Goal: Task Accomplishment & Management: Complete application form

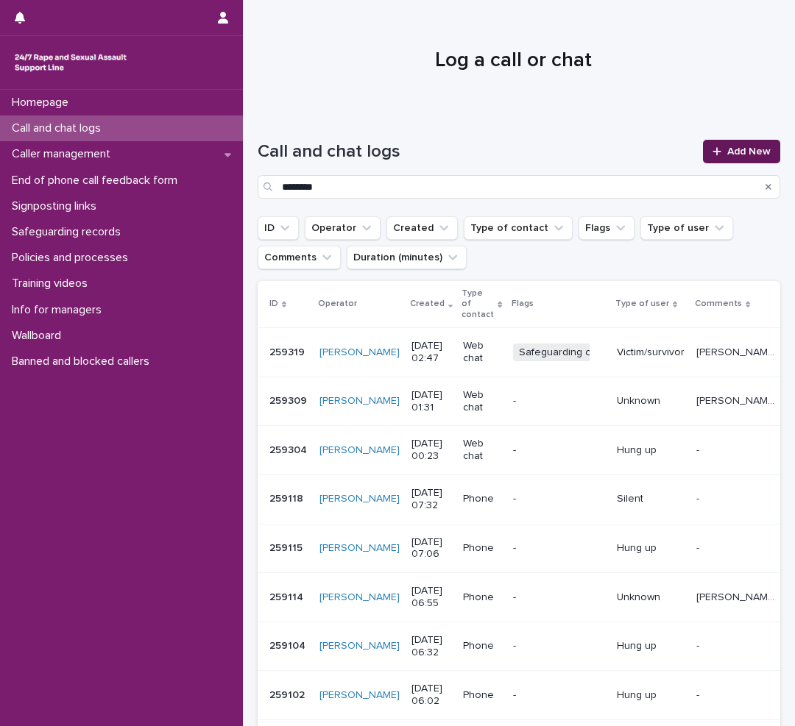
click at [727, 148] on span "Add New" at bounding box center [748, 151] width 43 height 10
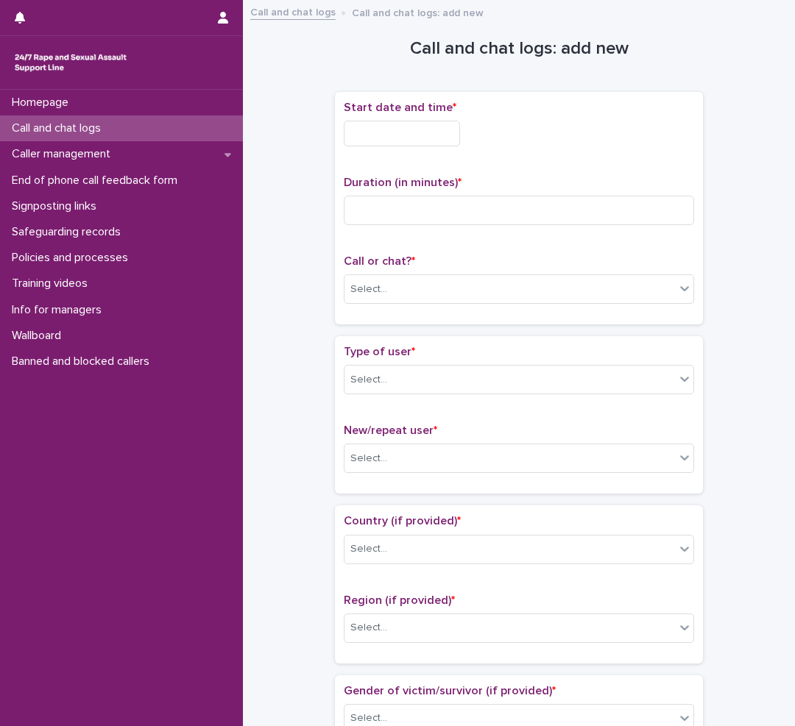
click at [353, 136] on input "text" at bounding box center [402, 134] width 116 height 26
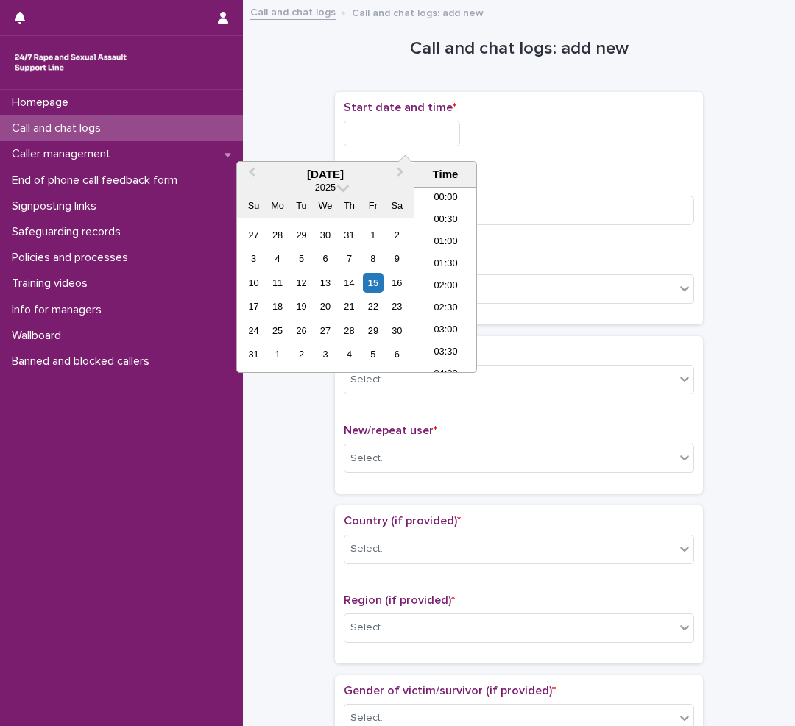
scroll to position [140, 0]
click at [437, 274] on li "05:00" at bounding box center [445, 280] width 63 height 22
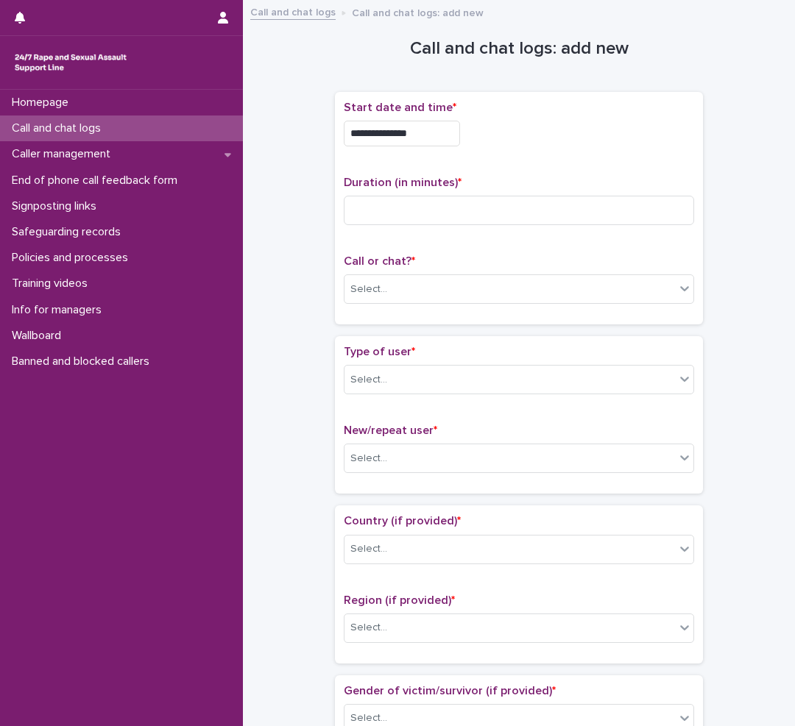
click at [444, 135] on input "**********" at bounding box center [402, 134] width 116 height 26
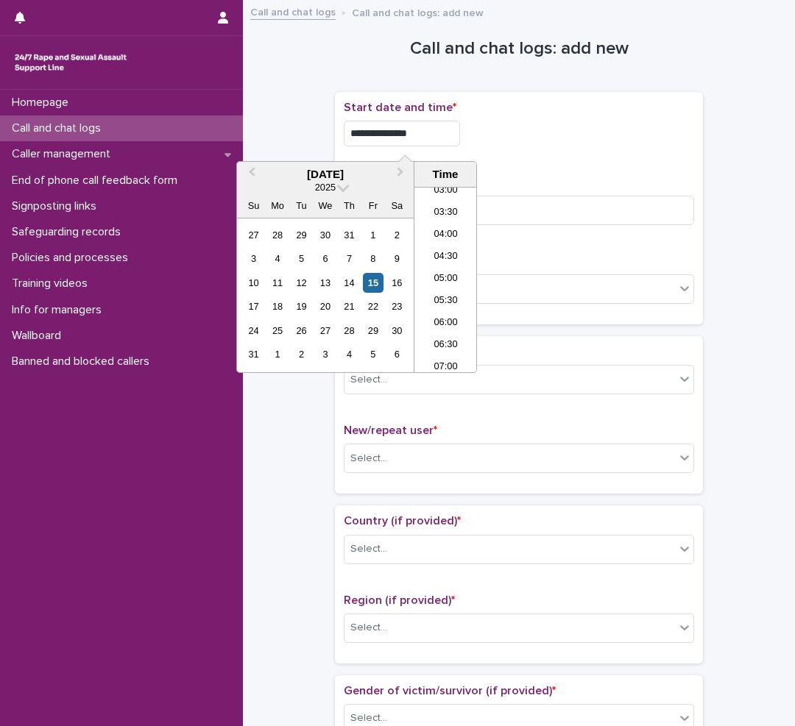
type input "**********"
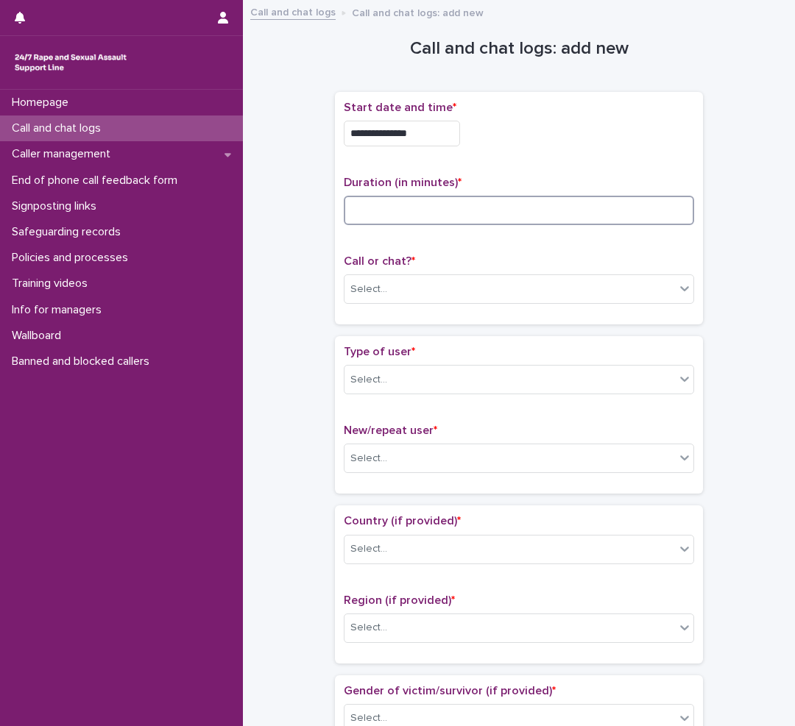
click at [378, 216] on input at bounding box center [519, 210] width 350 height 29
type input "*"
click at [372, 286] on div "Select..." at bounding box center [368, 289] width 37 height 15
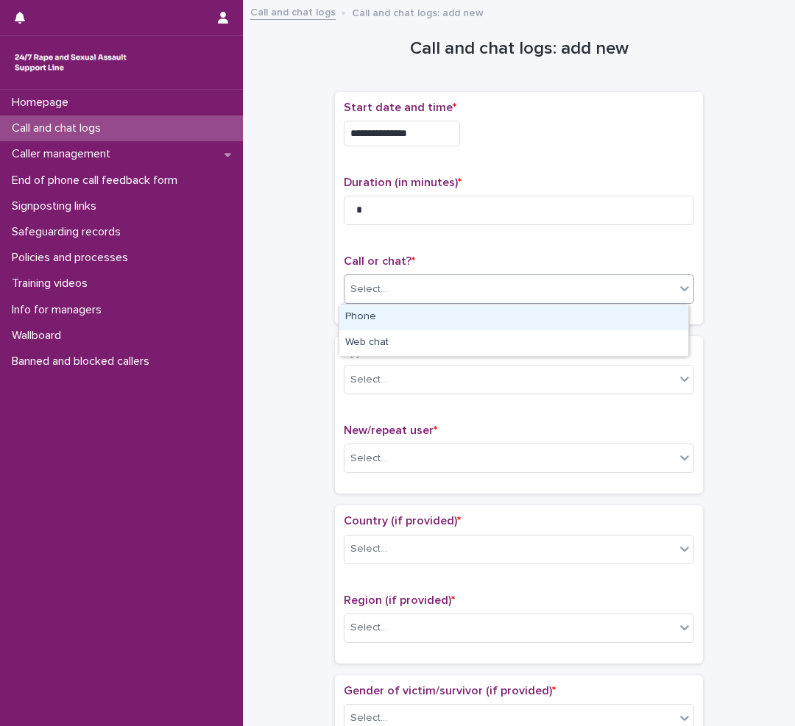
click at [390, 321] on div "Phone" at bounding box center [513, 318] width 349 height 26
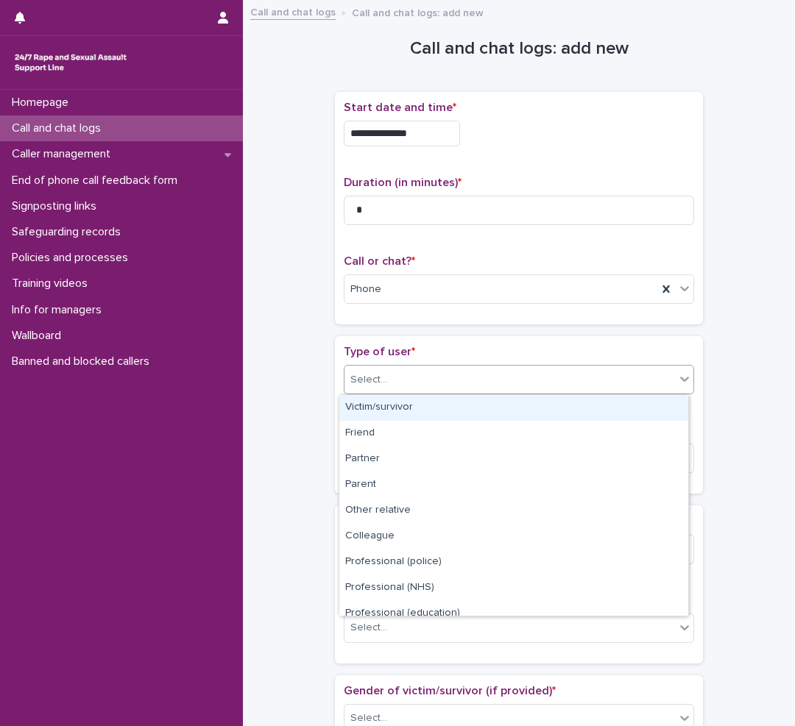
click at [395, 372] on div "Select..." at bounding box center [509, 380] width 330 height 24
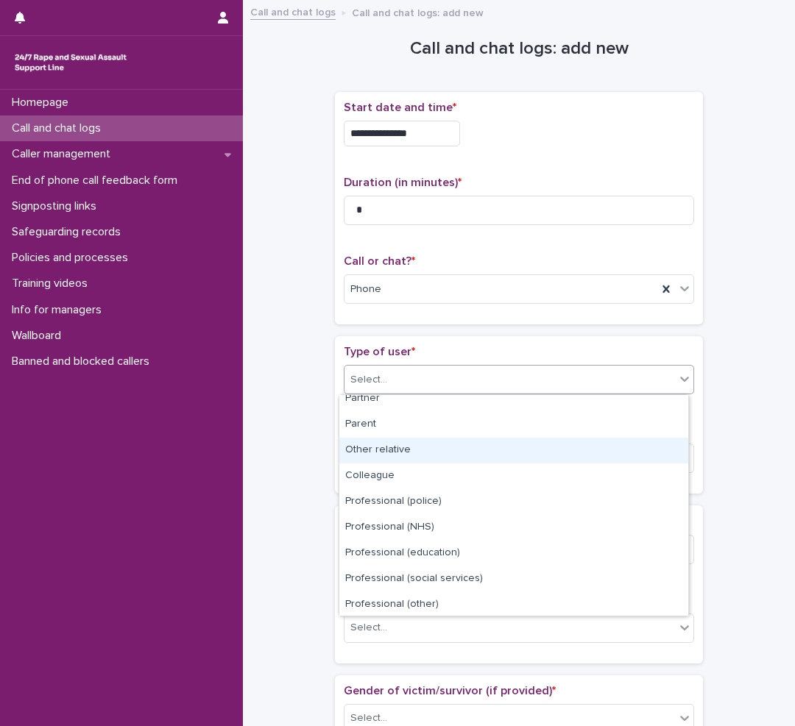
scroll to position [166, 0]
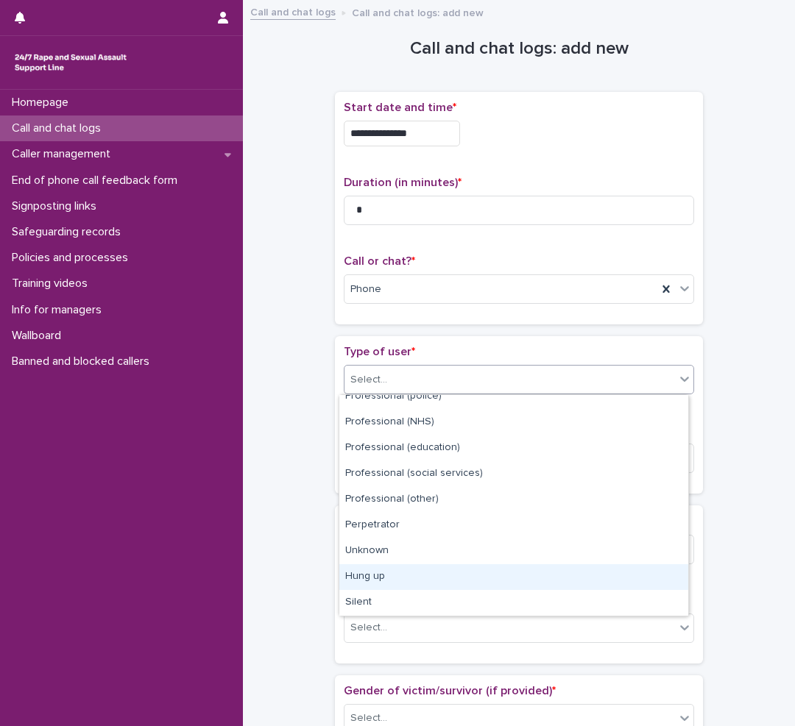
click at [378, 580] on div "Hung up" at bounding box center [513, 577] width 349 height 26
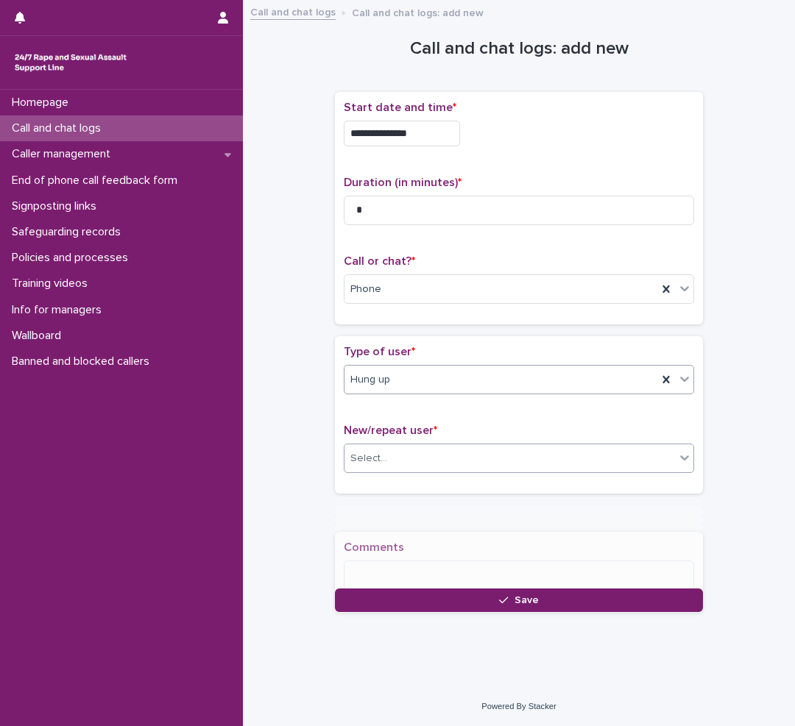
click at [408, 456] on div "Select..." at bounding box center [509, 459] width 330 height 24
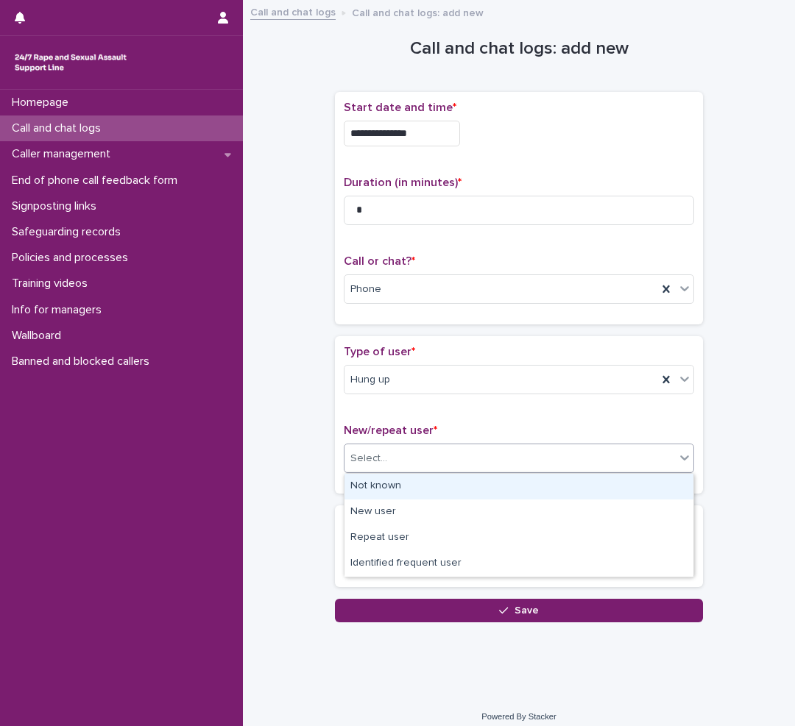
click at [394, 483] on div "Not known" at bounding box center [518, 487] width 349 height 26
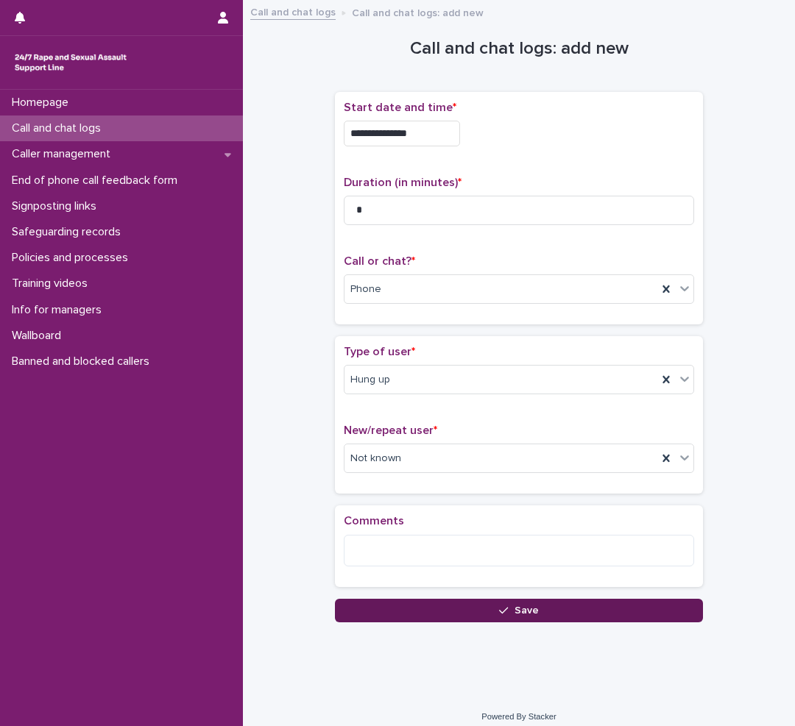
click at [499, 609] on icon "button" at bounding box center [503, 611] width 9 height 10
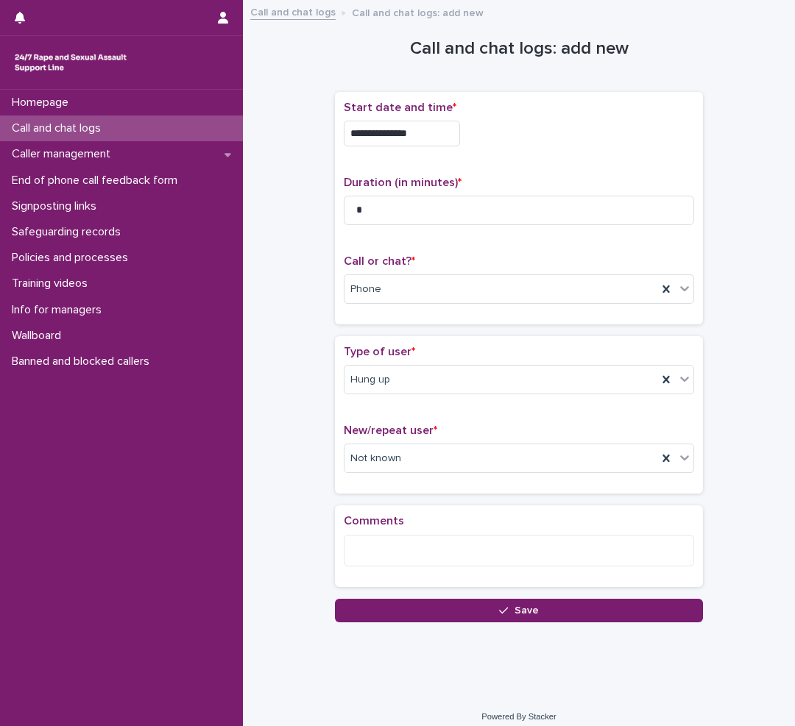
click at [497, 609] on div "Loading... Saving…" at bounding box center [519, 360] width 368 height 522
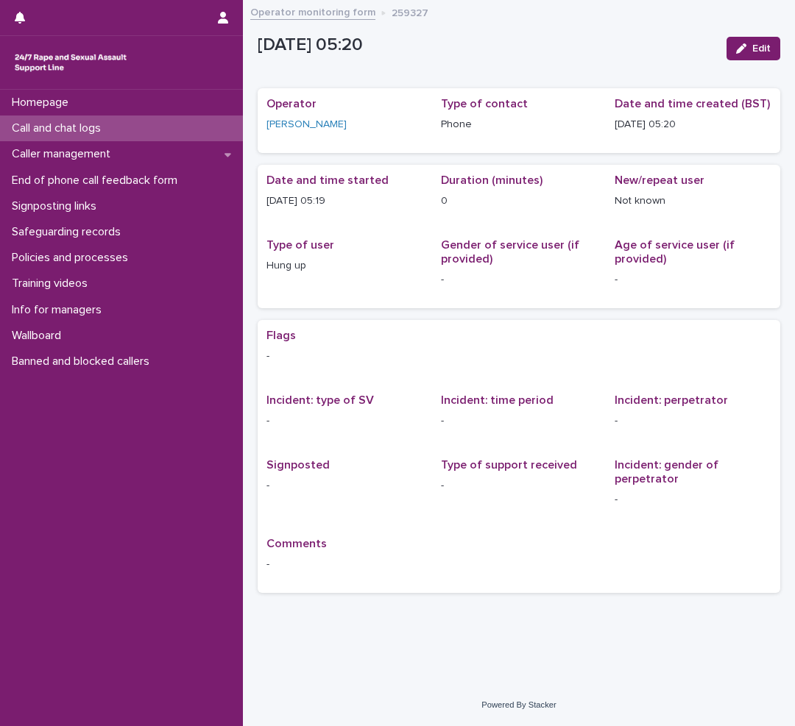
click at [101, 121] on div "Call and chat logs" at bounding box center [121, 129] width 243 height 26
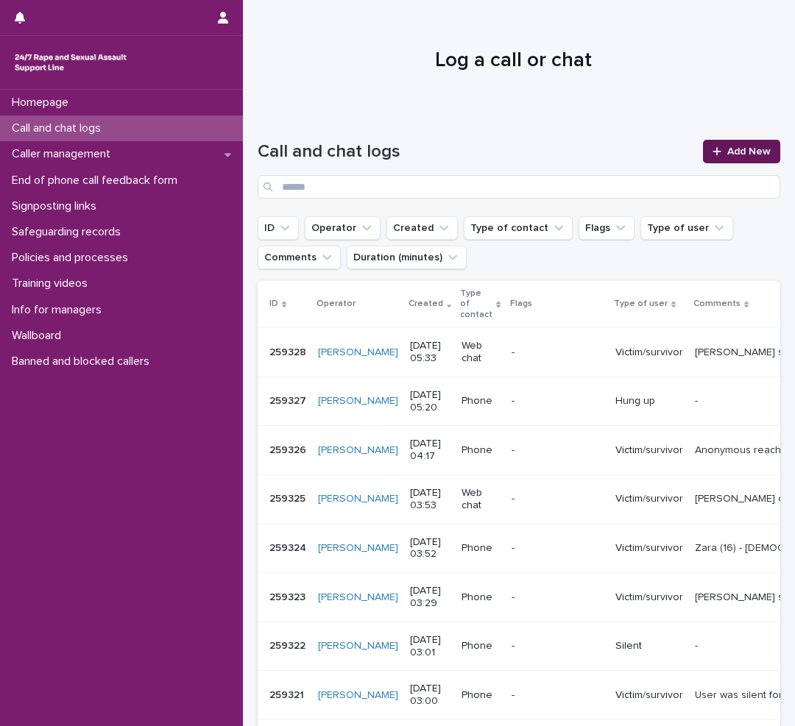
click at [729, 148] on span "Add New" at bounding box center [748, 151] width 43 height 10
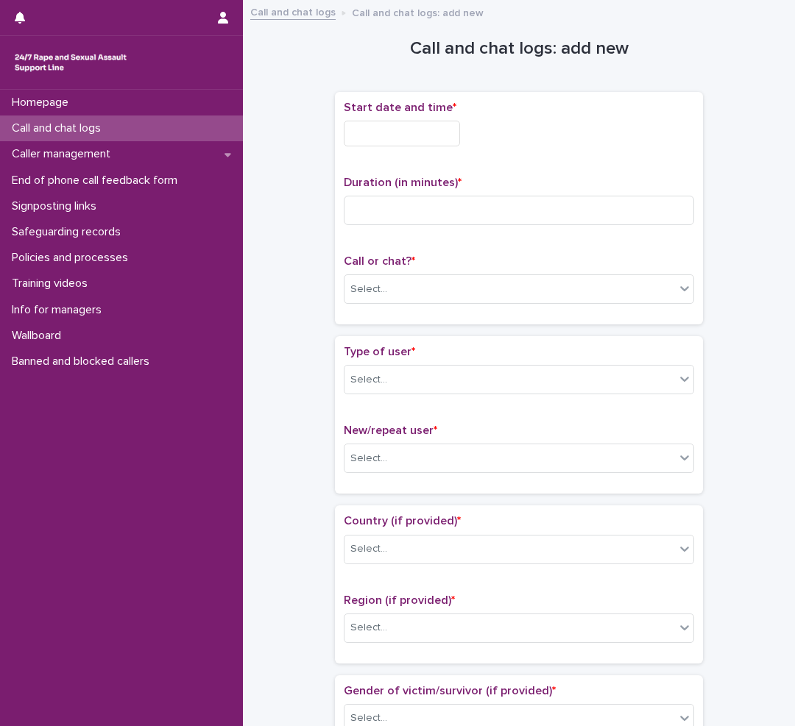
click at [419, 134] on input "text" at bounding box center [402, 134] width 116 height 26
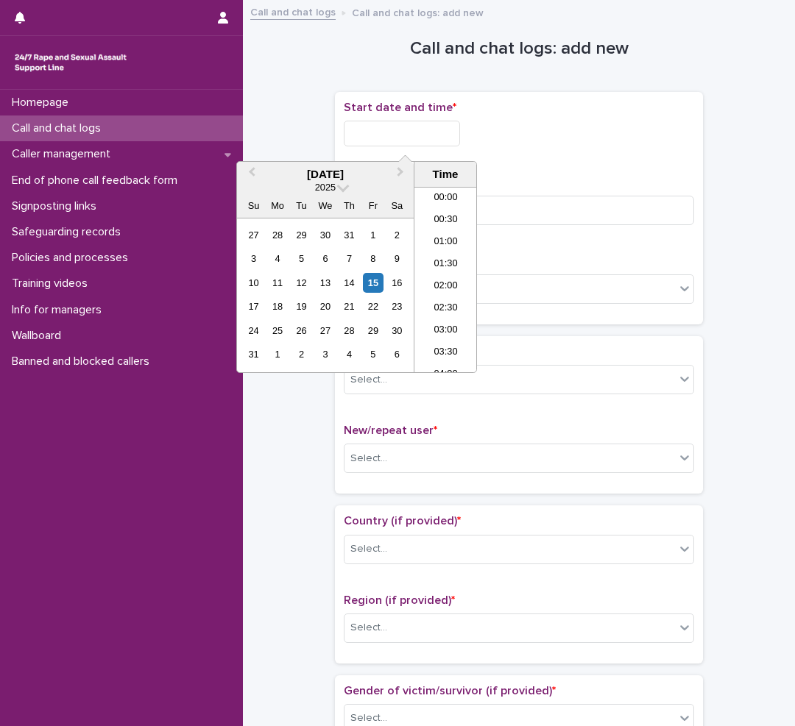
scroll to position [162, 0]
click at [445, 258] on li "05:00" at bounding box center [445, 258] width 63 height 22
click at [425, 127] on input "**********" at bounding box center [402, 134] width 116 height 26
type input "**********"
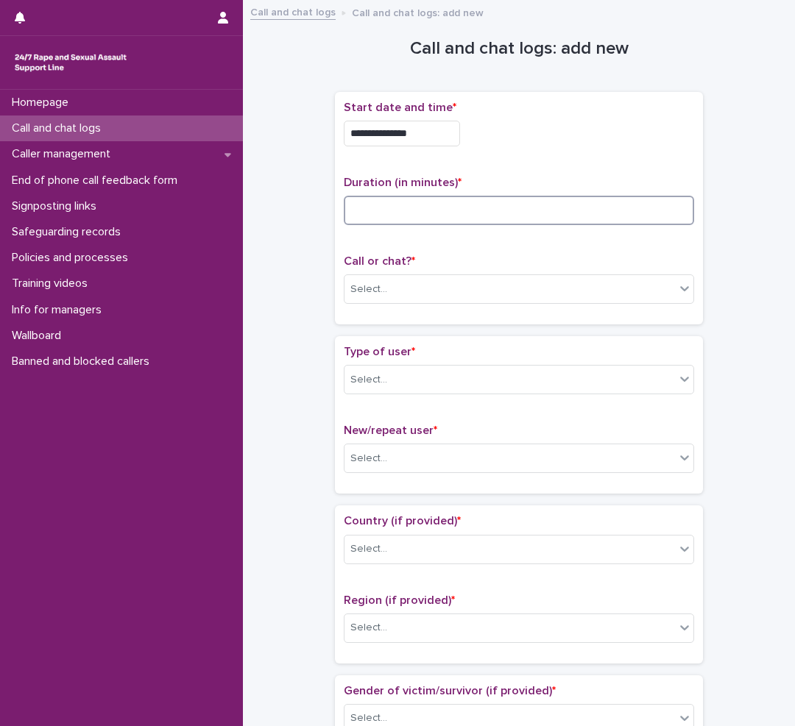
click at [389, 219] on input at bounding box center [519, 210] width 350 height 29
click at [408, 287] on div "Select..." at bounding box center [509, 289] width 330 height 24
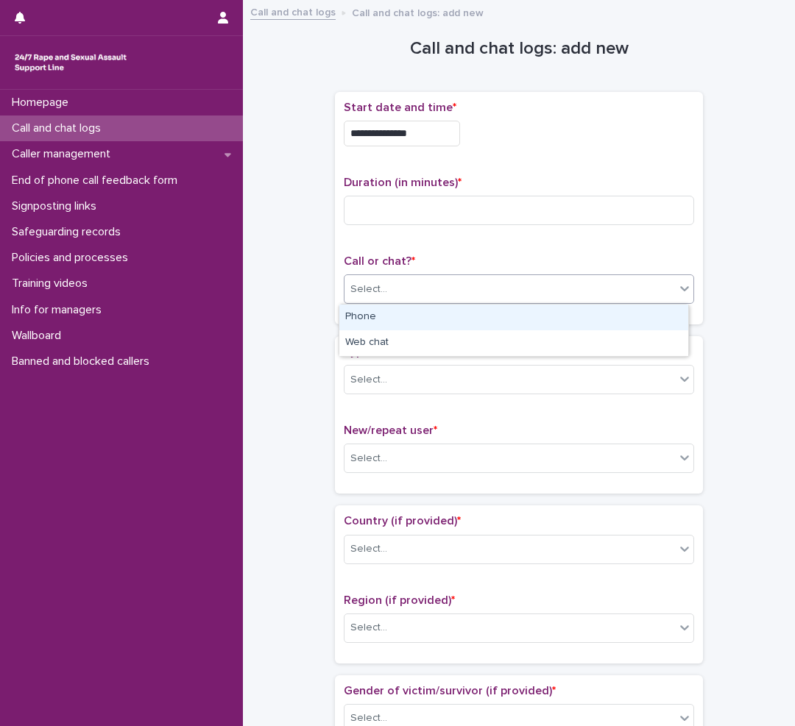
click at [397, 316] on div "Phone" at bounding box center [513, 318] width 349 height 26
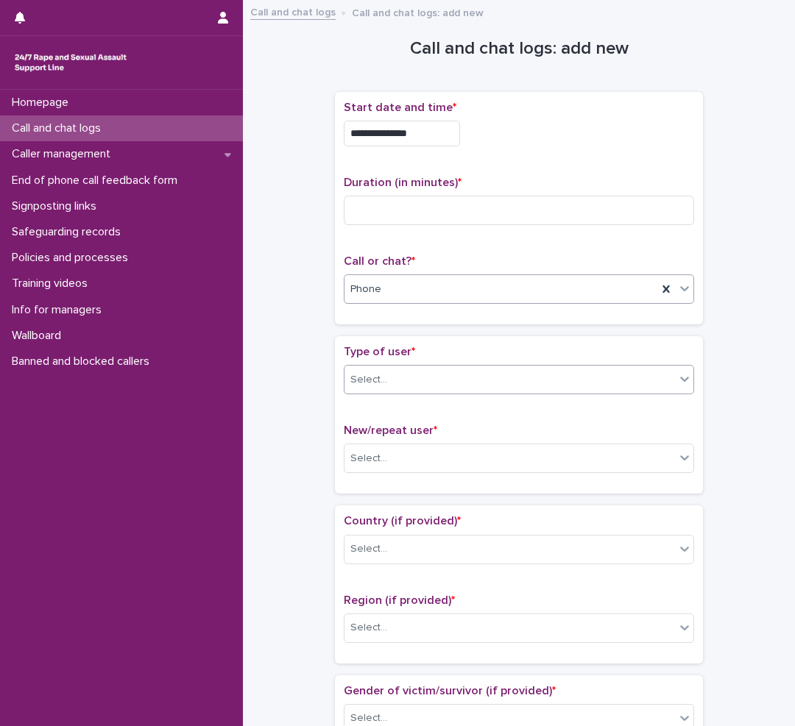
click at [383, 383] on div "Select..." at bounding box center [509, 380] width 330 height 24
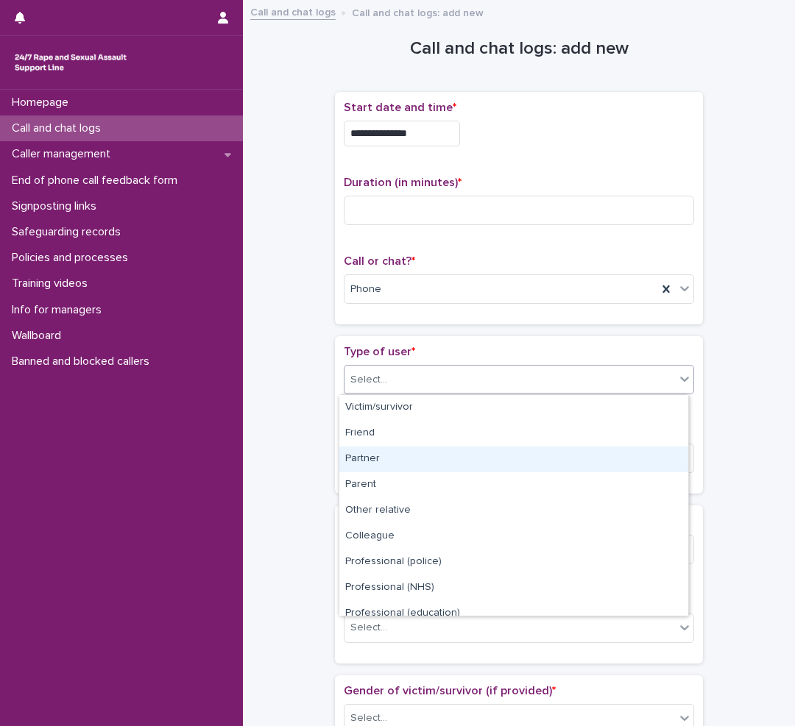
scroll to position [166, 0]
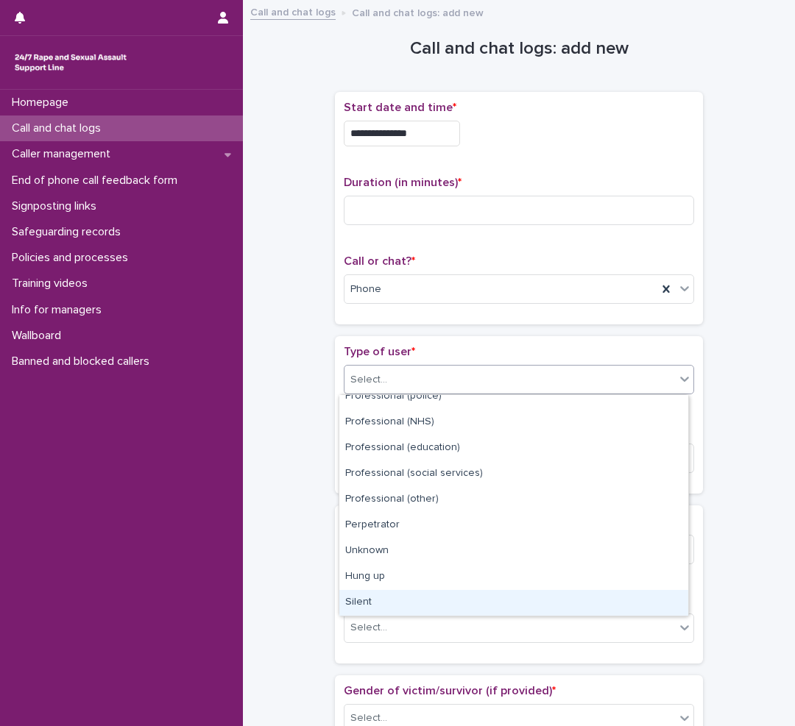
click at [386, 592] on div "Silent" at bounding box center [513, 603] width 349 height 26
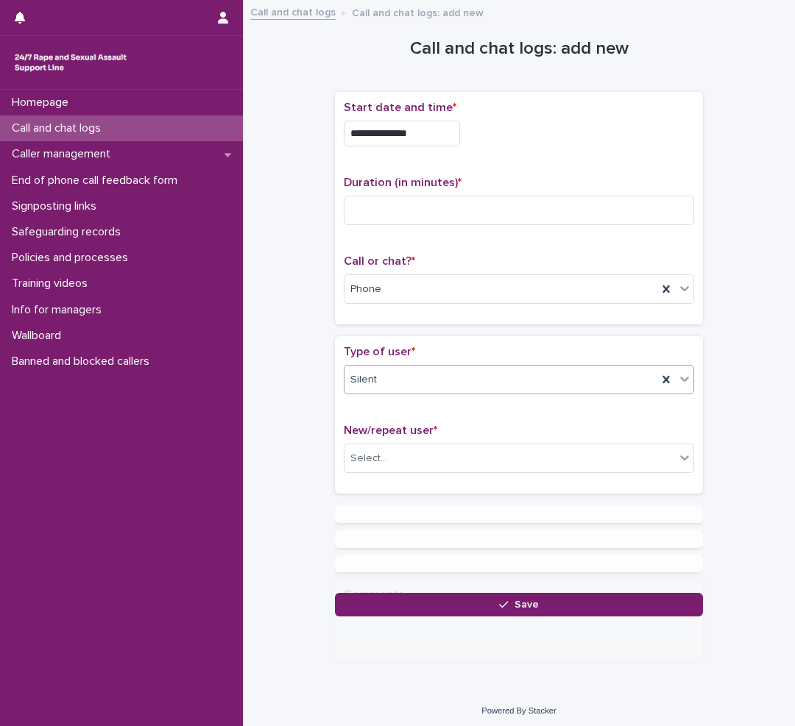
scroll to position [0, 0]
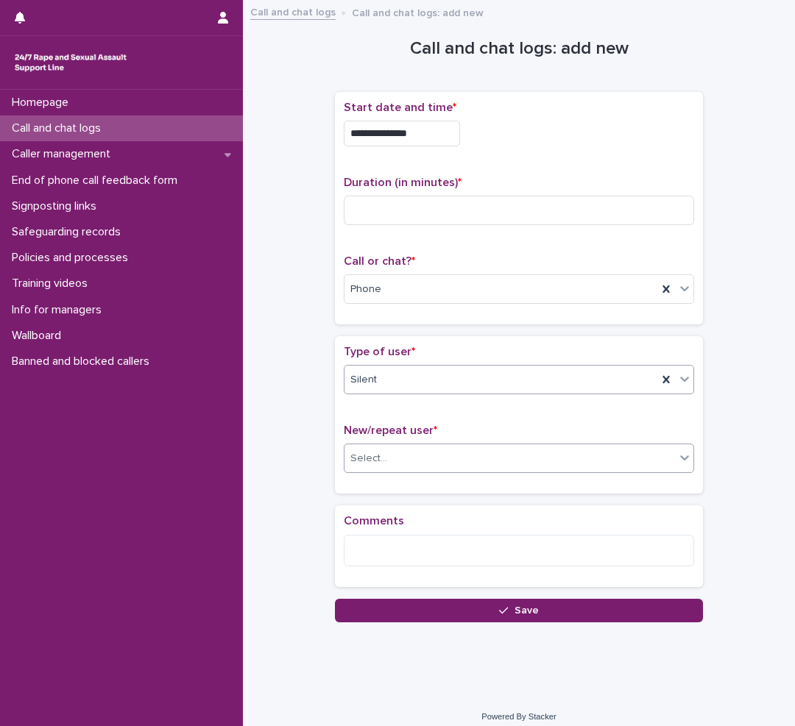
click at [386, 448] on div "Select..." at bounding box center [509, 459] width 330 height 24
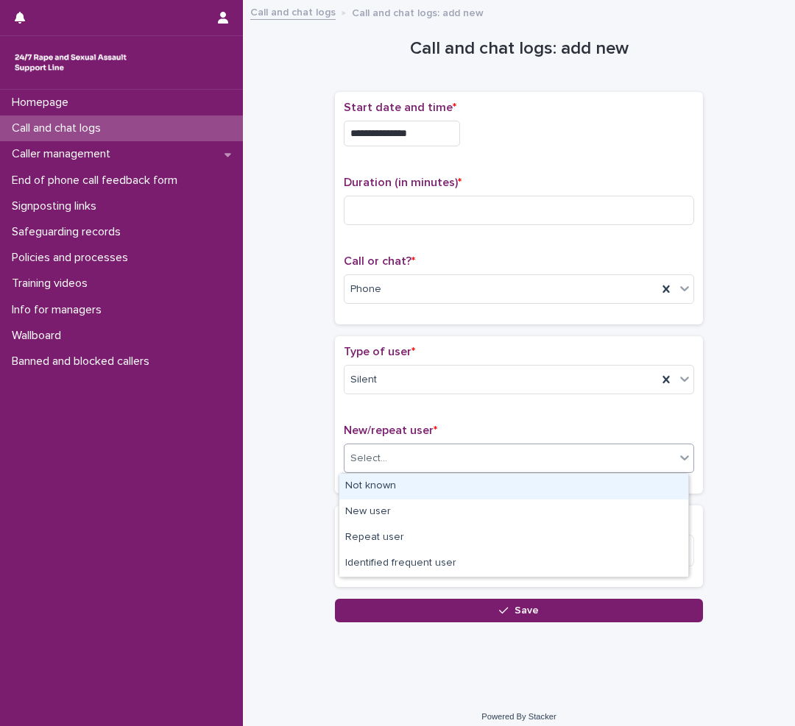
click at [373, 484] on div "Not known" at bounding box center [513, 487] width 349 height 26
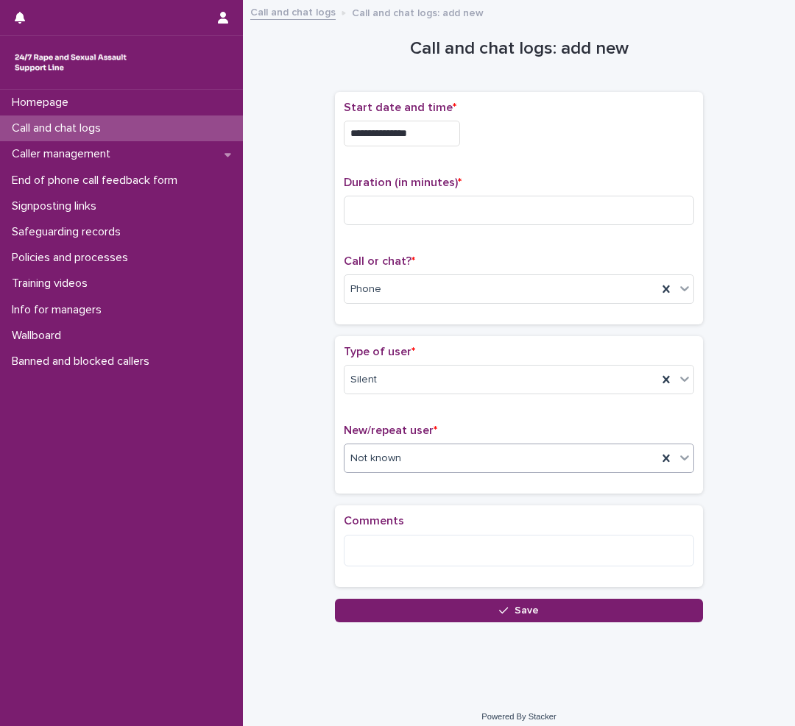
scroll to position [11, 0]
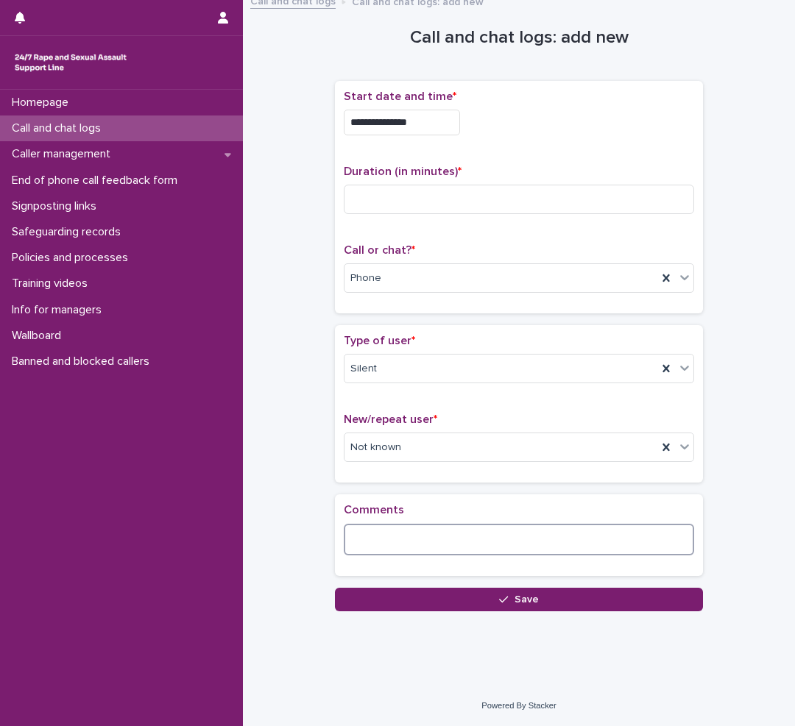
click at [467, 543] on textarea at bounding box center [519, 540] width 350 height 32
type textarea "**********"
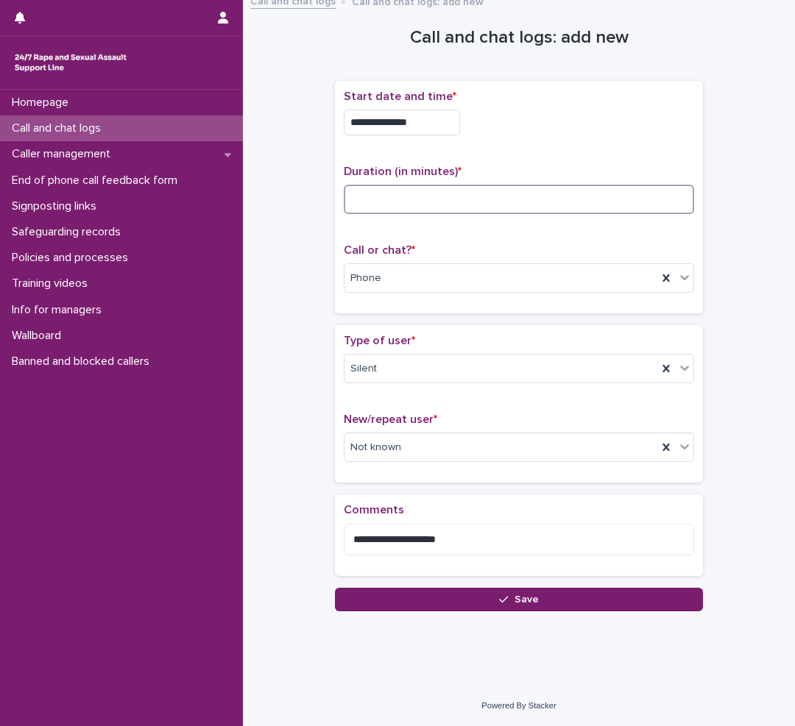
click at [498, 196] on input at bounding box center [519, 199] width 350 height 29
click at [386, 201] on input "**" at bounding box center [519, 199] width 350 height 29
type input "*"
type input "**"
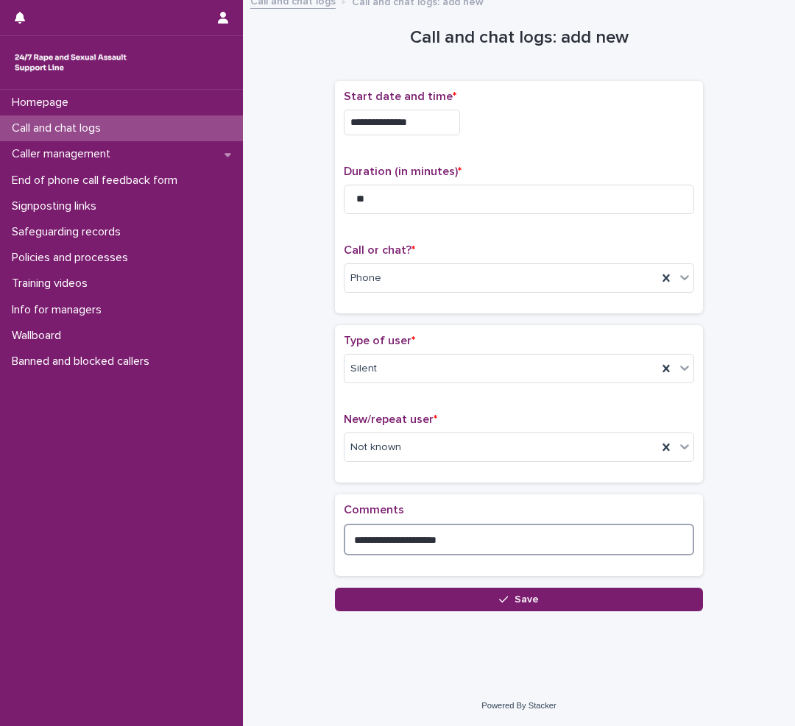
click at [483, 544] on textarea "**********" at bounding box center [519, 540] width 350 height 32
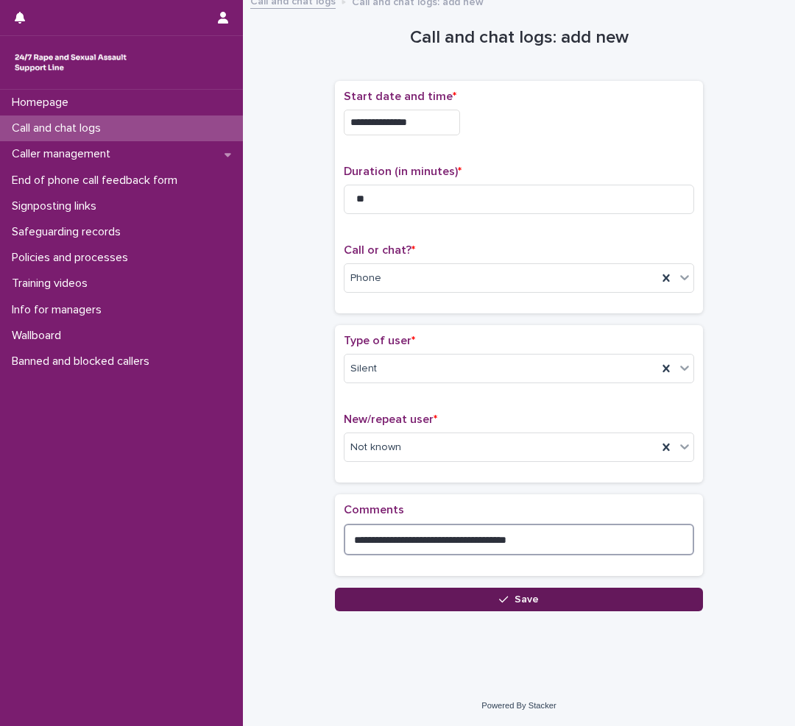
type textarea "**********"
click at [469, 600] on button "Save" at bounding box center [519, 600] width 368 height 24
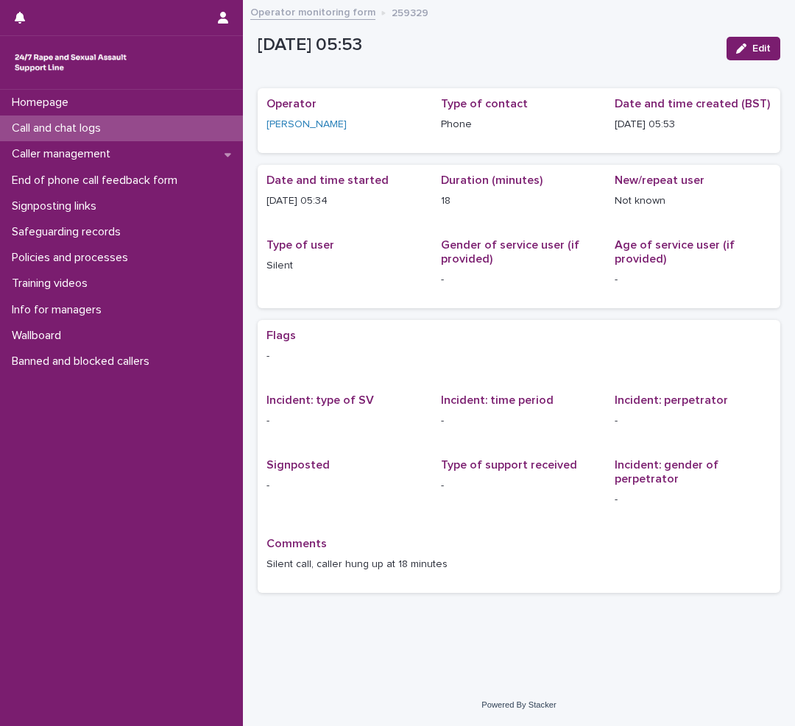
click at [111, 134] on p "Call and chat logs" at bounding box center [59, 128] width 107 height 14
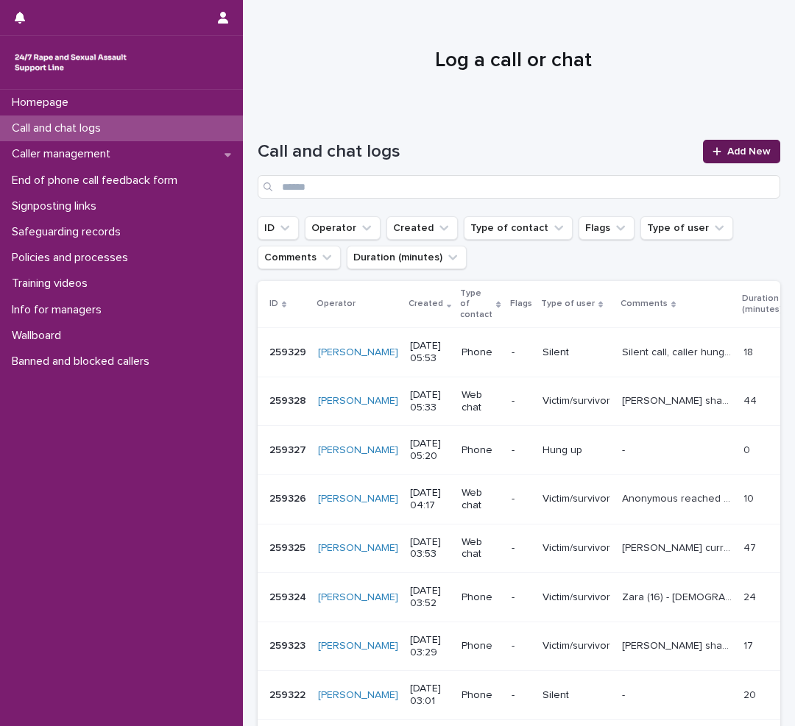
click at [749, 144] on link "Add New" at bounding box center [741, 152] width 77 height 24
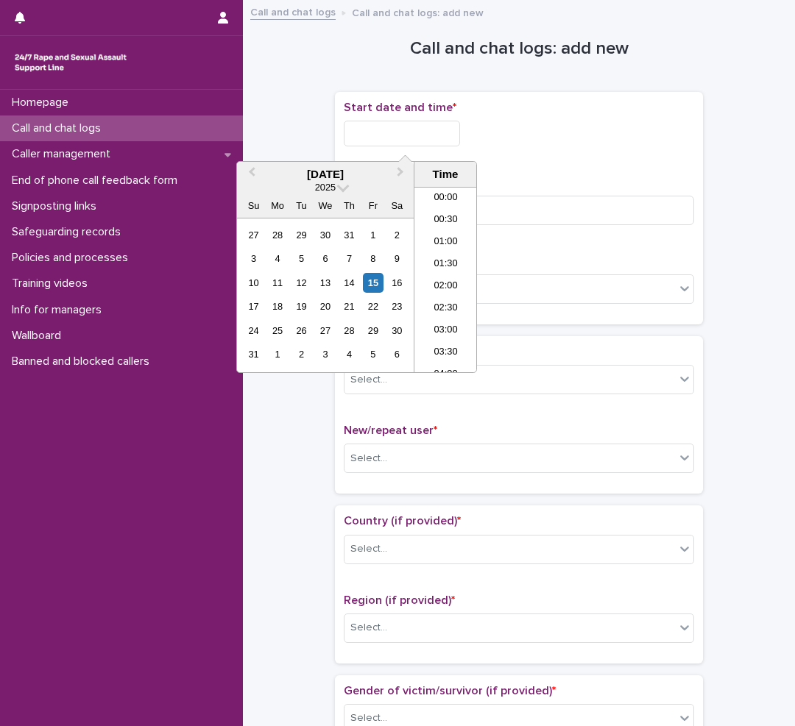
click at [386, 135] on input "text" at bounding box center [402, 134] width 116 height 26
click at [441, 278] on li "05:30" at bounding box center [445, 280] width 63 height 22
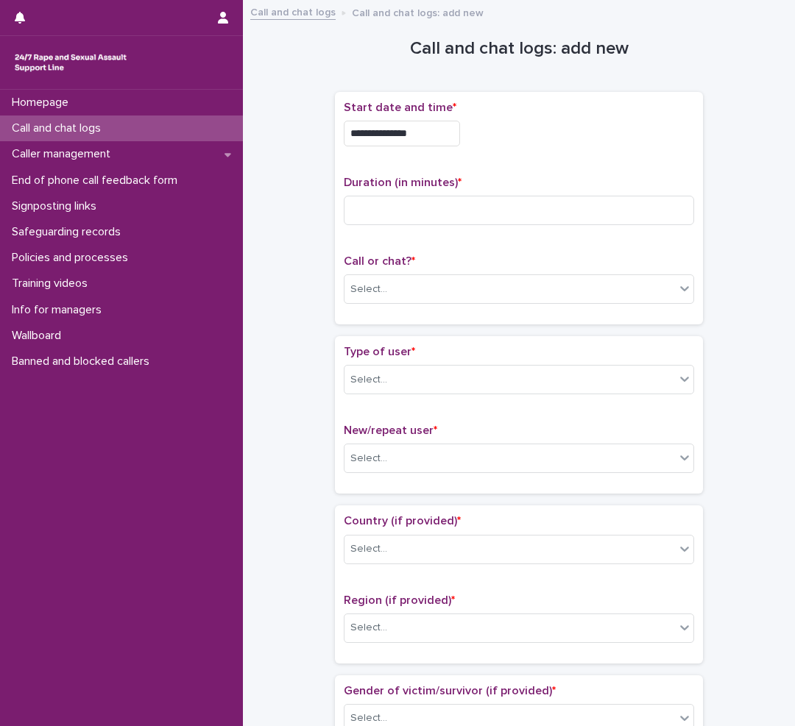
click at [435, 132] on input "**********" at bounding box center [402, 134] width 116 height 26
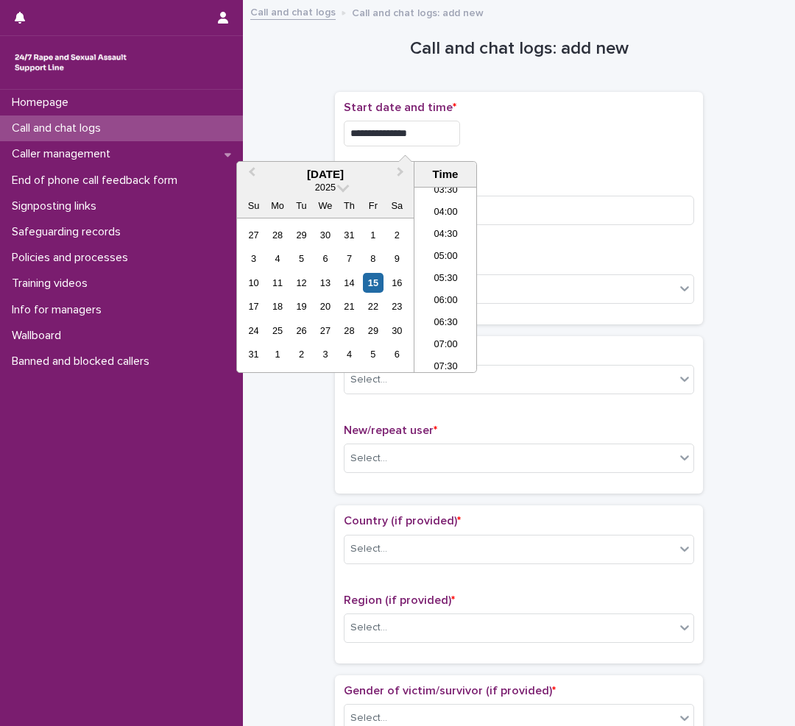
type input "**********"
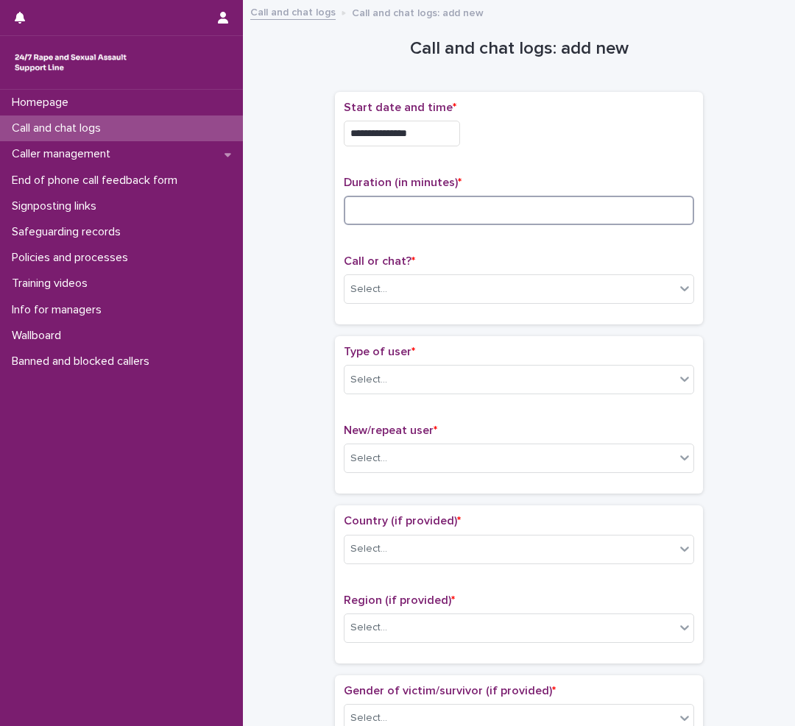
click at [404, 199] on input at bounding box center [519, 210] width 350 height 29
type input "*"
click at [425, 308] on div "Call or chat? * Select..." at bounding box center [519, 285] width 350 height 61
click at [438, 290] on div "Select..." at bounding box center [509, 289] width 330 height 24
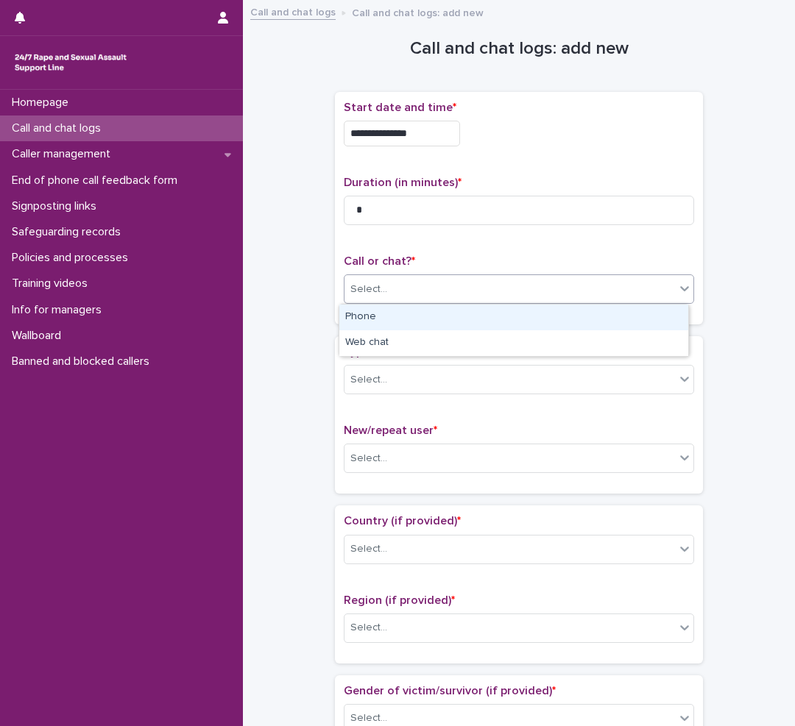
click at [396, 316] on div "Phone" at bounding box center [513, 318] width 349 height 26
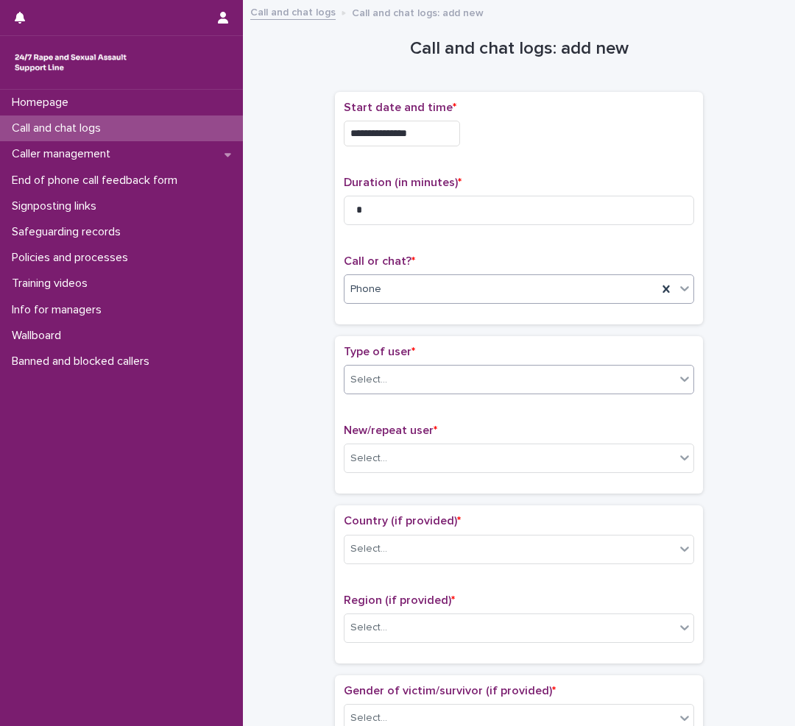
click at [399, 375] on div "Select..." at bounding box center [509, 380] width 330 height 24
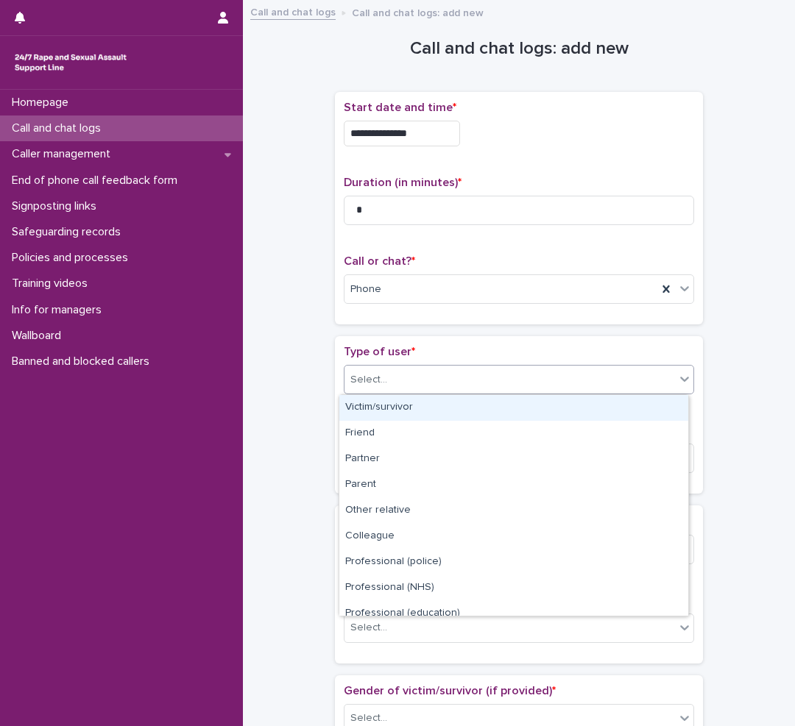
click at [418, 380] on div "Select..." at bounding box center [509, 380] width 330 height 24
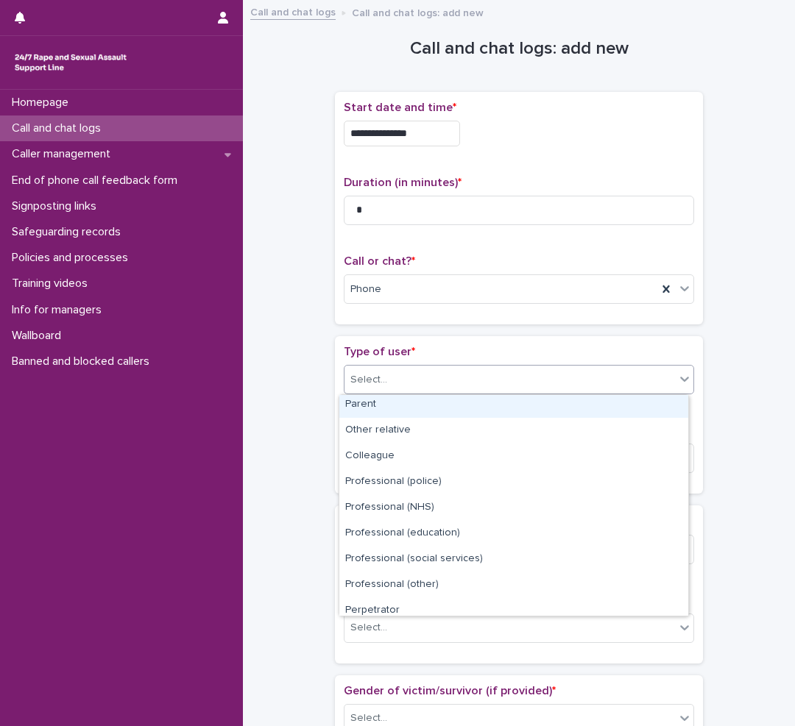
scroll to position [166, 0]
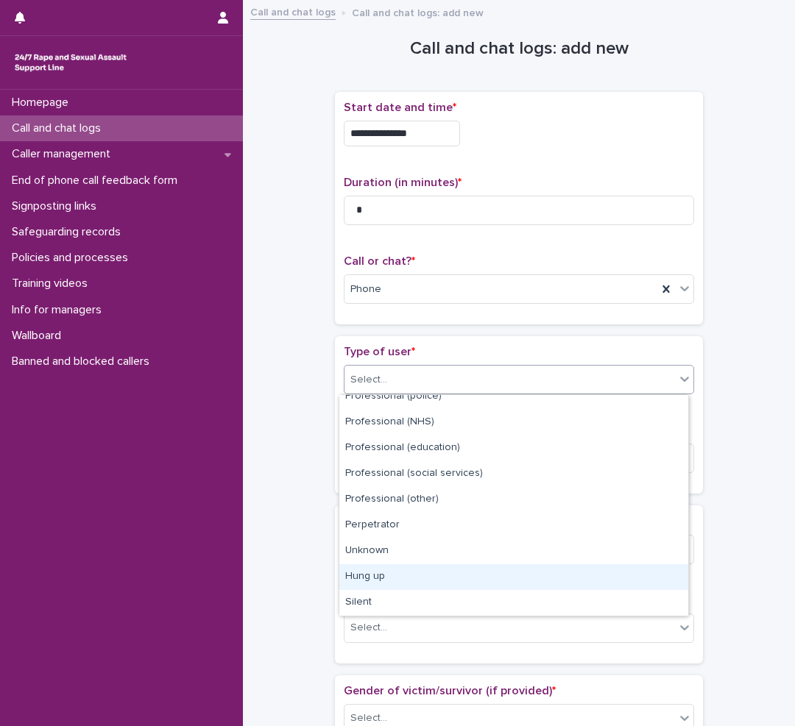
click at [363, 571] on div "Hung up" at bounding box center [513, 577] width 349 height 26
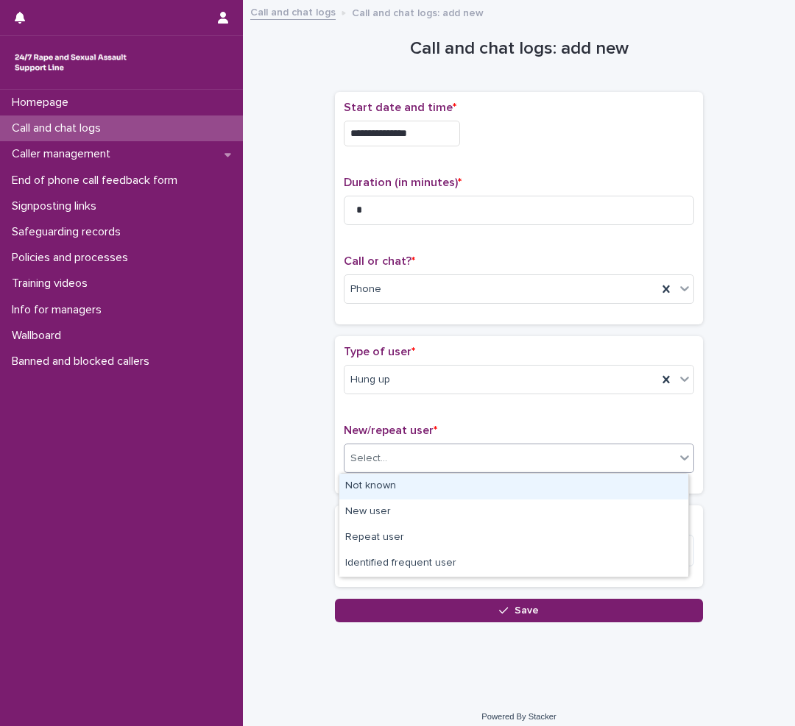
click at [442, 457] on div "Select..." at bounding box center [509, 459] width 330 height 24
drag, startPoint x: 442, startPoint y: 457, endPoint x: 419, endPoint y: 477, distance: 29.7
click at [442, 457] on div "Select..." at bounding box center [509, 459] width 330 height 24
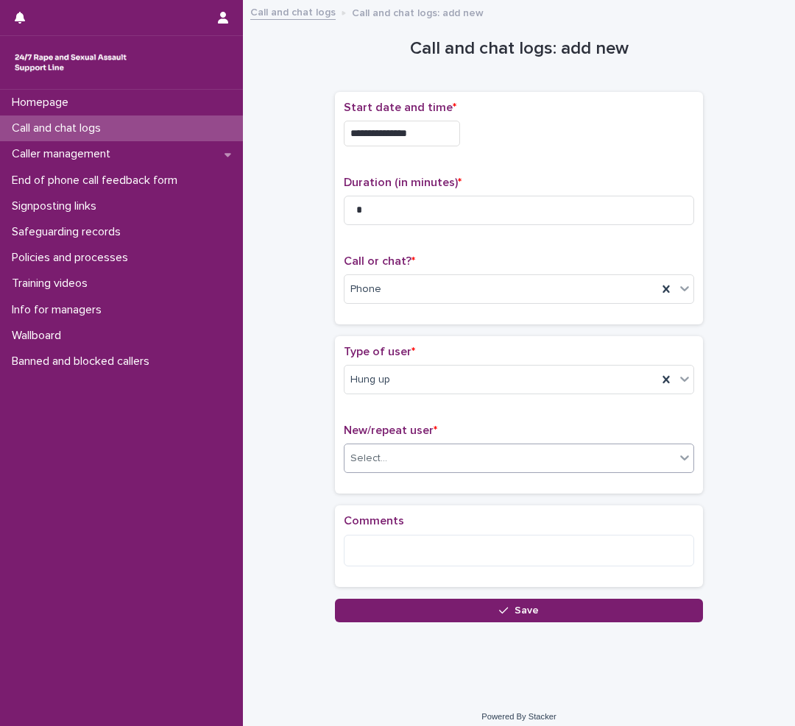
click at [437, 443] on div "New/repeat user * 0 results available. Select is focused ,type to refine list, …" at bounding box center [519, 454] width 350 height 61
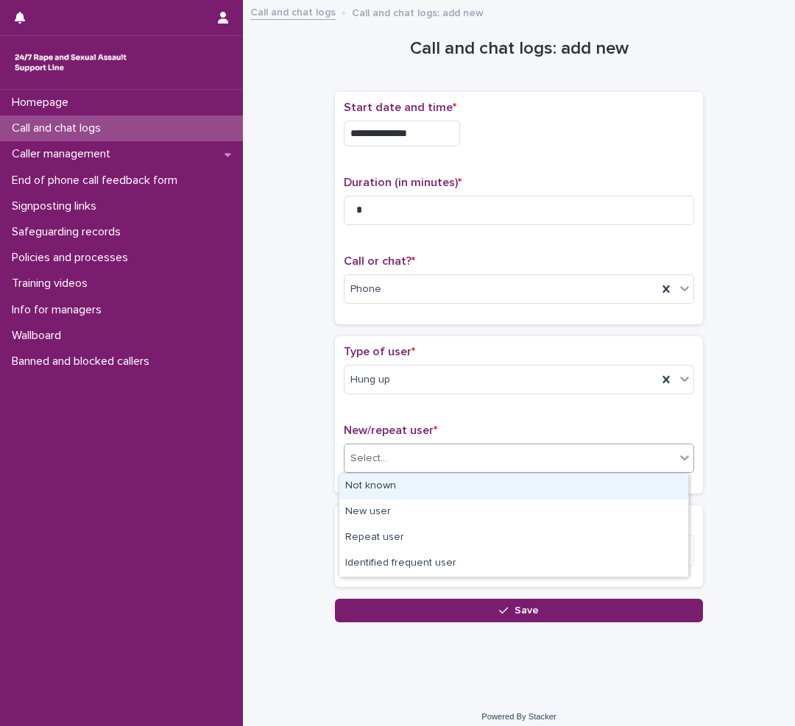
click at [436, 451] on div "Select..." at bounding box center [509, 459] width 330 height 24
click at [394, 484] on div "Not known" at bounding box center [513, 487] width 349 height 26
click at [394, 484] on div "New/repeat user * option Not known focused, 1 of 4. 4 results available. Use Up…" at bounding box center [519, 454] width 350 height 61
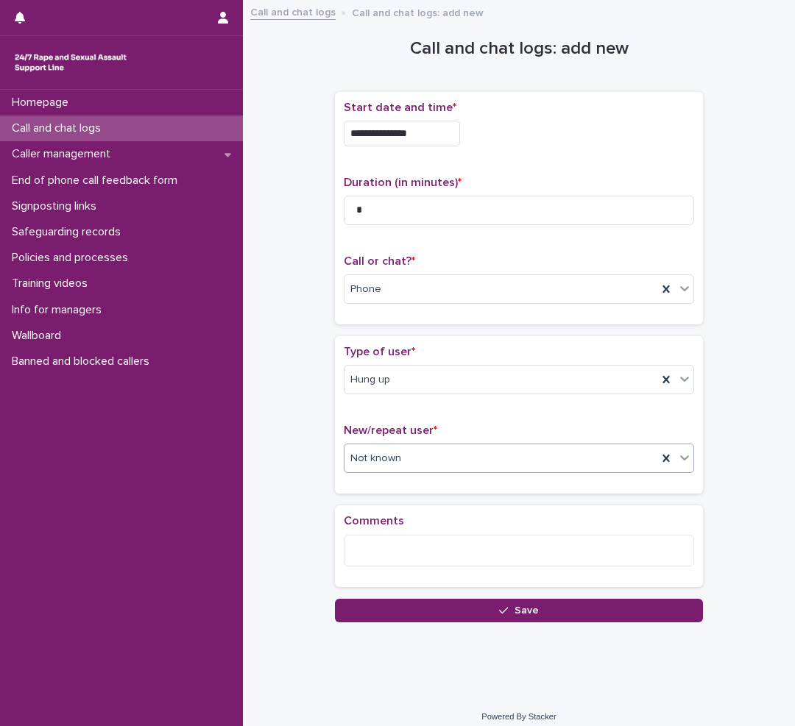
click at [451, 458] on div "Not known" at bounding box center [500, 459] width 313 height 24
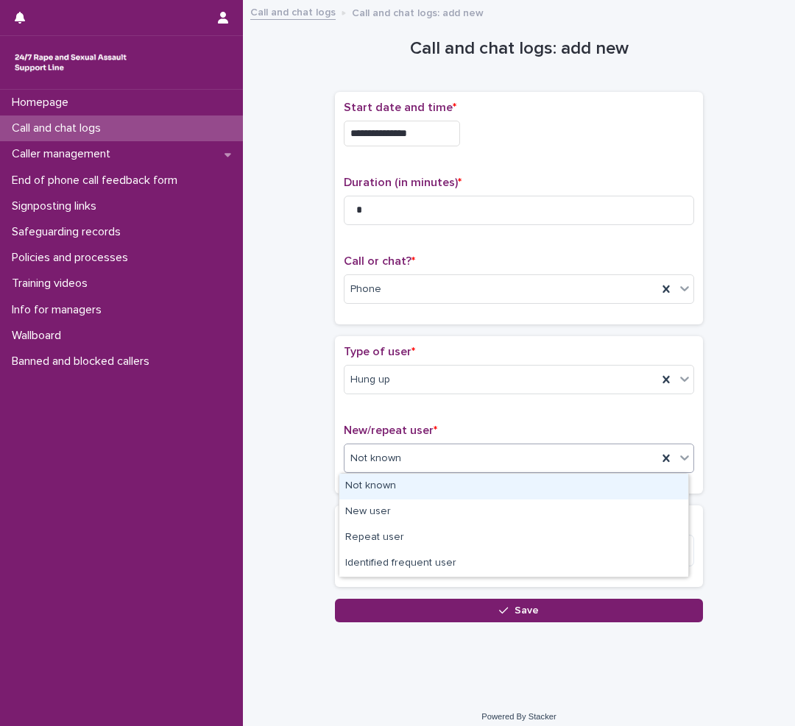
click at [405, 486] on div "Not known" at bounding box center [513, 487] width 349 height 26
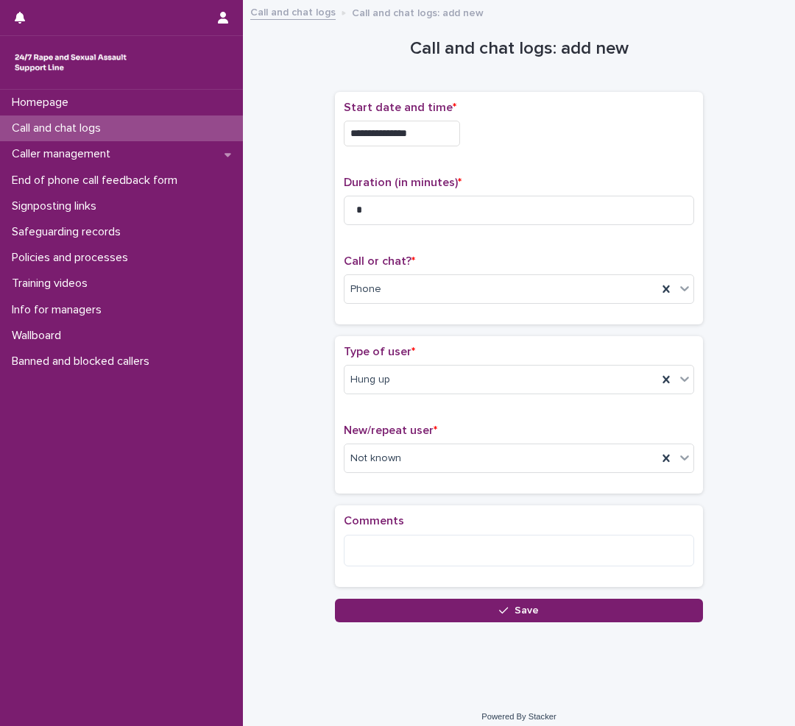
click at [481, 612] on button "Save" at bounding box center [519, 611] width 368 height 24
click at [481, 612] on div "Loading... Saving…" at bounding box center [519, 360] width 368 height 522
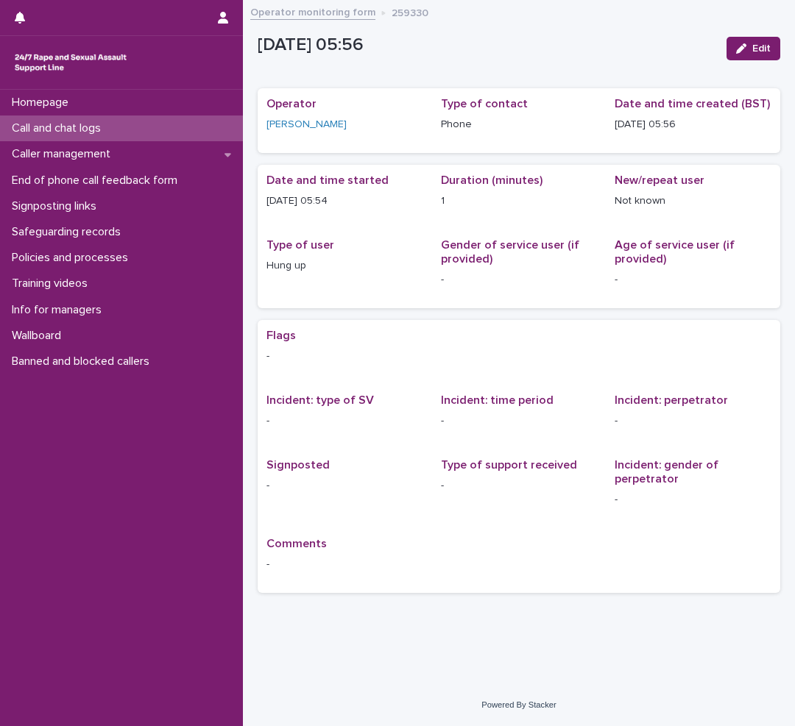
click at [118, 525] on div "Homepage Call and chat logs Caller management End of phone call feedback form S…" at bounding box center [121, 408] width 243 height 637
click at [109, 124] on p "Call and chat logs" at bounding box center [59, 128] width 107 height 14
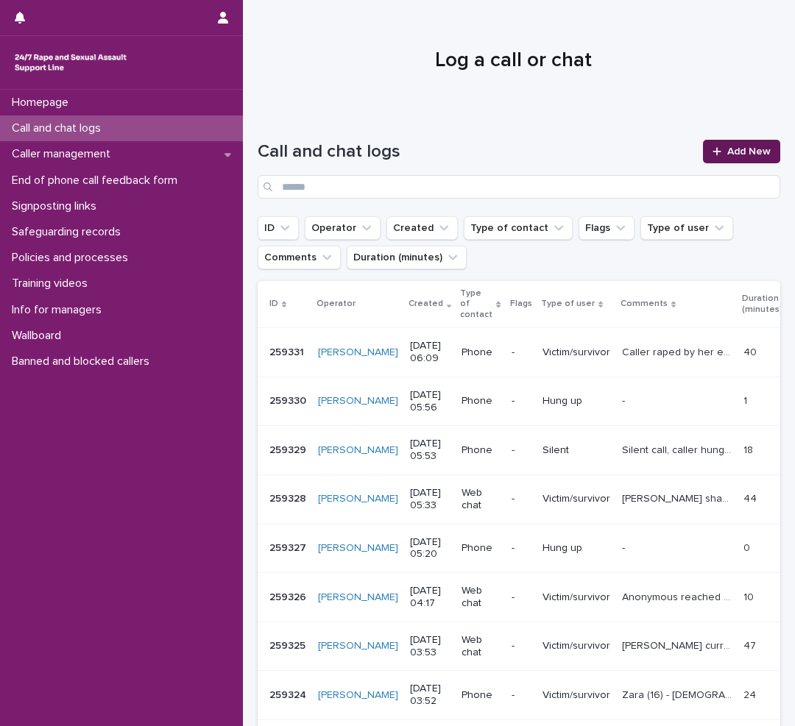
click at [718, 158] on link "Add New" at bounding box center [741, 152] width 77 height 24
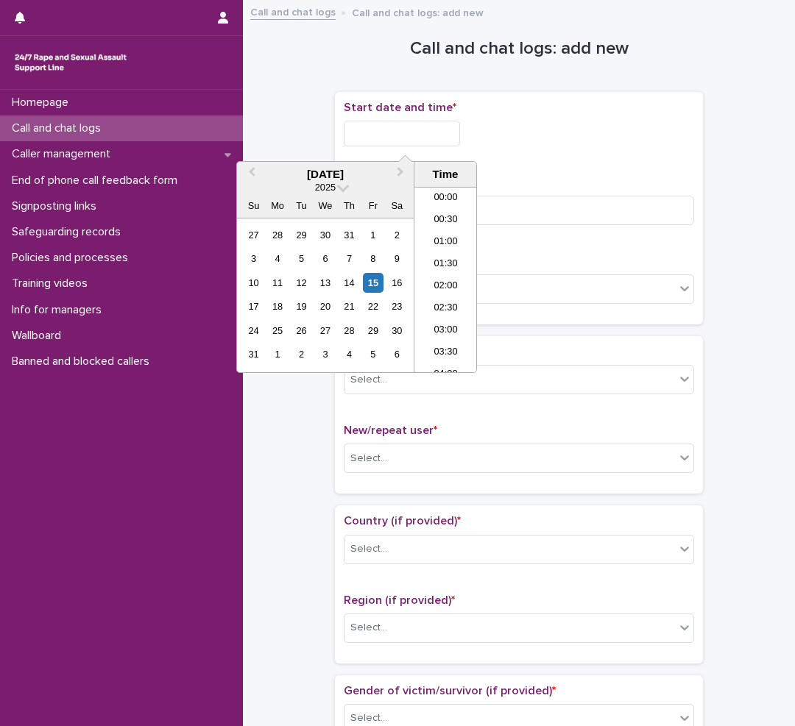
click at [450, 127] on input "text" at bounding box center [402, 134] width 116 height 26
click at [442, 278] on li "06:00" at bounding box center [445, 280] width 63 height 22
click at [435, 129] on input "**********" at bounding box center [402, 134] width 116 height 26
type input "**********"
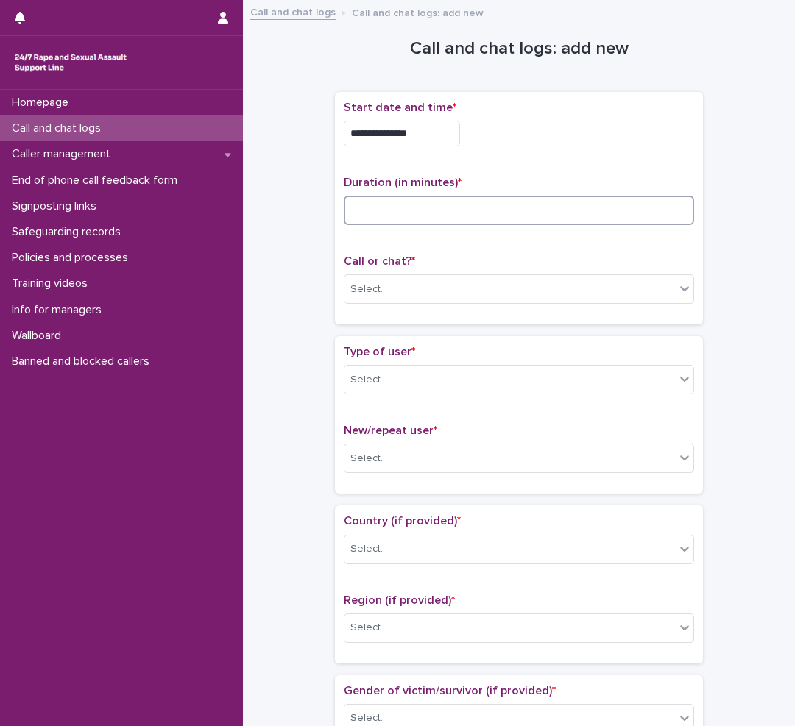
click at [436, 218] on input at bounding box center [519, 210] width 350 height 29
type input "*"
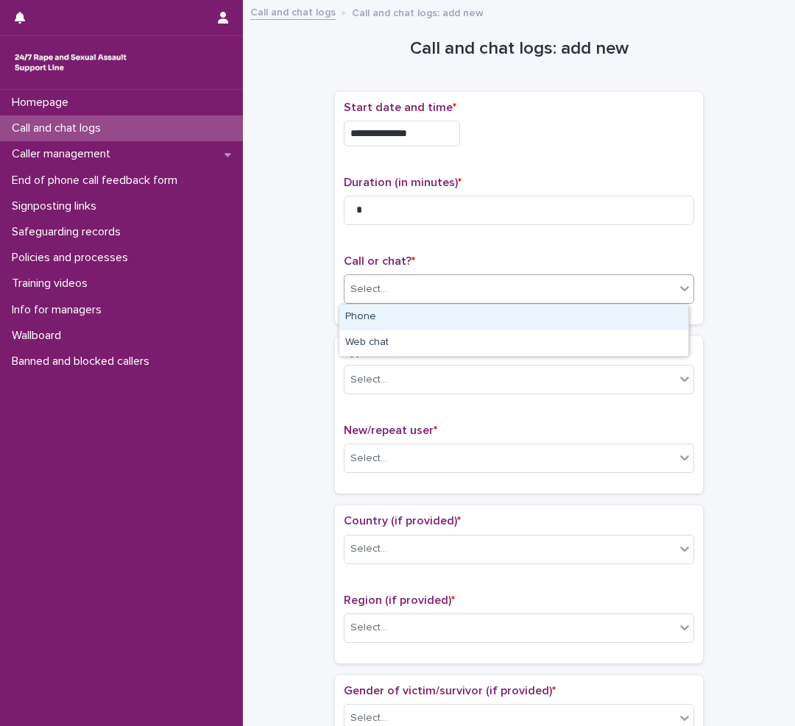
click at [441, 280] on div "Select..." at bounding box center [509, 289] width 330 height 24
click at [423, 316] on div "Phone" at bounding box center [513, 318] width 349 height 26
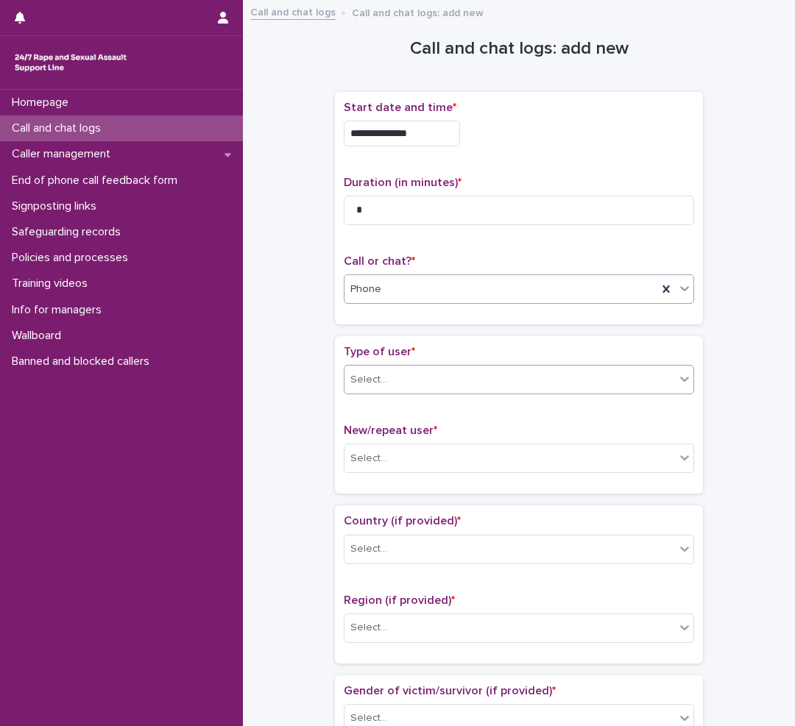
click at [427, 386] on div "Select..." at bounding box center [509, 380] width 330 height 24
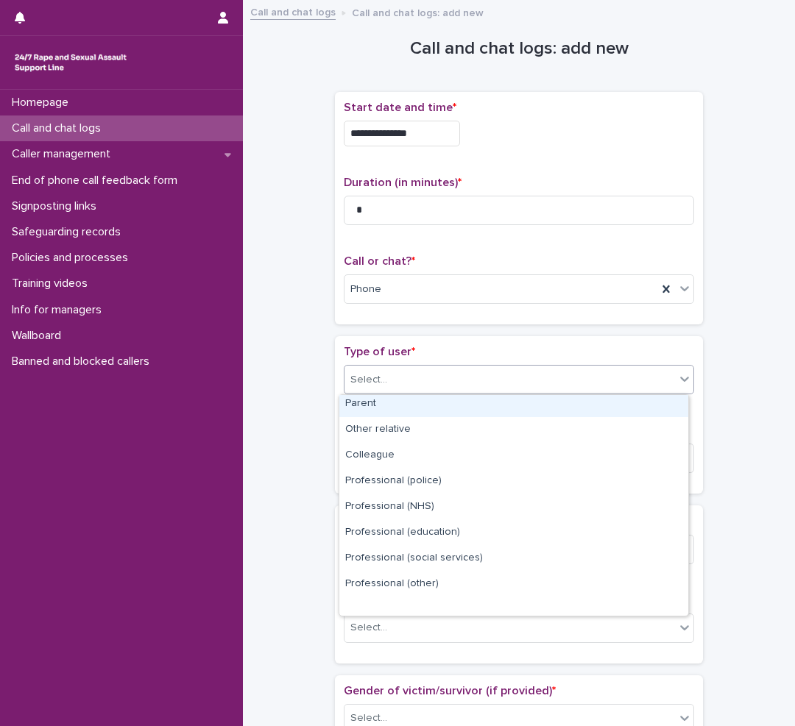
scroll to position [166, 0]
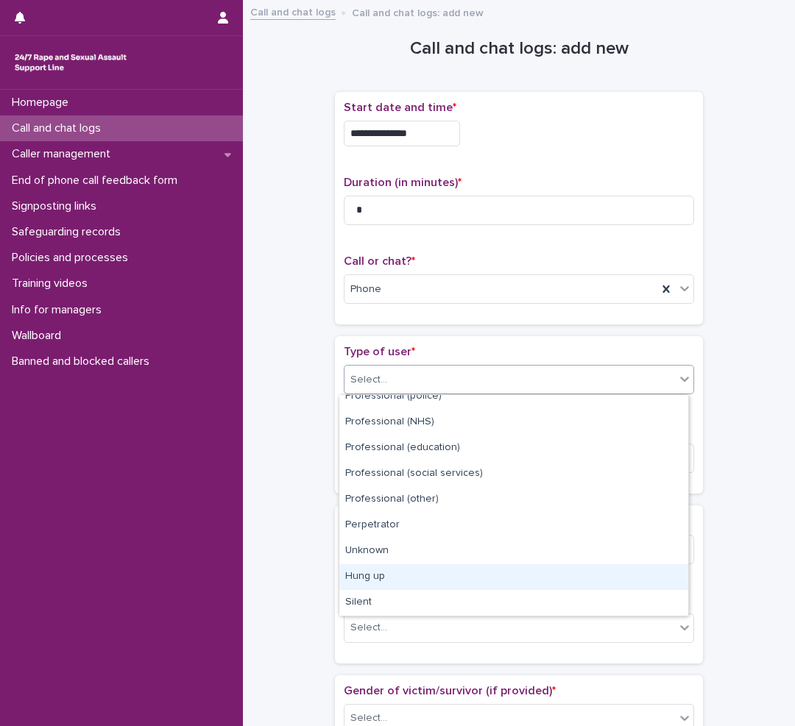
click at [436, 564] on div "Hung up" at bounding box center [513, 577] width 349 height 26
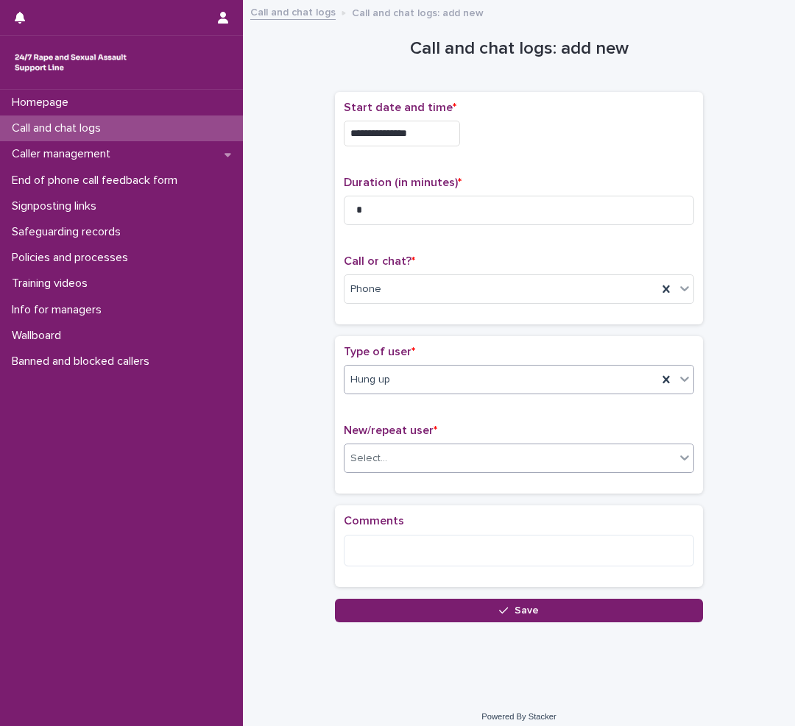
click at [460, 467] on div "Select..." at bounding box center [509, 459] width 330 height 24
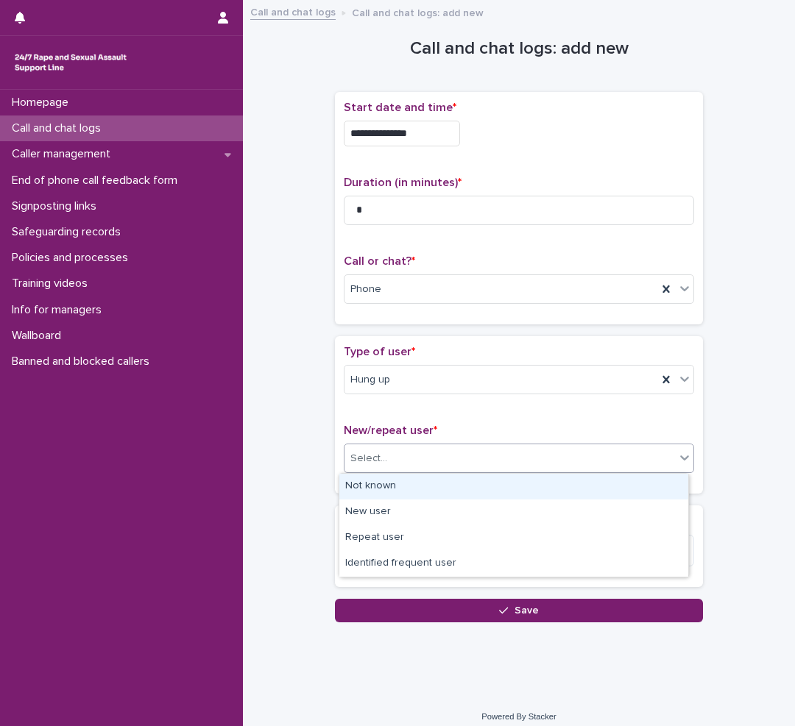
click at [413, 486] on div "Not known" at bounding box center [513, 487] width 349 height 26
click at [413, 486] on div "Type of user * Hung up New/repeat user * option Not known focused, 1 of 4. 4 re…" at bounding box center [519, 414] width 368 height 157
click at [460, 456] on div "Not known" at bounding box center [500, 459] width 313 height 24
click at [432, 487] on div "Not known" at bounding box center [513, 487] width 349 height 26
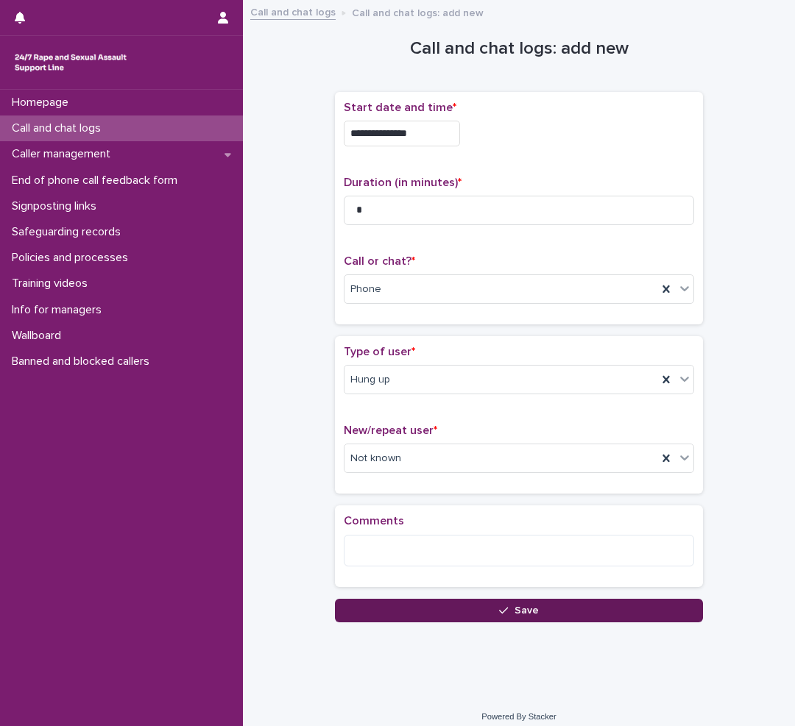
click at [514, 614] on span "Save" at bounding box center [526, 611] width 24 height 10
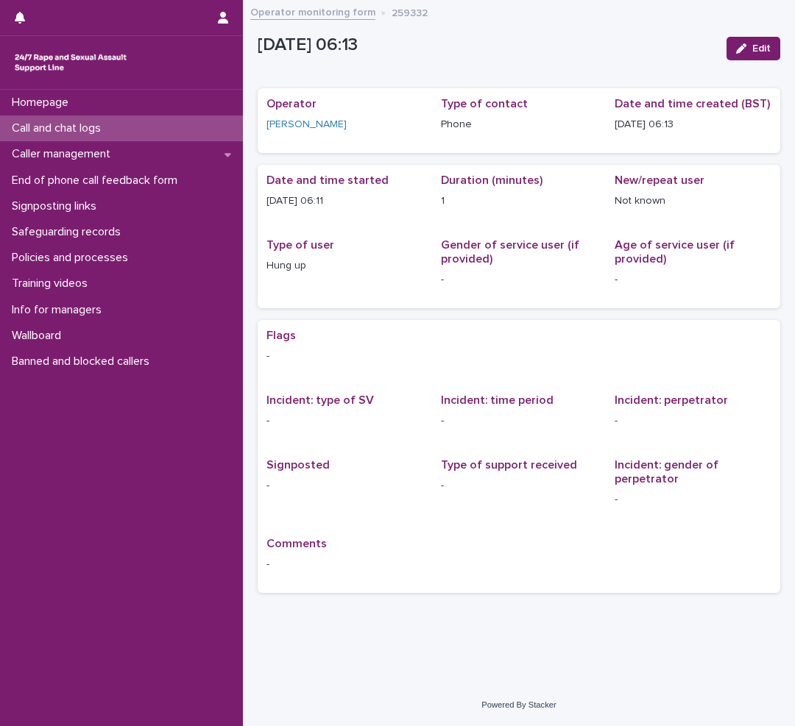
click at [68, 130] on p "Call and chat logs" at bounding box center [59, 128] width 107 height 14
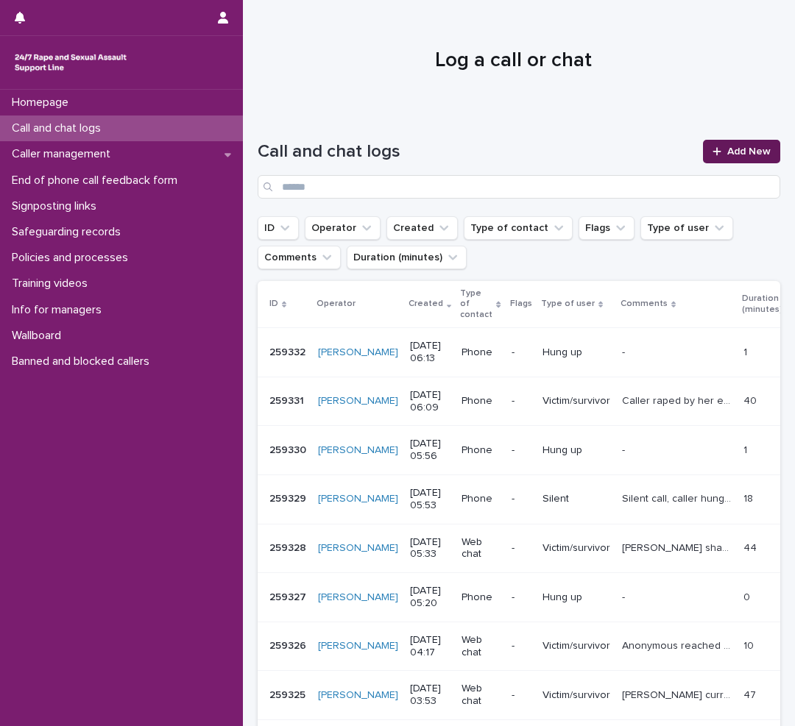
click at [748, 151] on span "Add New" at bounding box center [748, 151] width 43 height 10
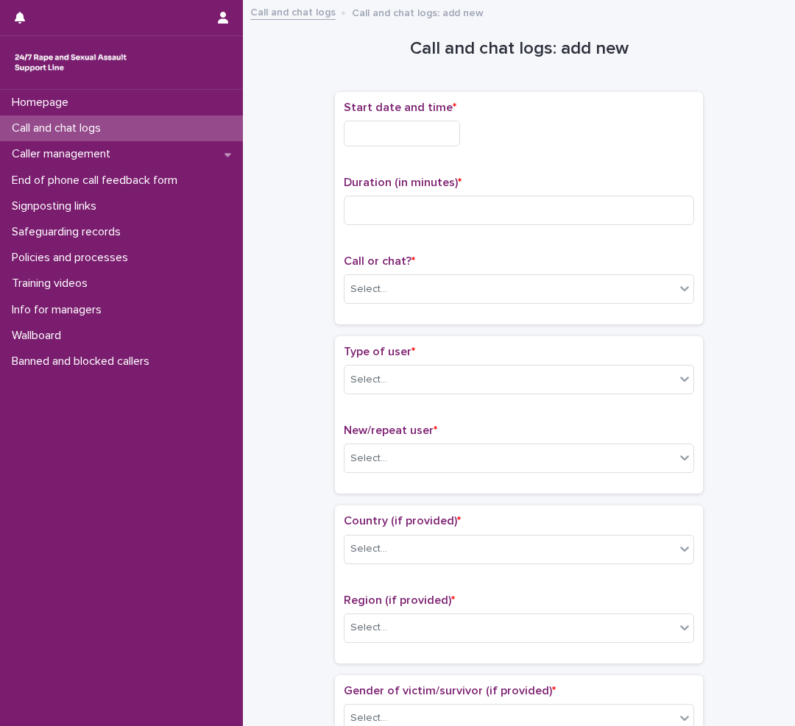
click at [414, 135] on input "text" at bounding box center [402, 134] width 116 height 26
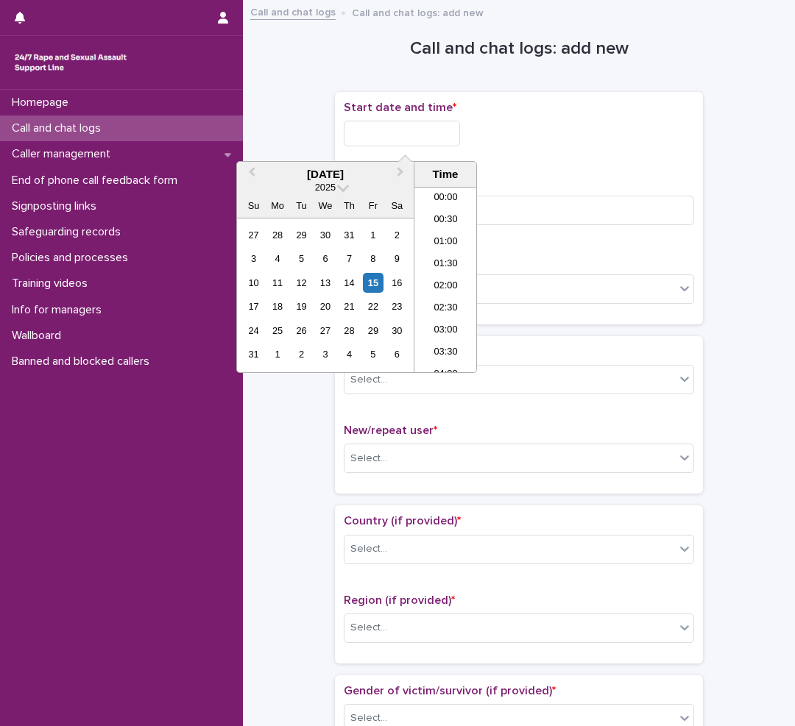
scroll to position [184, 0]
click at [442, 274] on li "06:00" at bounding box center [445, 280] width 63 height 22
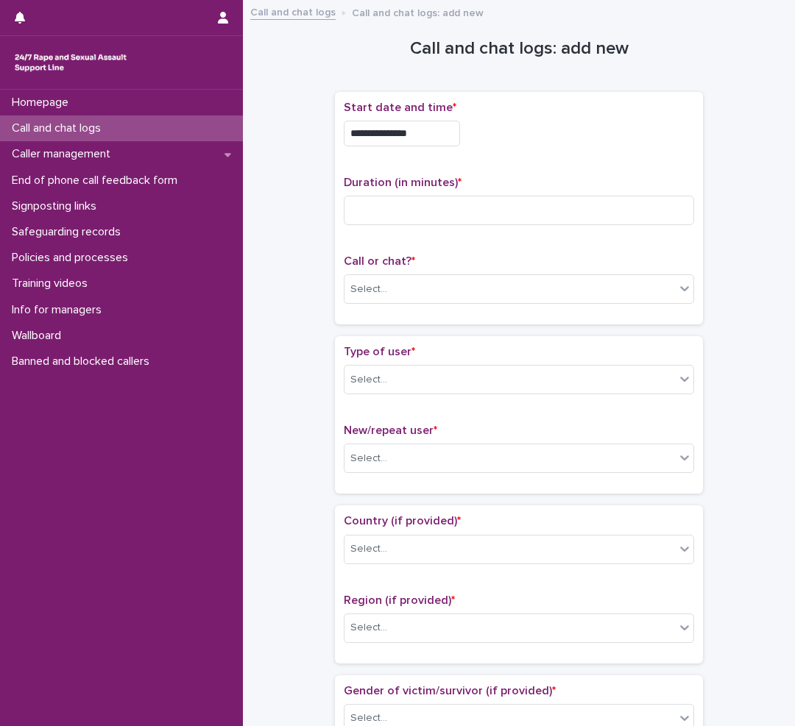
click at [419, 132] on input "**********" at bounding box center [402, 134] width 116 height 26
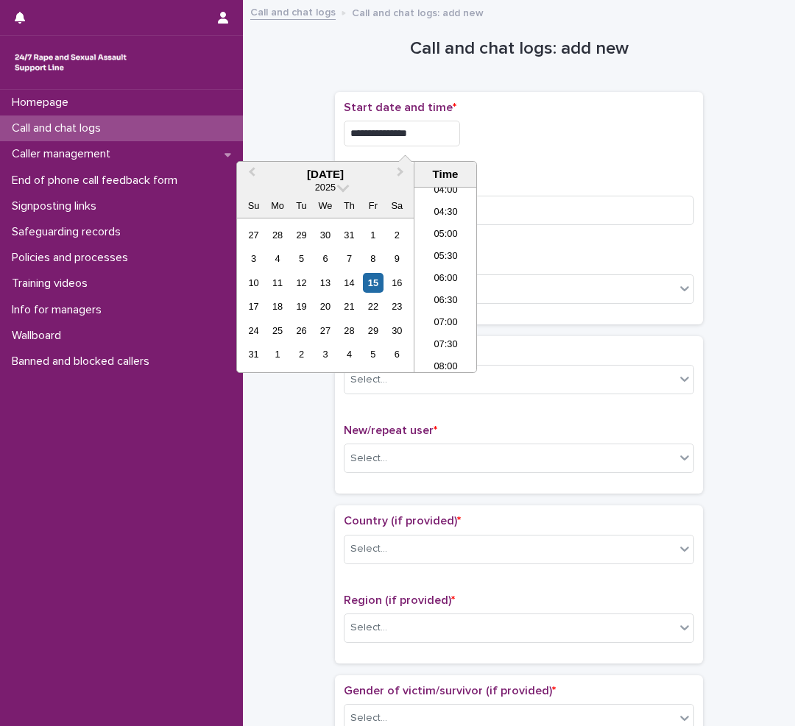
type input "**********"
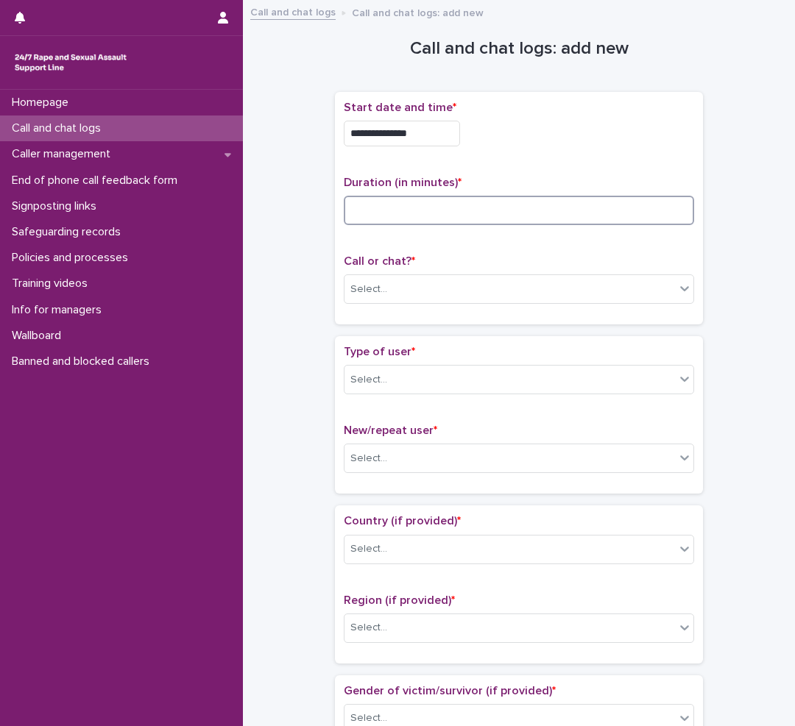
click at [460, 215] on input at bounding box center [519, 210] width 350 height 29
type input "*"
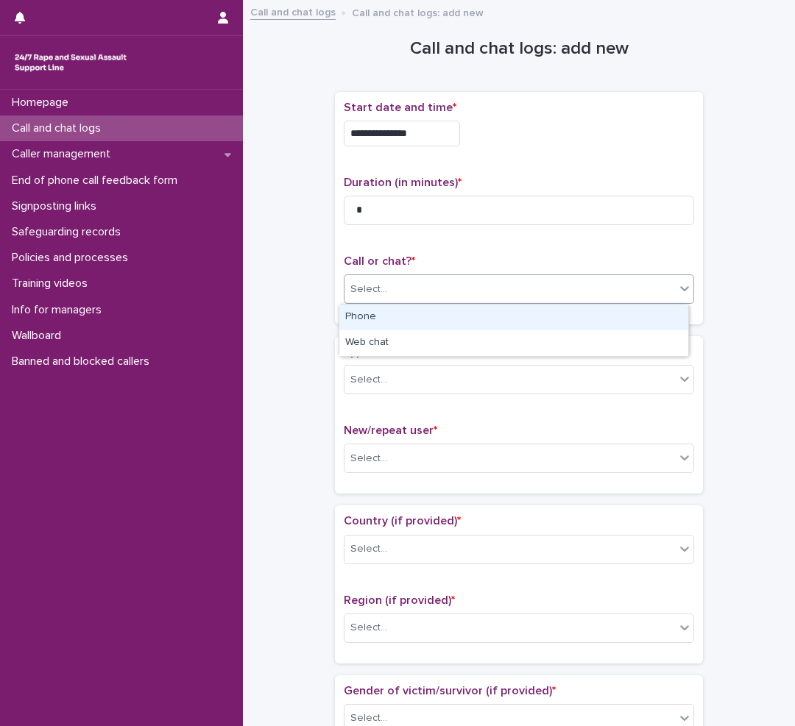
click at [415, 291] on div "Select..." at bounding box center [509, 289] width 330 height 24
click at [394, 321] on div "Phone" at bounding box center [513, 318] width 349 height 26
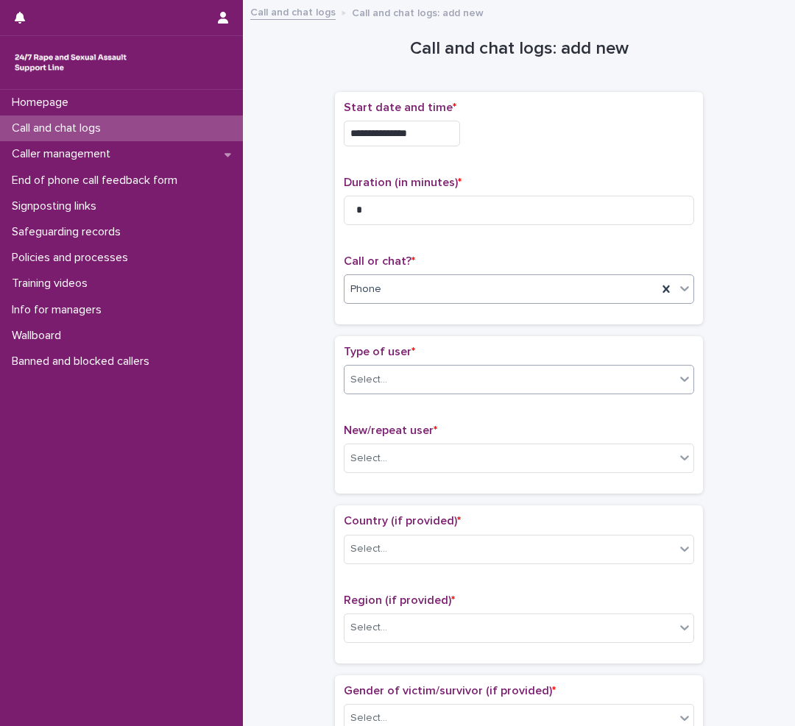
click at [389, 383] on div "Select..." at bounding box center [509, 380] width 330 height 24
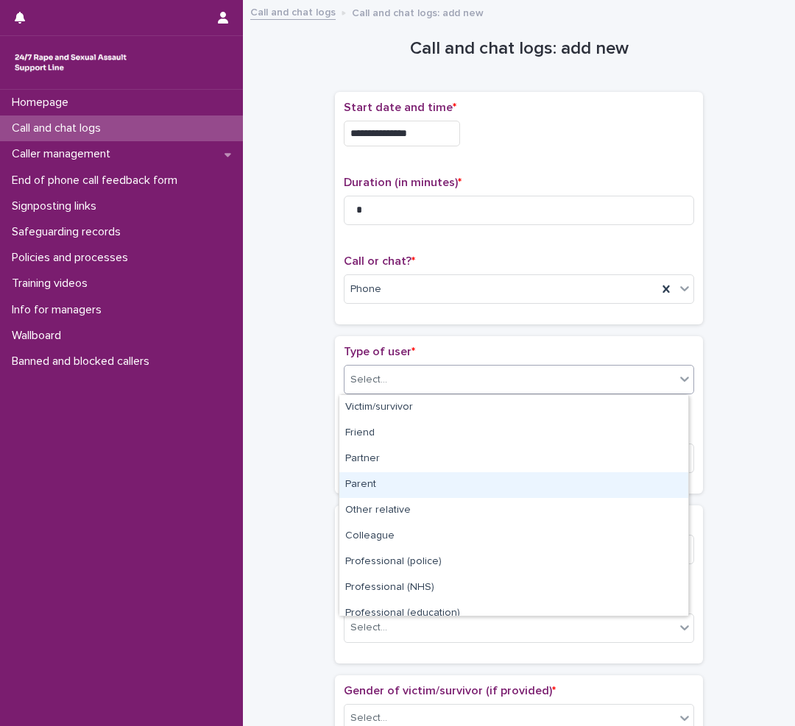
scroll to position [166, 0]
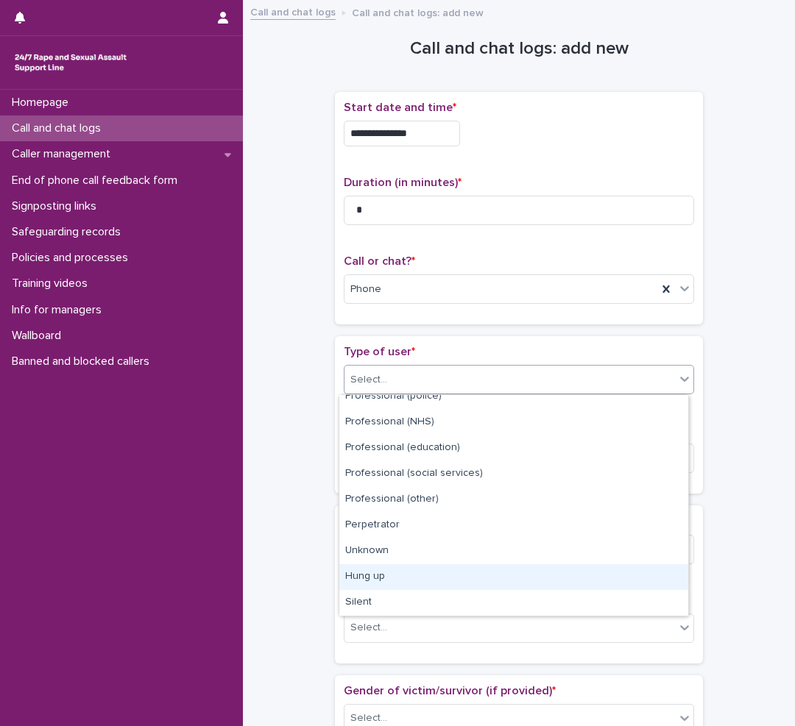
click at [375, 576] on div "Hung up" at bounding box center [513, 577] width 349 height 26
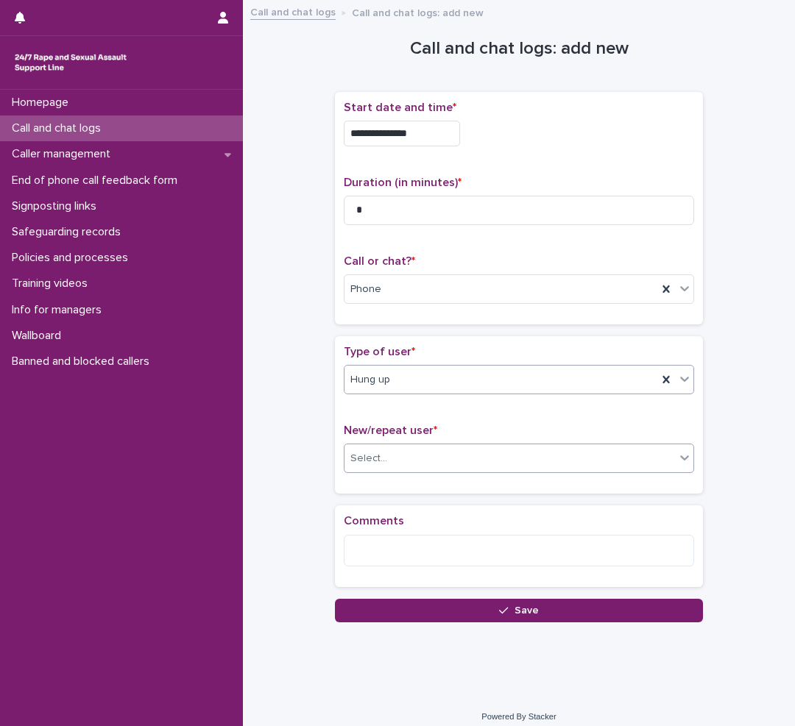
click at [392, 456] on div "Select..." at bounding box center [509, 459] width 330 height 24
click at [404, 448] on div "Select..." at bounding box center [509, 459] width 330 height 24
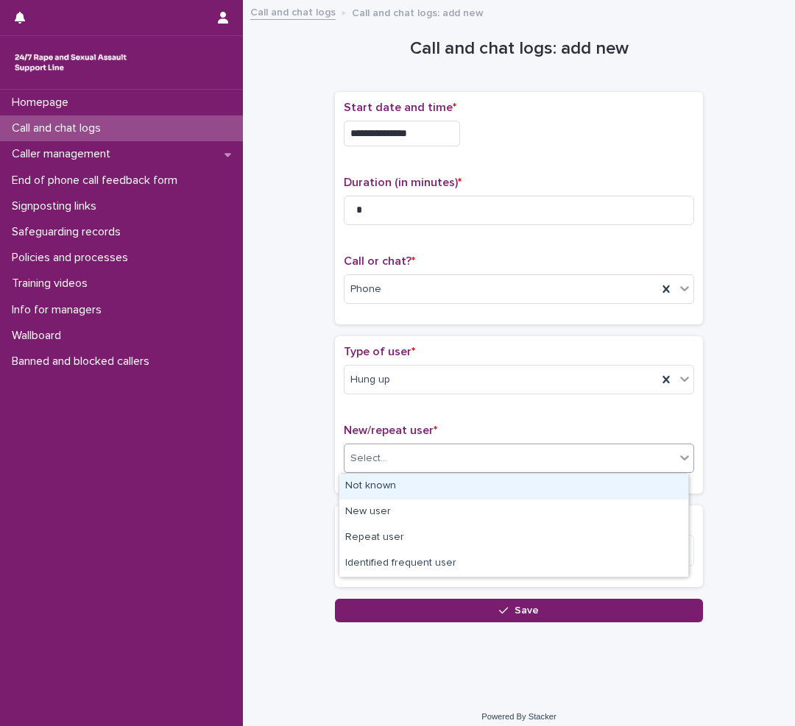
click at [400, 455] on div "Select..." at bounding box center [509, 459] width 330 height 24
click at [372, 464] on div "Select..." at bounding box center [368, 458] width 37 height 15
click at [369, 483] on div "Not known" at bounding box center [513, 487] width 349 height 26
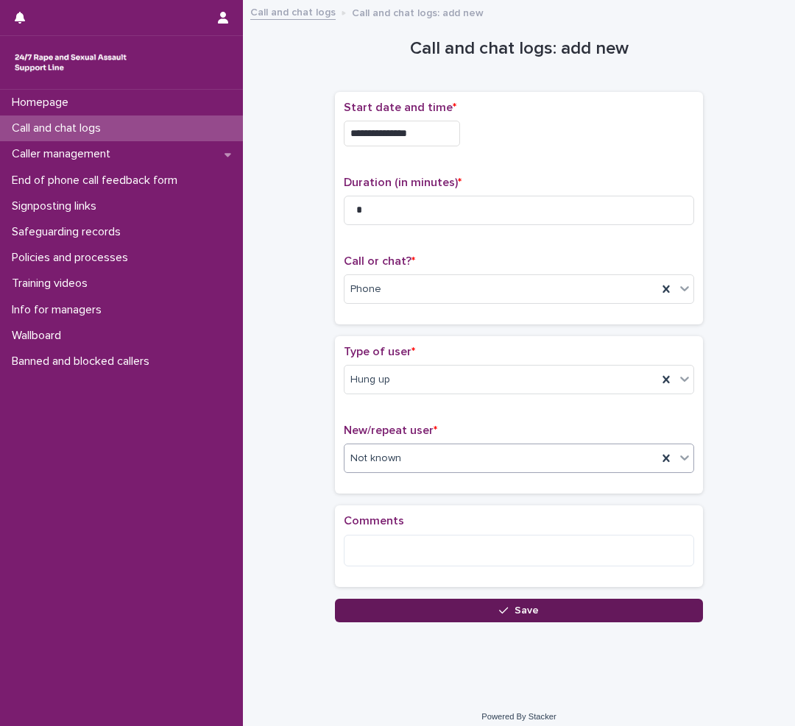
click at [480, 600] on button "Save" at bounding box center [519, 611] width 368 height 24
click at [480, 600] on div "Loading... Saving…" at bounding box center [519, 360] width 368 height 522
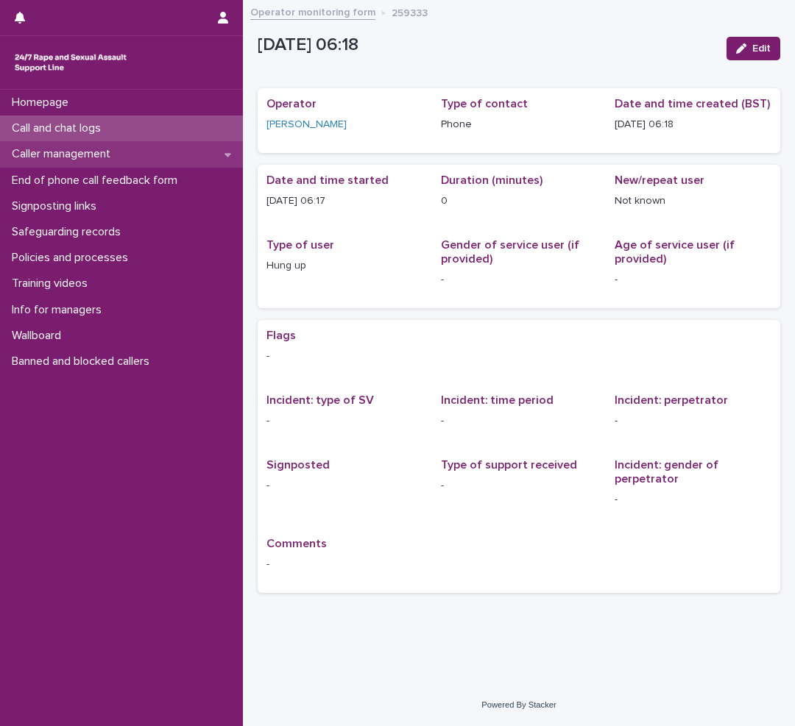
click at [102, 155] on p "Caller management" at bounding box center [64, 154] width 116 height 14
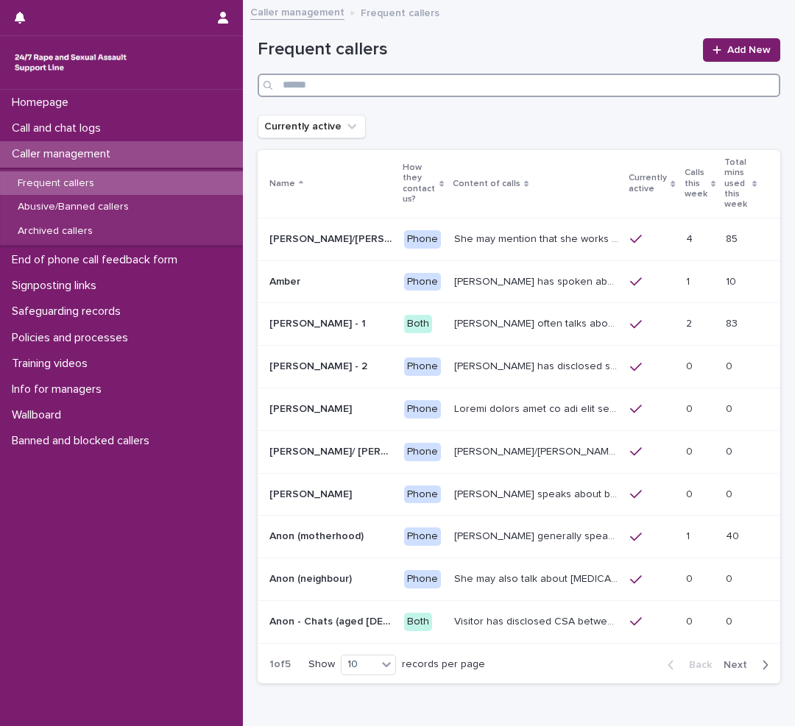
click at [501, 91] on input "Search" at bounding box center [519, 86] width 522 height 24
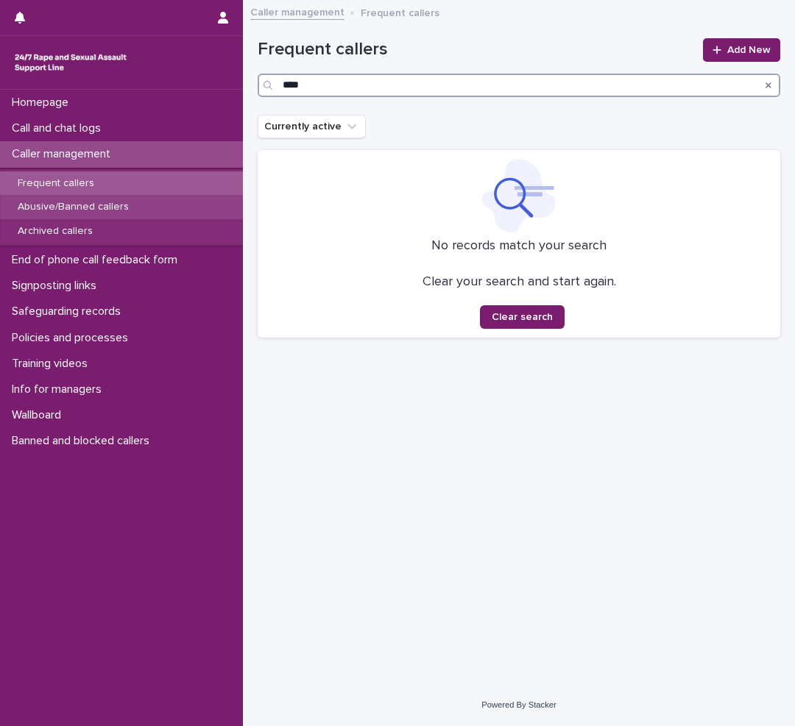
type input "****"
click at [106, 210] on p "Abusive/Banned callers" at bounding box center [73, 207] width 135 height 13
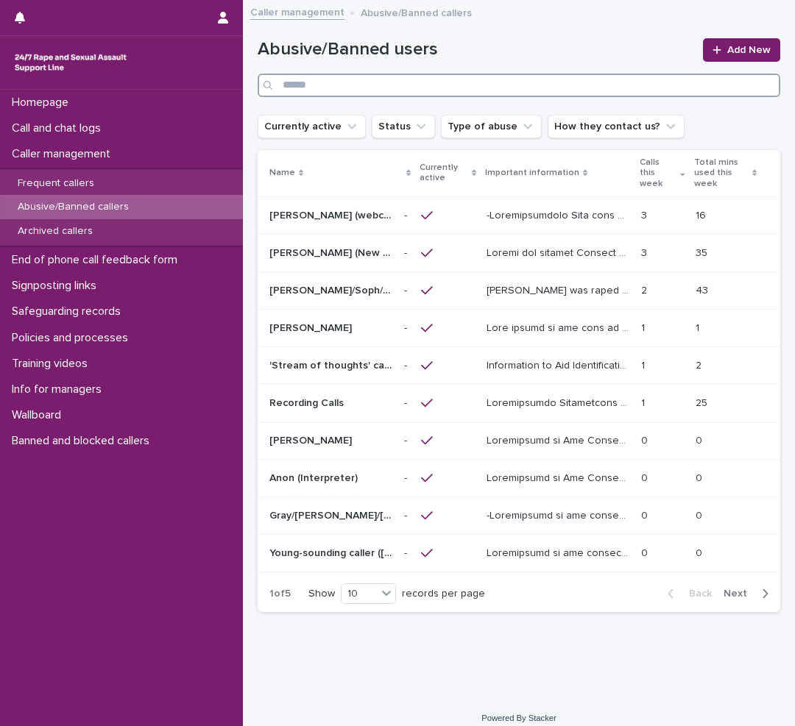
click at [328, 84] on input "Search" at bounding box center [519, 86] width 522 height 24
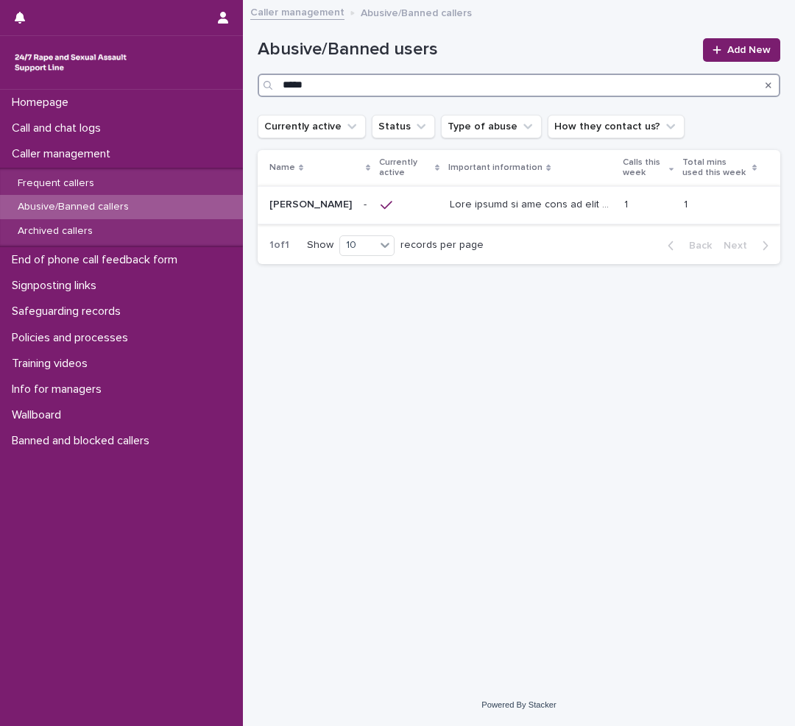
type input "*****"
click at [574, 207] on p at bounding box center [533, 203] width 166 height 15
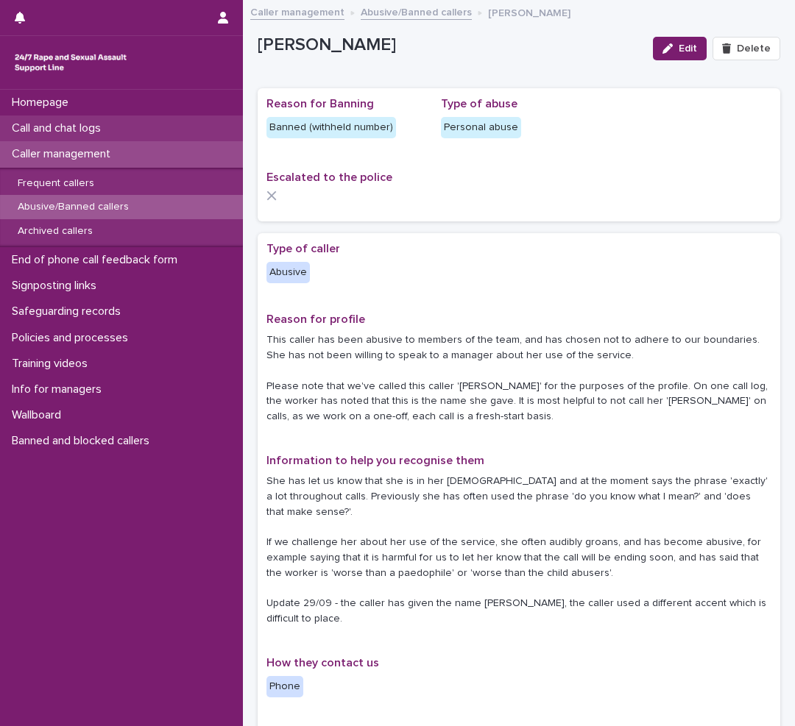
click at [82, 124] on p "Call and chat logs" at bounding box center [59, 128] width 107 height 14
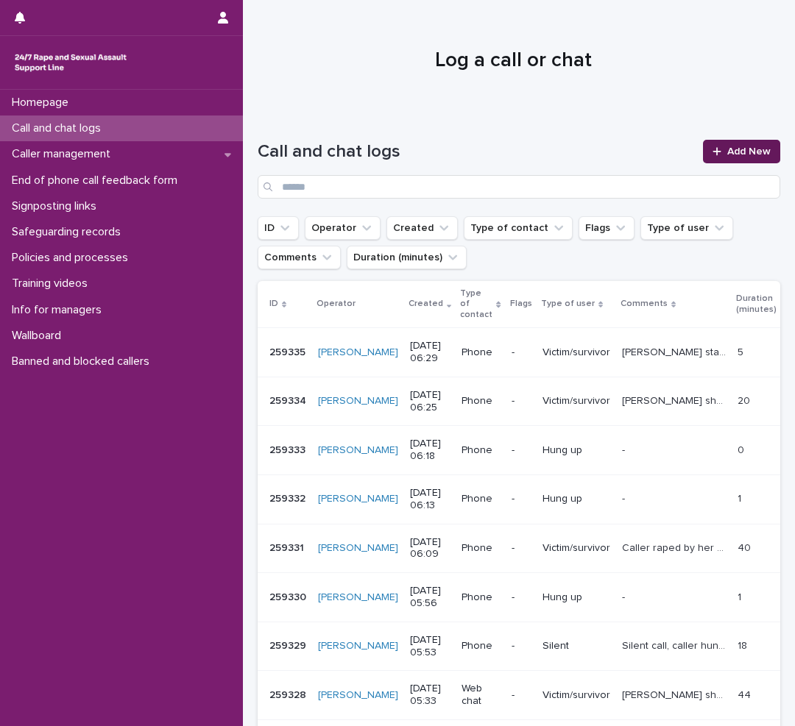
click at [736, 154] on span "Add New" at bounding box center [748, 151] width 43 height 10
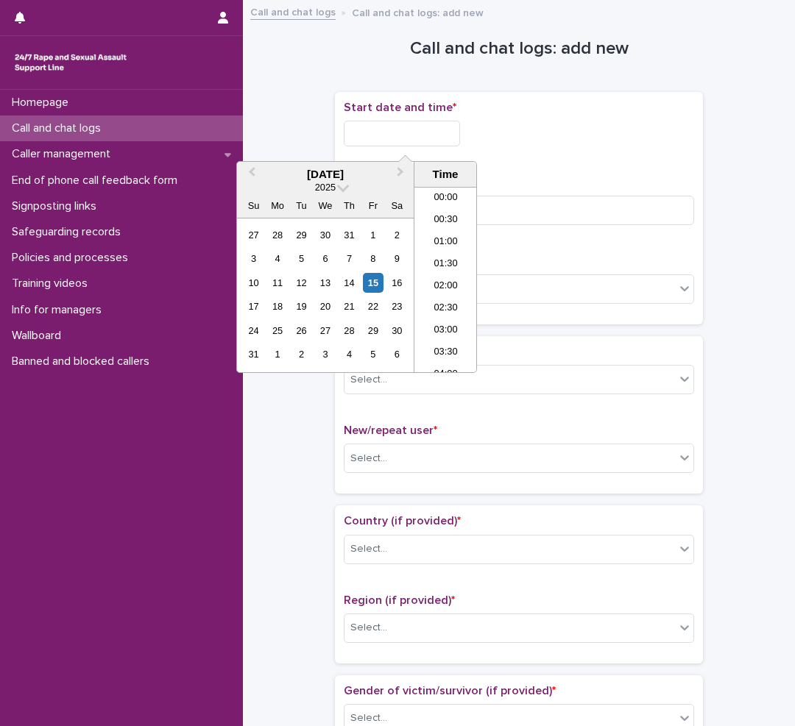
click at [426, 134] on input "text" at bounding box center [402, 134] width 116 height 26
click at [442, 276] on li "06:30" at bounding box center [445, 280] width 63 height 22
click at [442, 276] on div "Select..." at bounding box center [519, 288] width 350 height 29
click at [442, 127] on input "**********" at bounding box center [402, 134] width 116 height 26
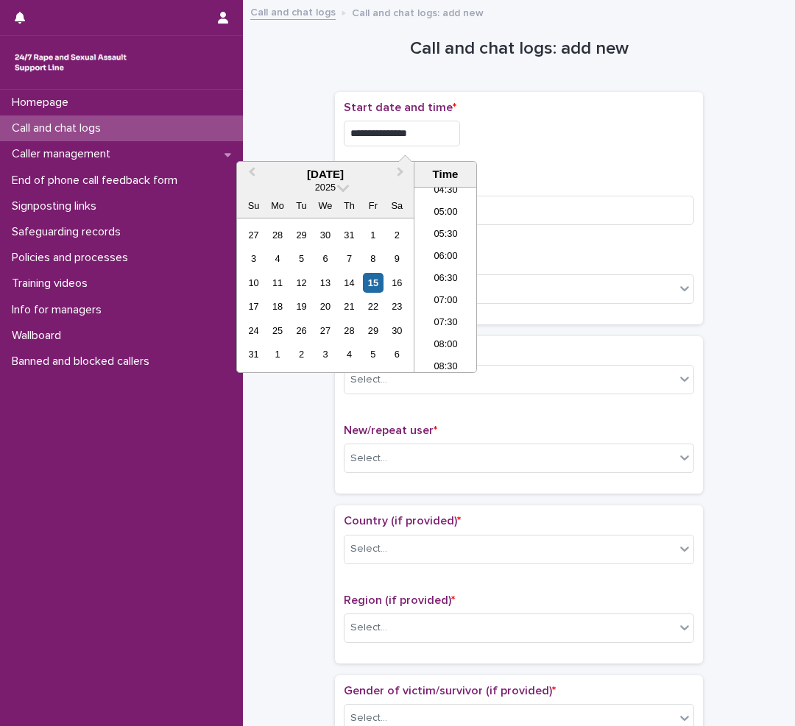
type input "**********"
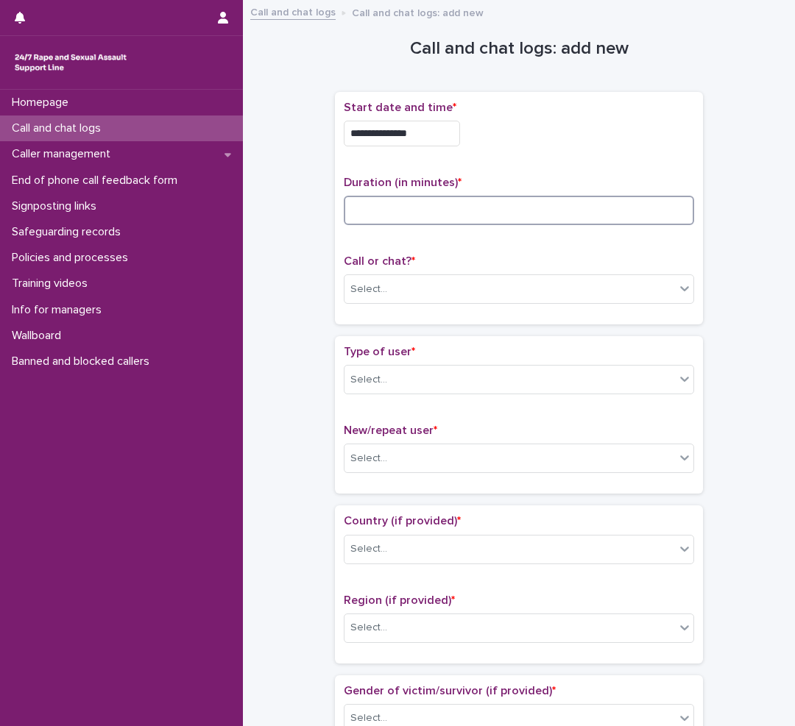
click at [410, 221] on input at bounding box center [519, 210] width 350 height 29
type input "*"
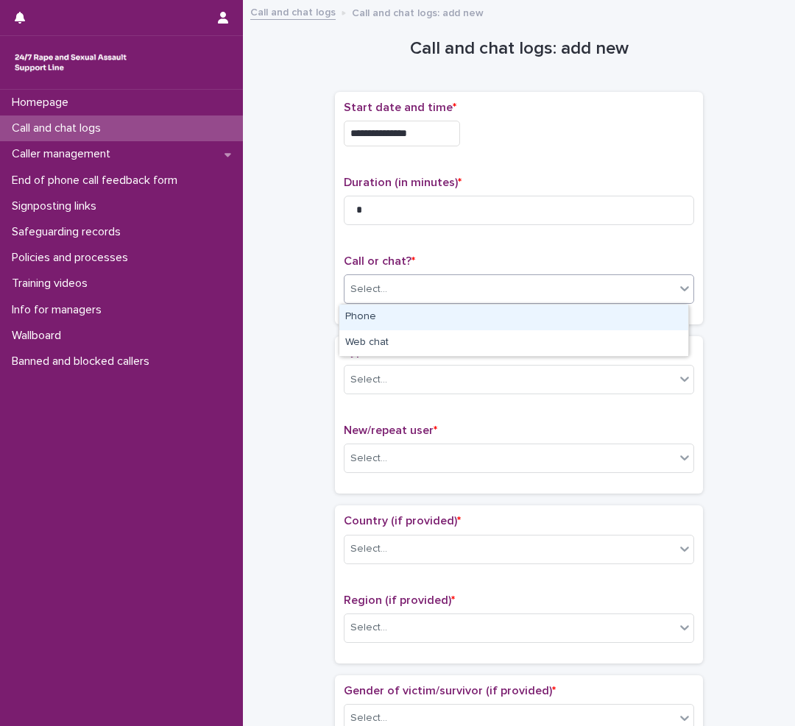
click at [395, 296] on div "Select..." at bounding box center [509, 289] width 330 height 24
click at [380, 319] on div "Phone" at bounding box center [513, 318] width 349 height 26
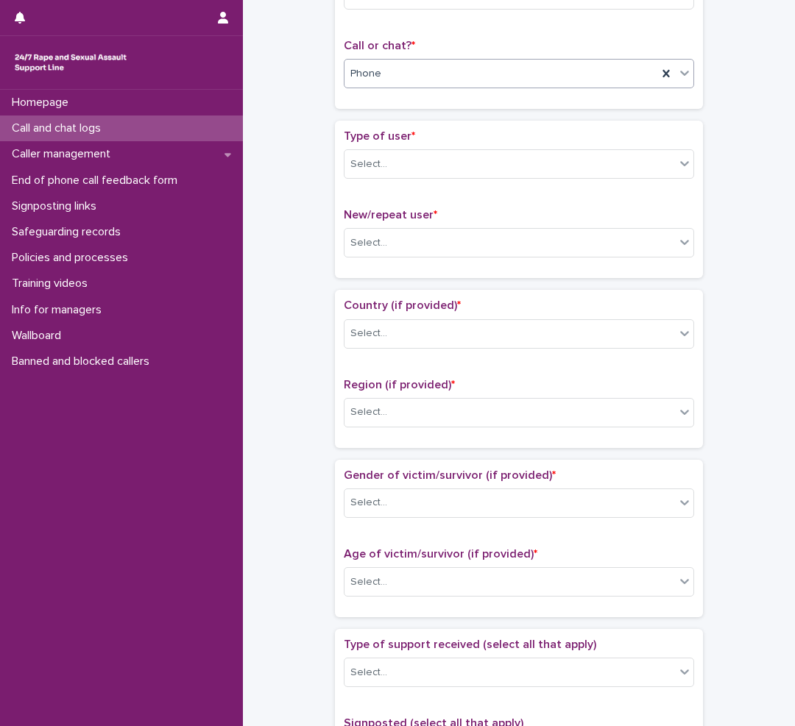
scroll to position [221, 0]
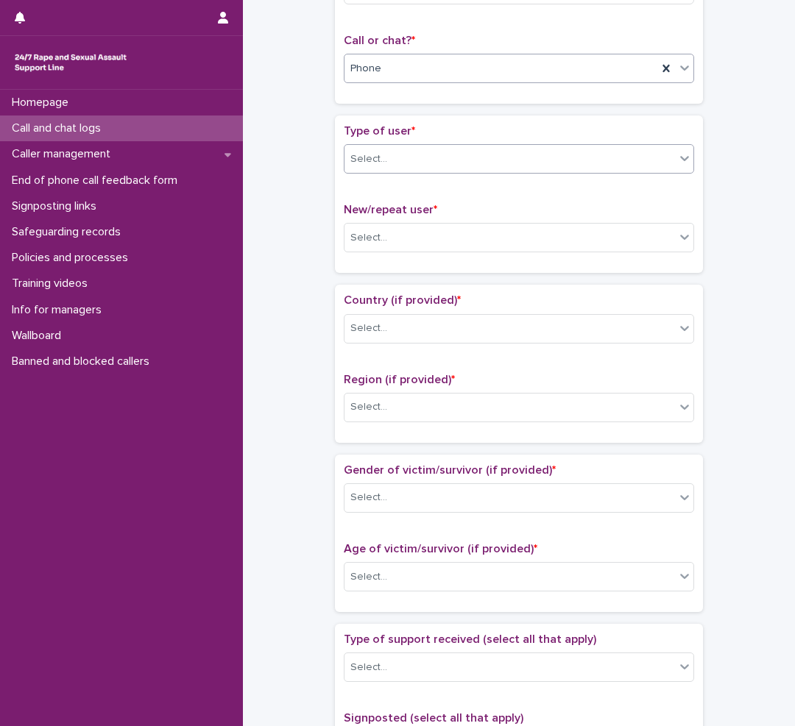
click at [438, 163] on div "Select..." at bounding box center [509, 159] width 330 height 24
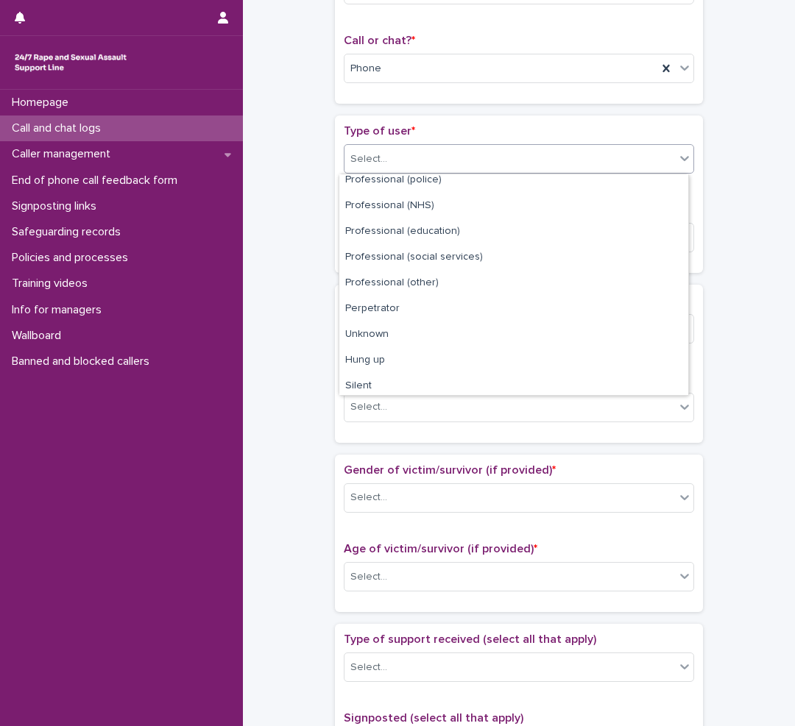
scroll to position [166, 0]
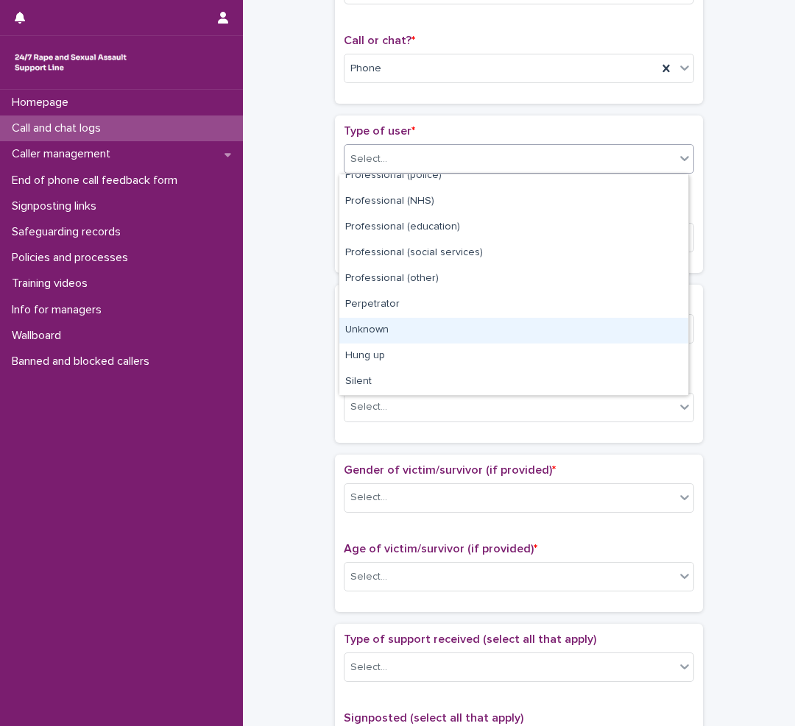
click at [380, 331] on div "Unknown" at bounding box center [513, 331] width 349 height 26
click at [380, 331] on div "Select..." at bounding box center [368, 328] width 37 height 15
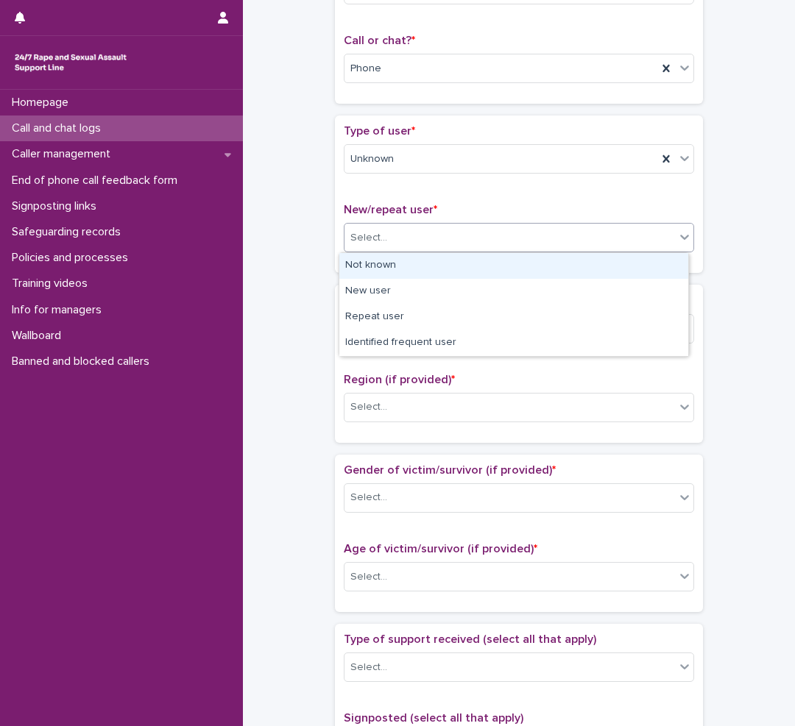
click at [417, 241] on div "Select..." at bounding box center [509, 238] width 330 height 24
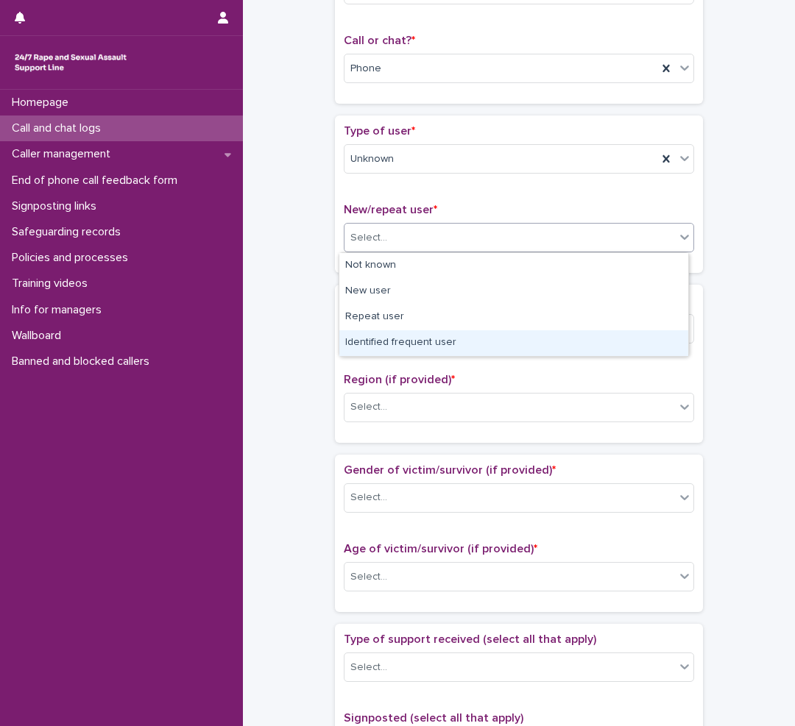
click at [362, 341] on div "Identified frequent user" at bounding box center [513, 343] width 349 height 26
click at [362, 341] on div "Select..." at bounding box center [519, 328] width 350 height 29
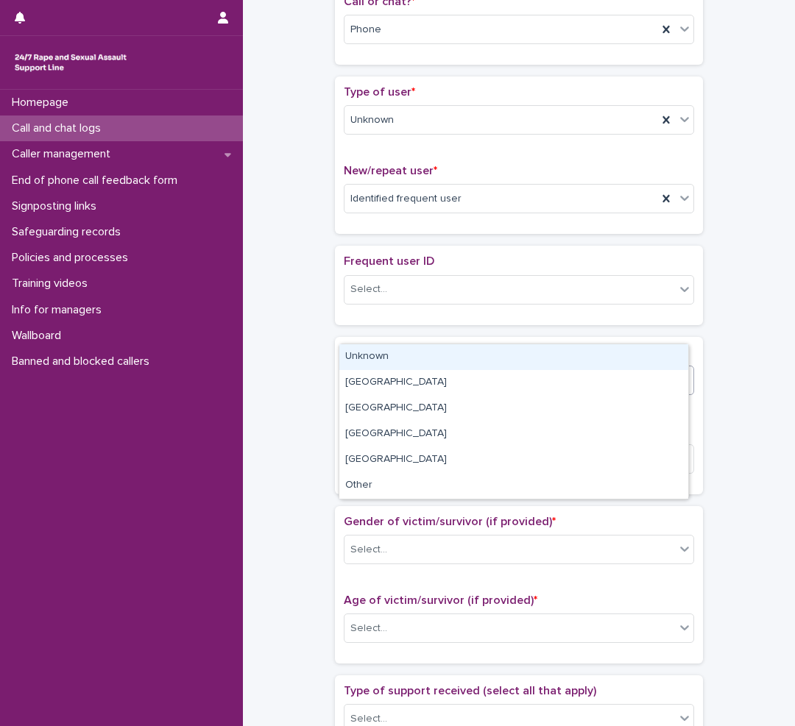
scroll to position [266, 0]
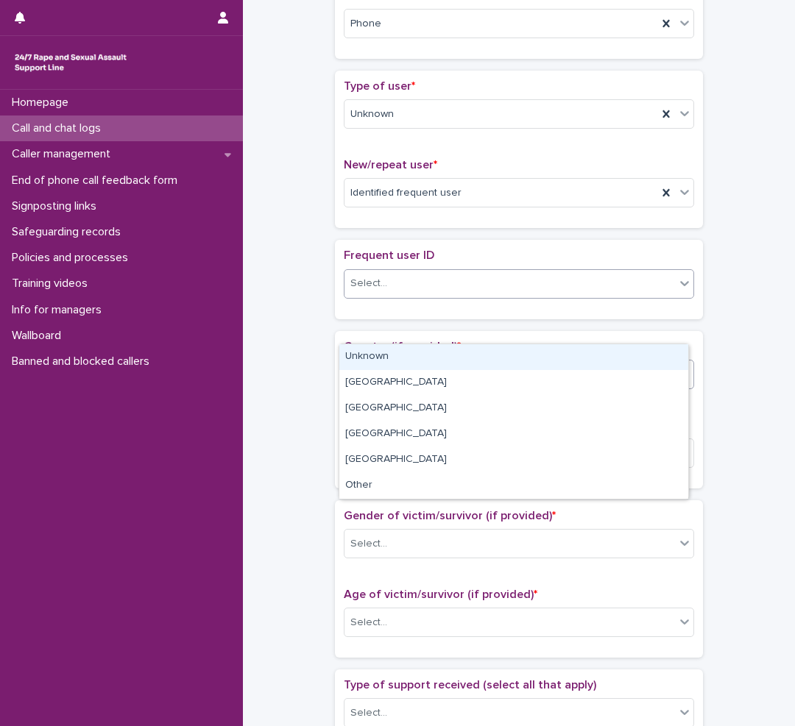
click at [395, 283] on div "Select..." at bounding box center [509, 284] width 330 height 24
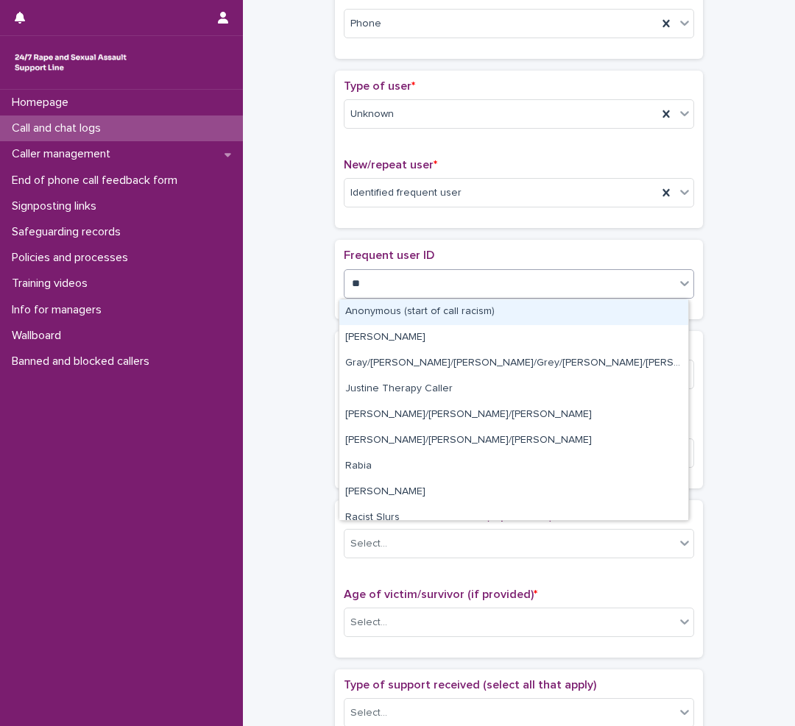
type input "***"
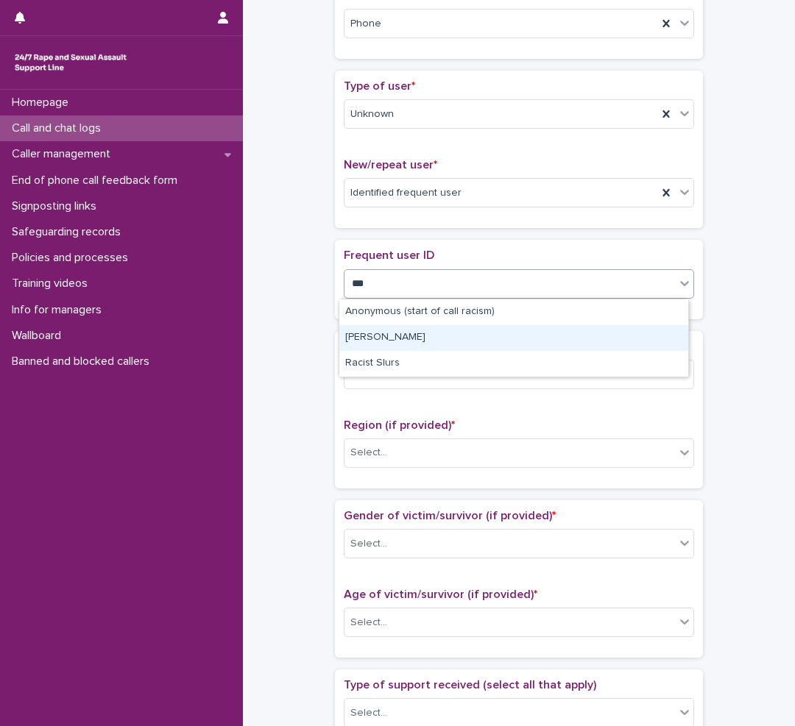
click at [382, 337] on div "Rachel" at bounding box center [513, 338] width 349 height 26
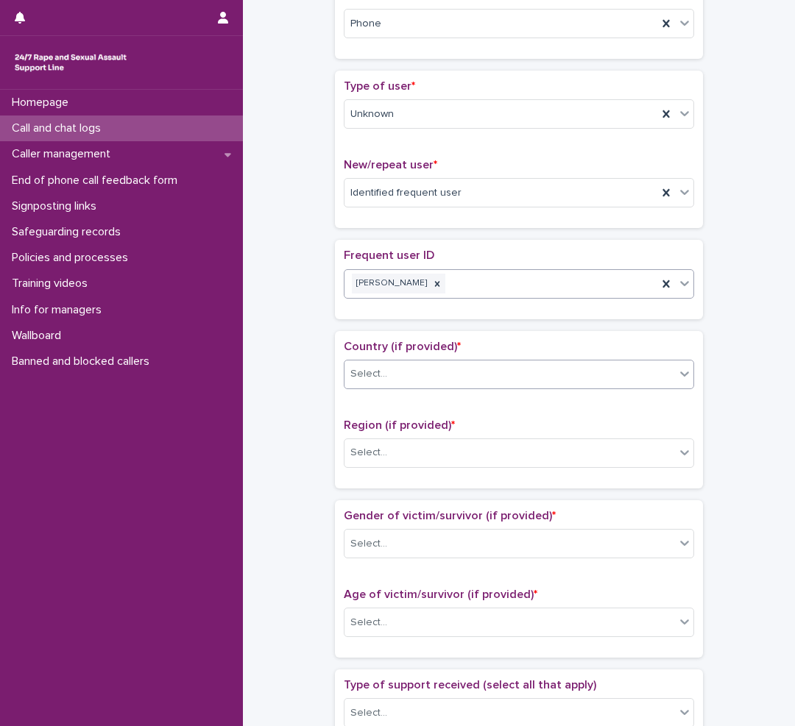
click at [375, 372] on div "Select..." at bounding box center [368, 373] width 37 height 15
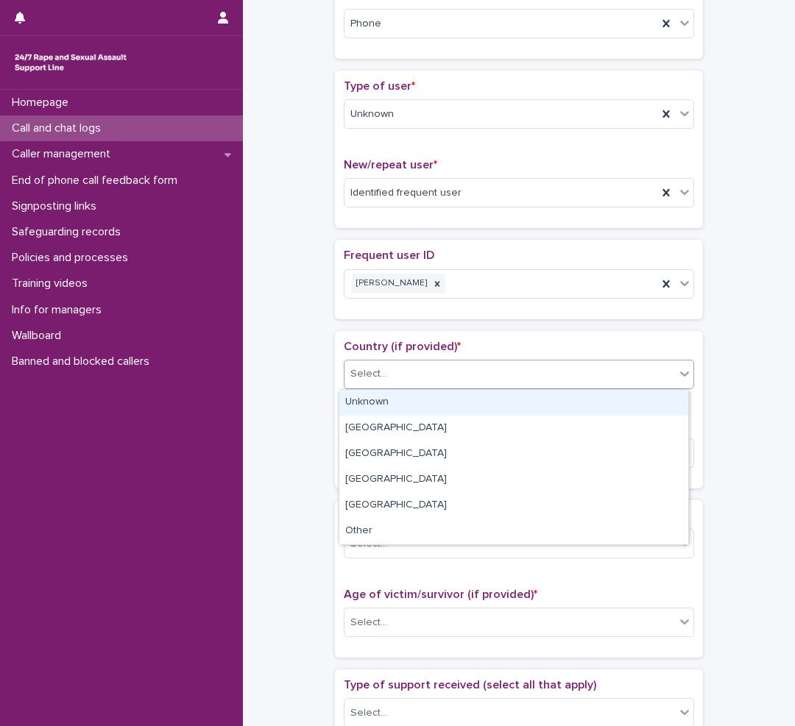
click at [374, 402] on div "Unknown" at bounding box center [513, 403] width 349 height 26
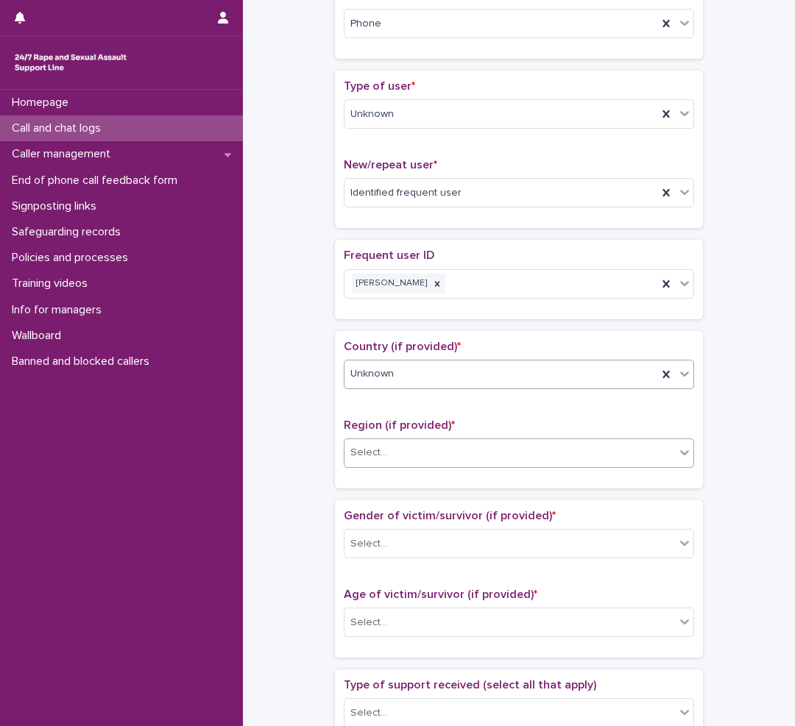
click at [375, 450] on div "Select..." at bounding box center [368, 452] width 37 height 15
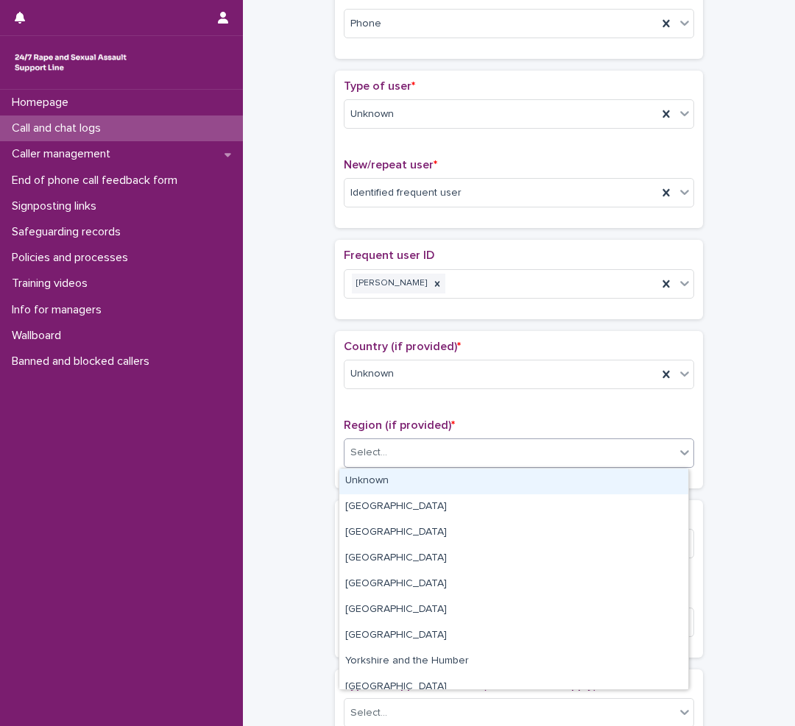
click at [374, 479] on div "Unknown" at bounding box center [513, 482] width 349 height 26
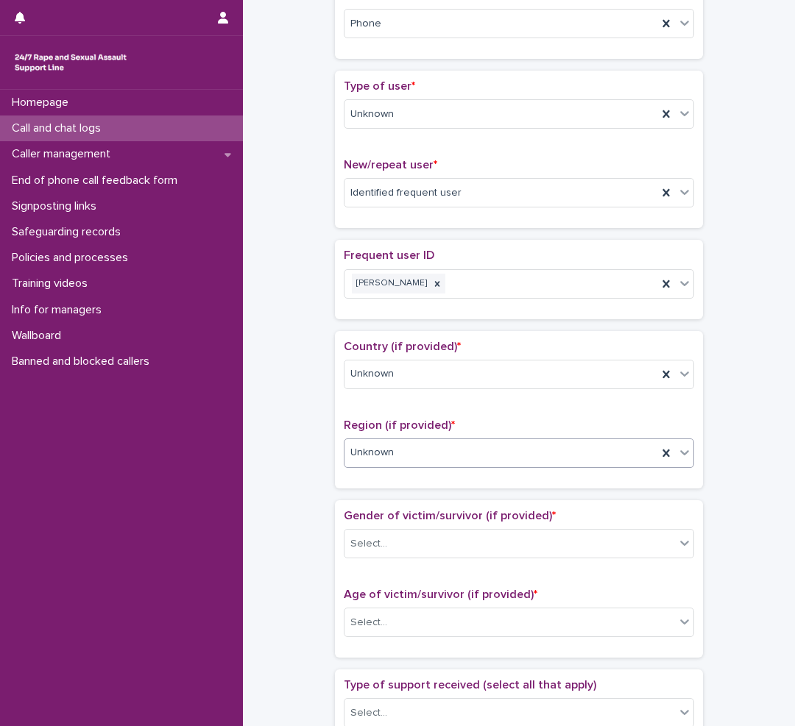
scroll to position [413, 0]
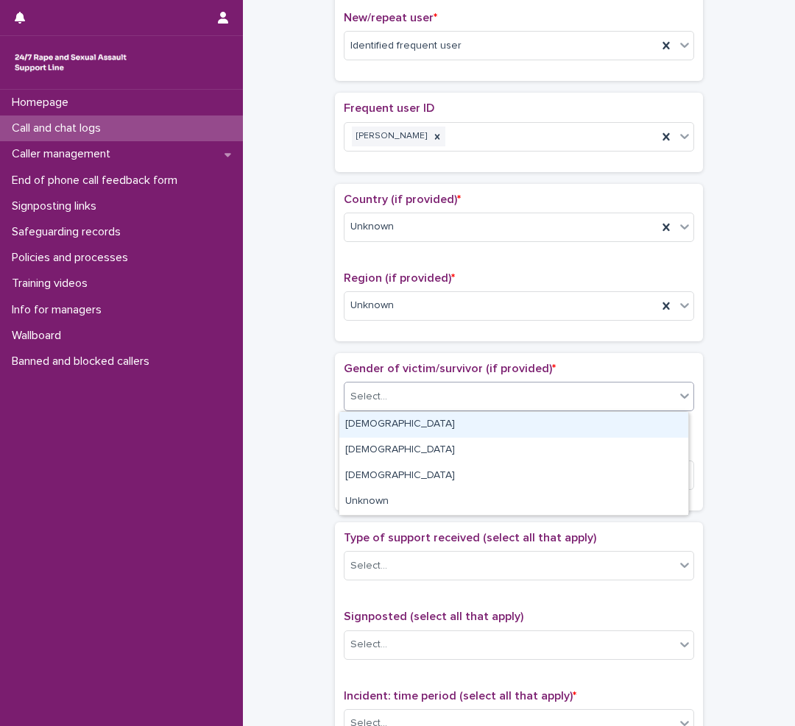
click at [409, 406] on div "Select..." at bounding box center [509, 397] width 330 height 24
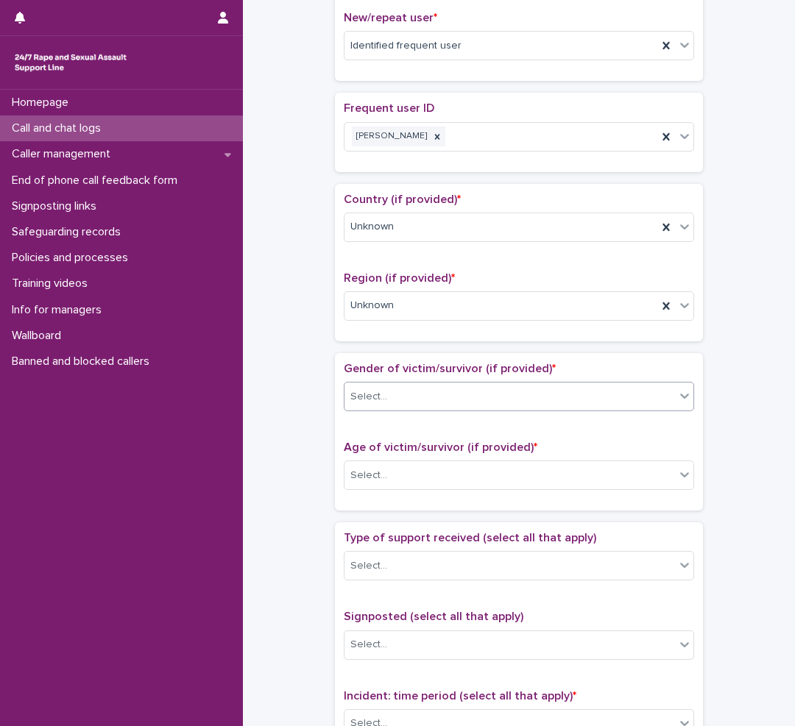
click at [417, 385] on div "Select..." at bounding box center [509, 397] width 330 height 24
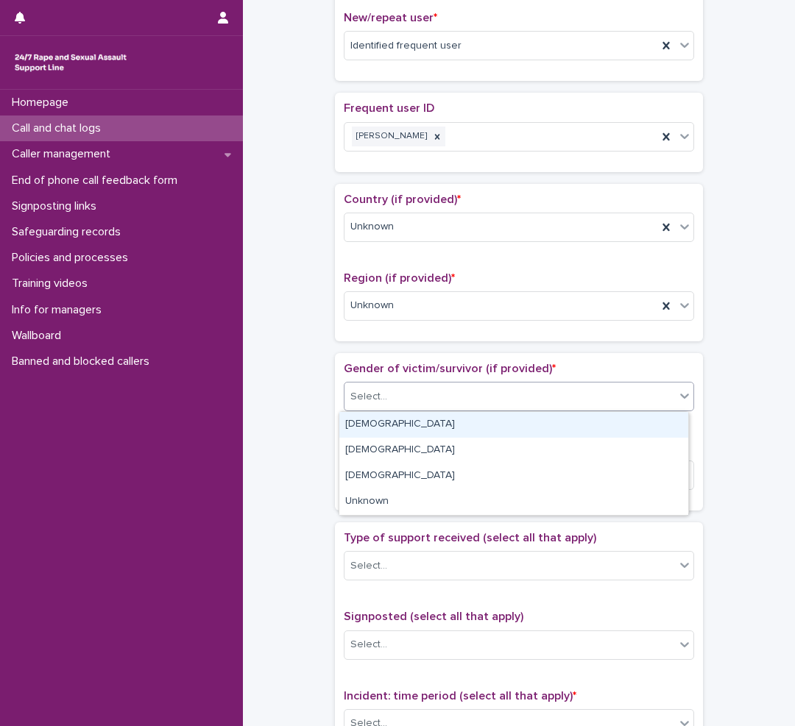
click at [378, 432] on div "Female" at bounding box center [513, 425] width 349 height 26
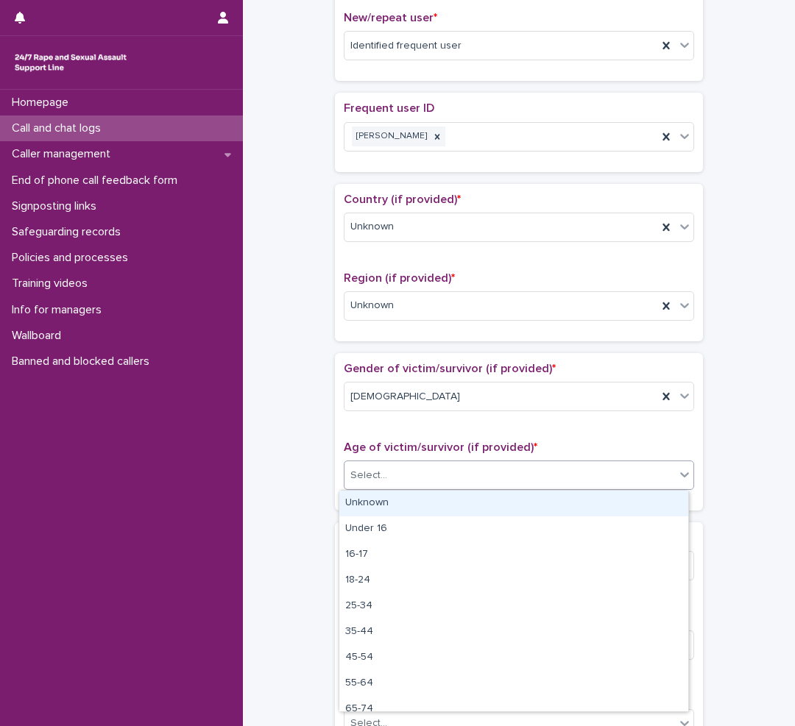
drag, startPoint x: 366, startPoint y: 475, endPoint x: 366, endPoint y: 488, distance: 12.5
click at [366, 477] on div "Select..." at bounding box center [368, 475] width 37 height 15
click at [358, 504] on div "Unknown" at bounding box center [513, 504] width 349 height 26
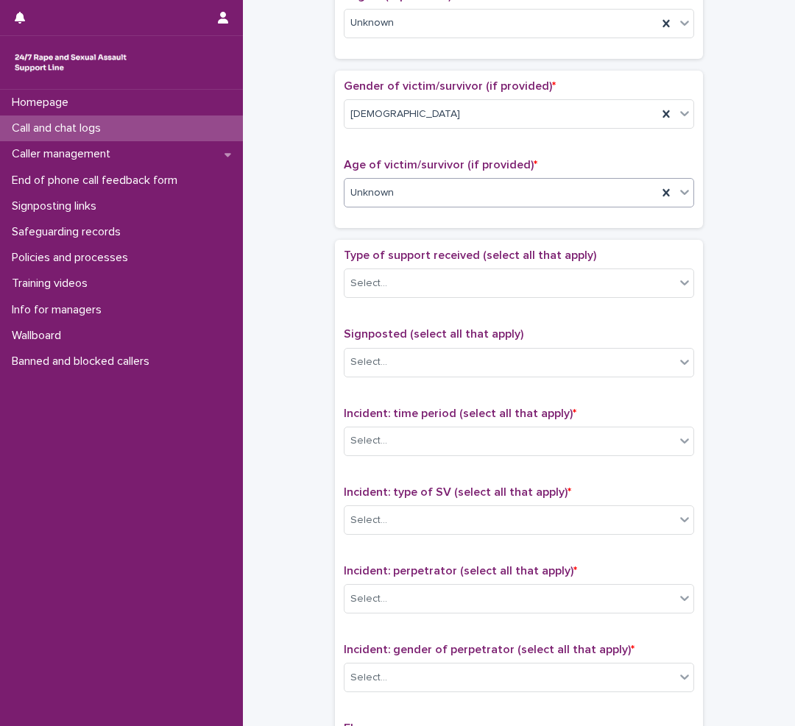
scroll to position [707, 0]
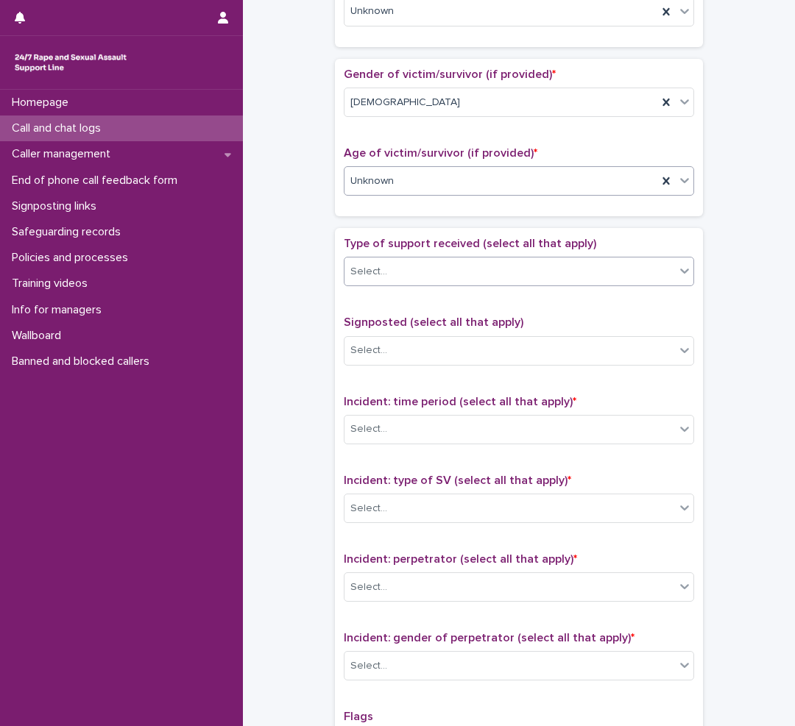
click at [414, 270] on div "Select..." at bounding box center [509, 272] width 330 height 24
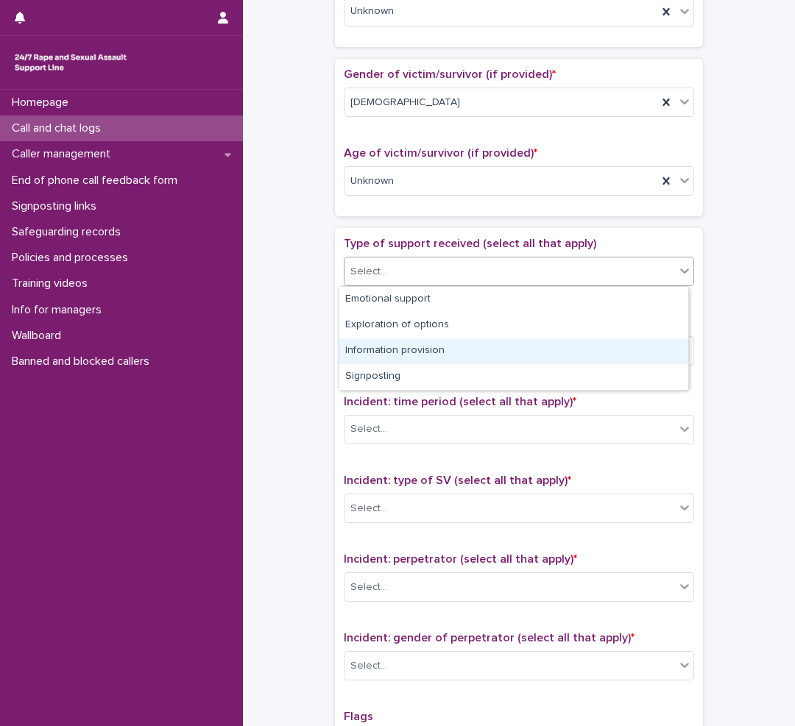
click at [296, 377] on div "**********" at bounding box center [519, 99] width 522 height 1595
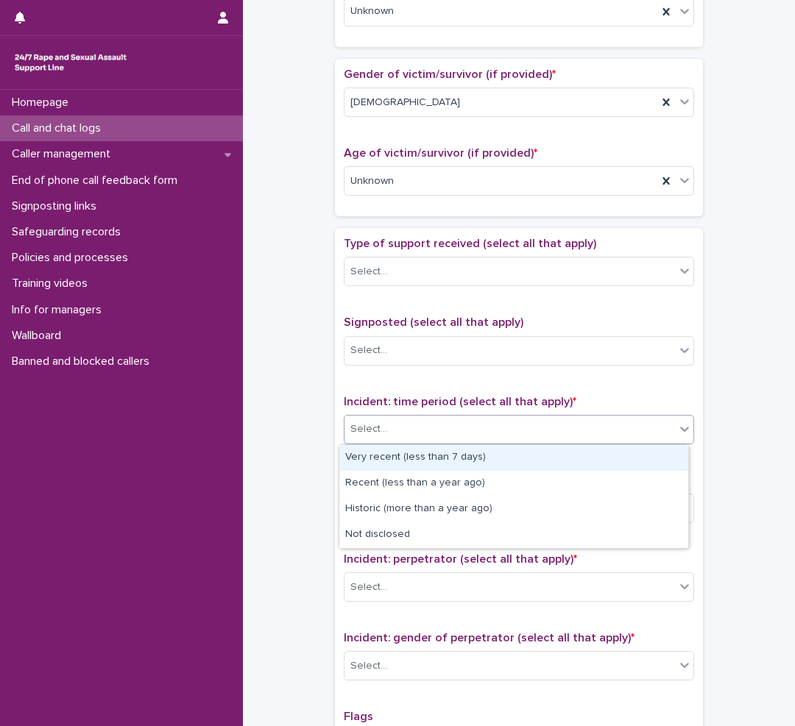
click at [374, 417] on div "Select..." at bounding box center [519, 429] width 350 height 29
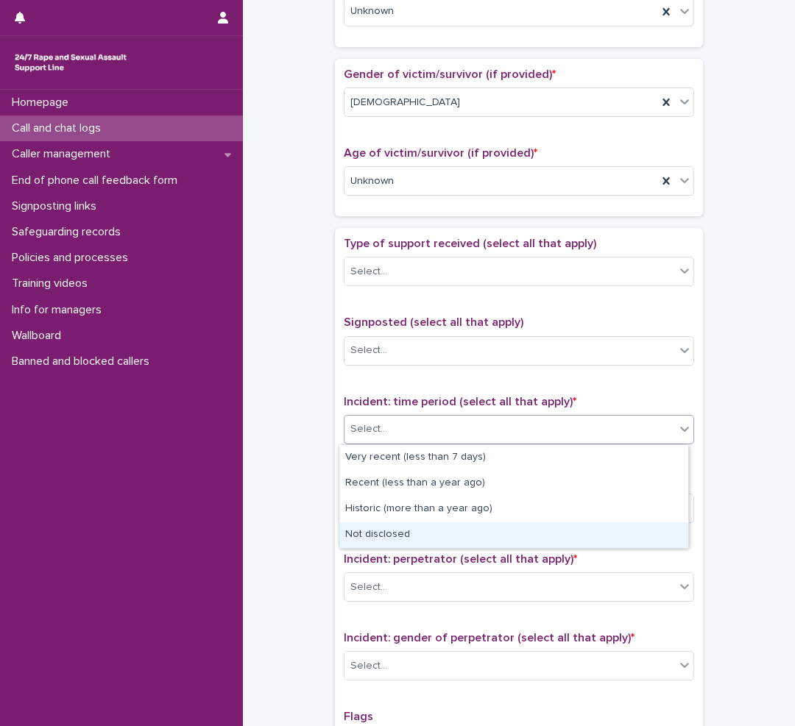
click at [424, 537] on div "Not disclosed" at bounding box center [513, 535] width 349 height 26
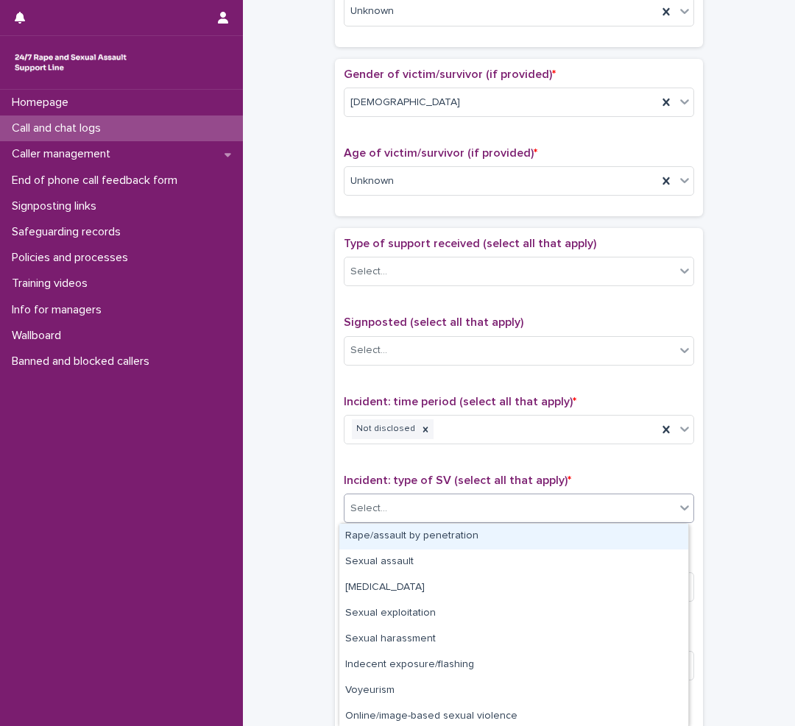
click at [433, 498] on div "Select..." at bounding box center [509, 509] width 330 height 24
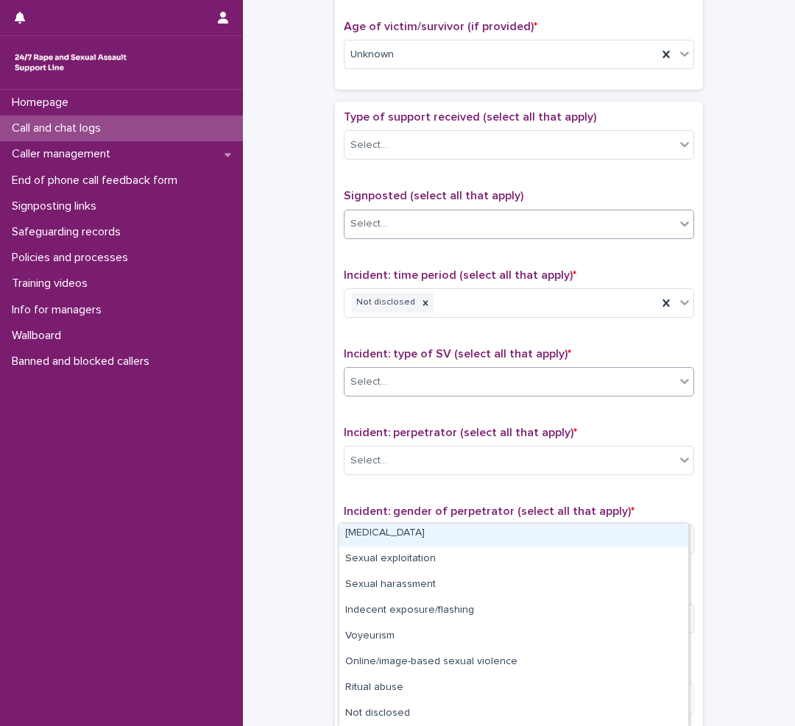
scroll to position [993, 0]
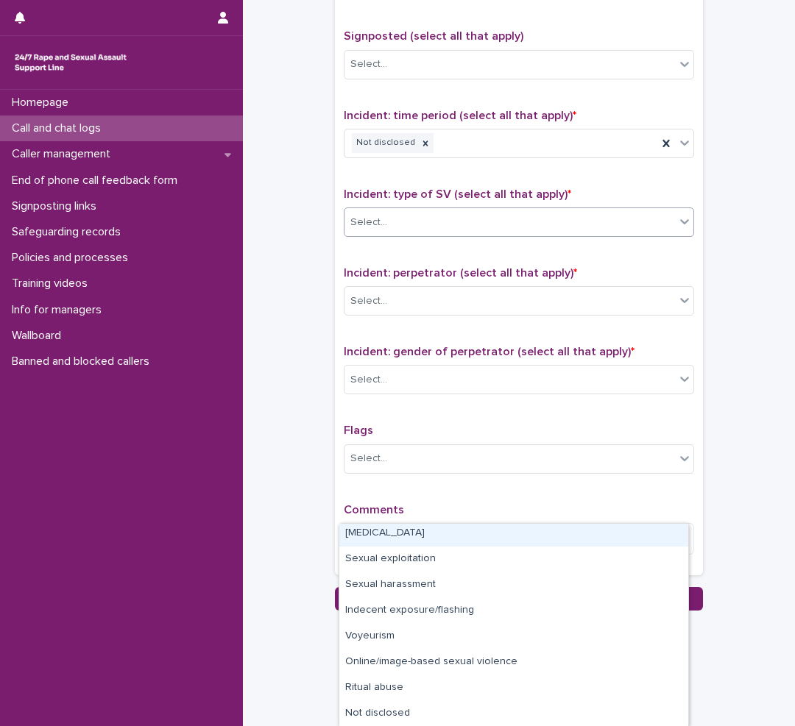
click at [466, 221] on div "Select..." at bounding box center [509, 222] width 330 height 24
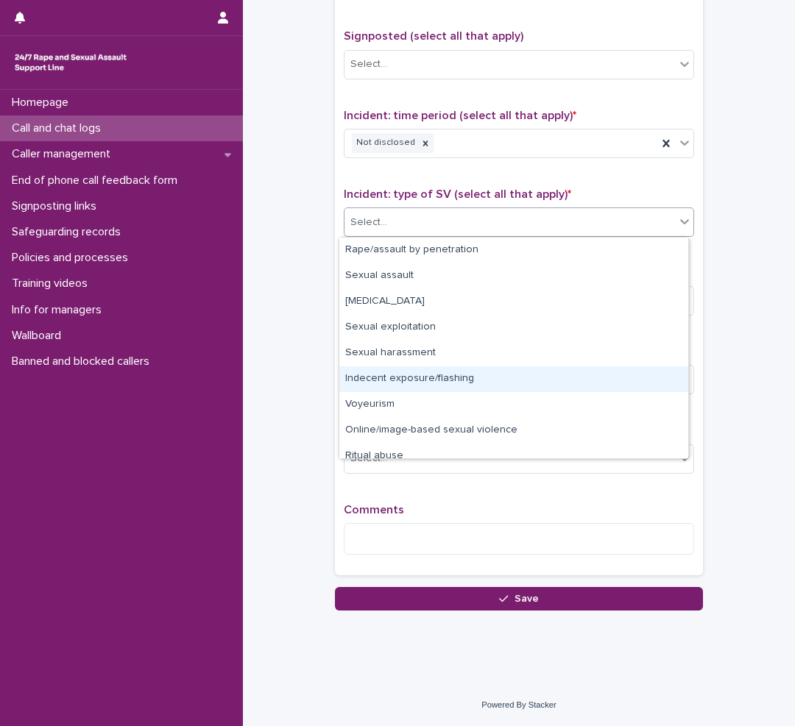
scroll to position [37, 0]
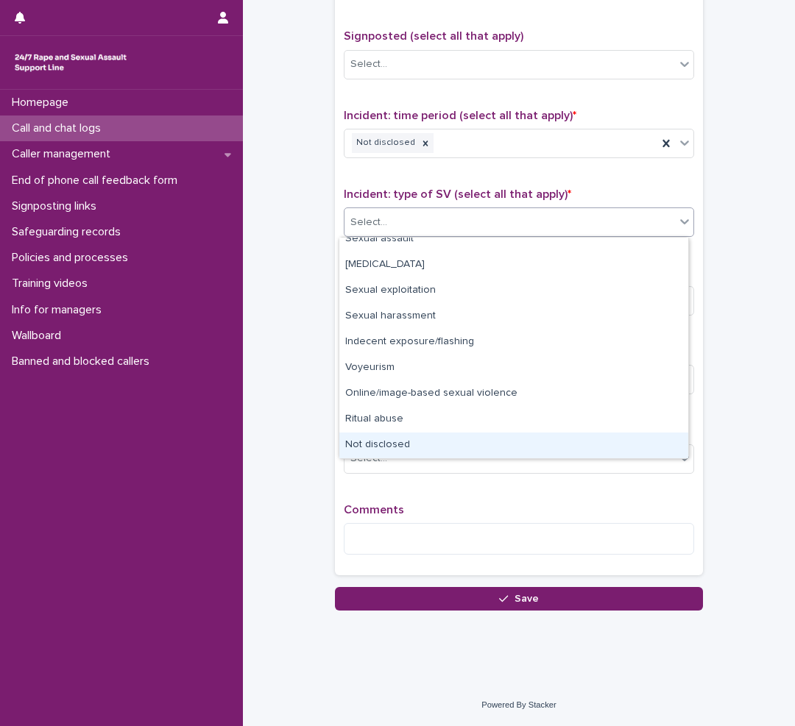
click at [373, 446] on div "Not disclosed" at bounding box center [513, 446] width 349 height 26
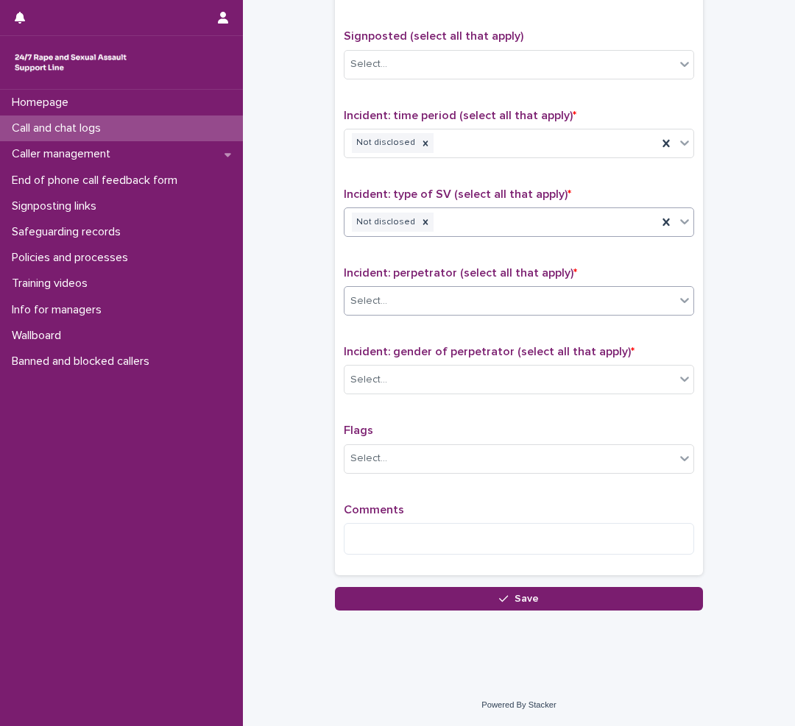
click at [457, 300] on div "Select..." at bounding box center [509, 301] width 330 height 24
click at [464, 296] on div "Select..." at bounding box center [509, 301] width 330 height 24
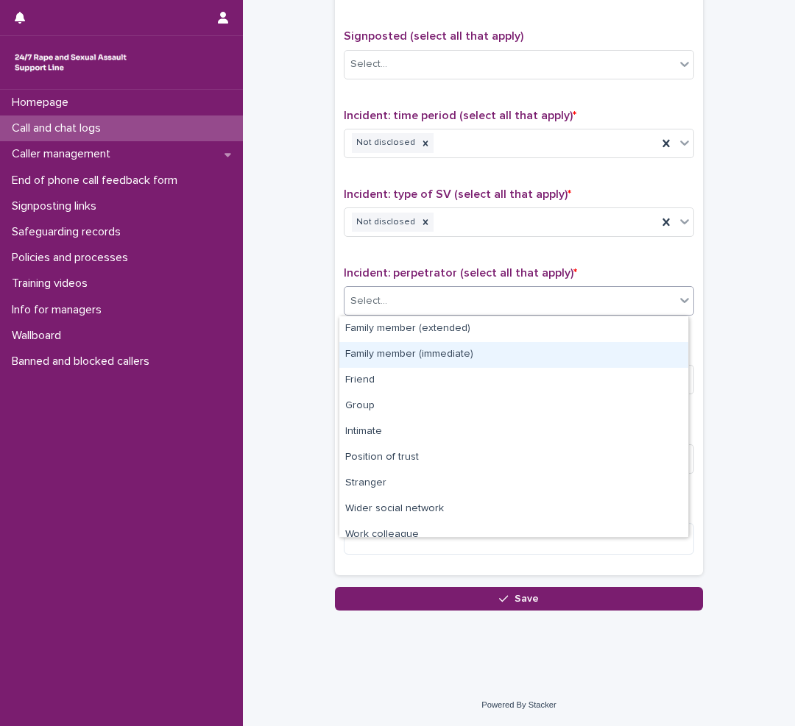
scroll to position [63, 0]
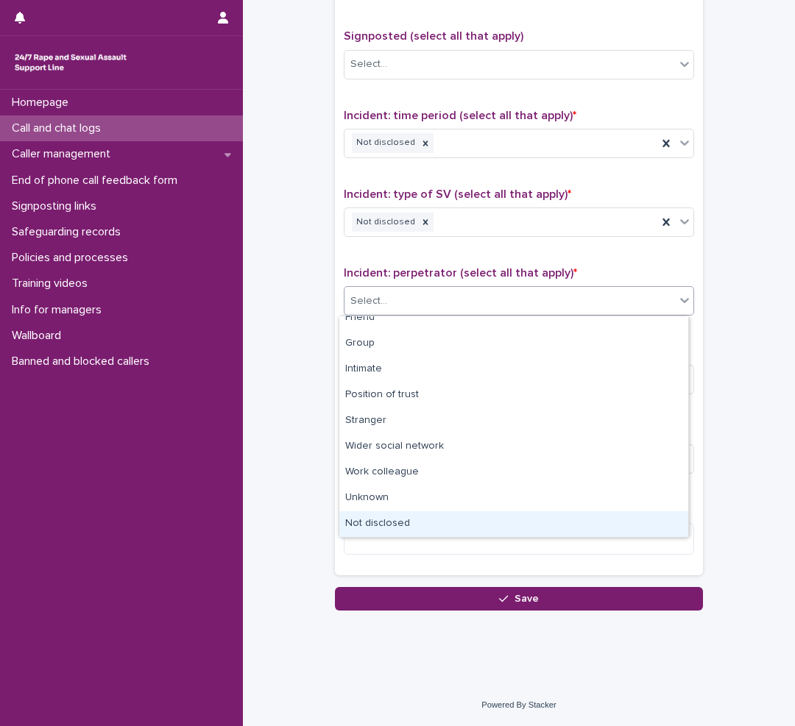
click at [378, 522] on div "Not disclosed" at bounding box center [513, 524] width 349 height 26
drag, startPoint x: 386, startPoint y: 509, endPoint x: 378, endPoint y: 522, distance: 15.3
click at [378, 522] on div "Comments" at bounding box center [519, 534] width 350 height 63
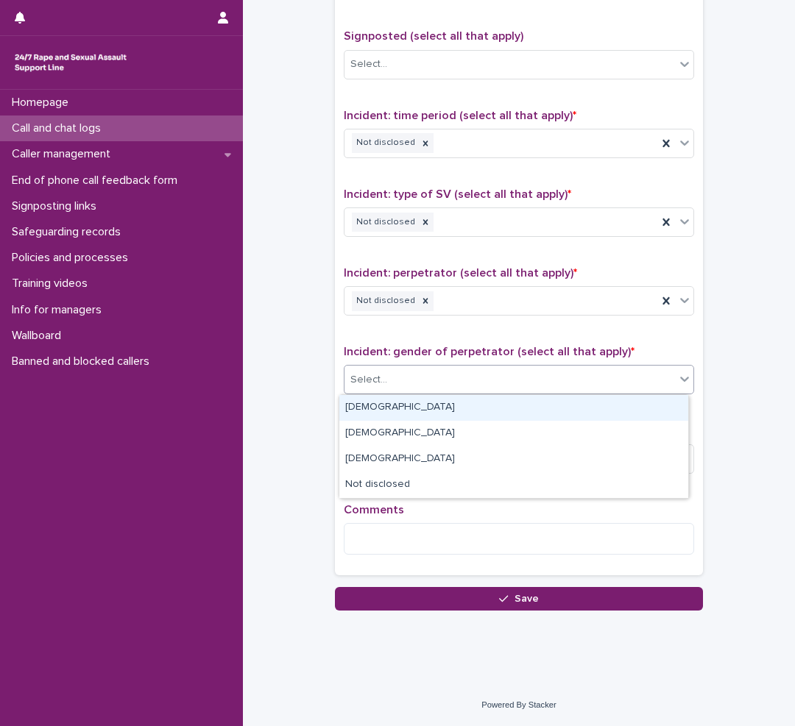
click at [439, 380] on div "Select..." at bounding box center [509, 380] width 330 height 24
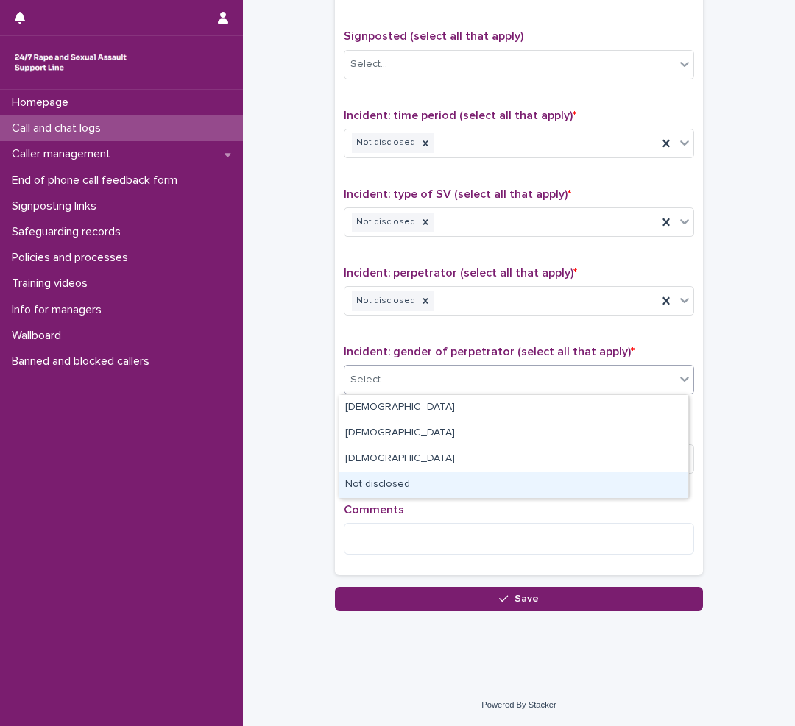
click at [358, 480] on div "Not disclosed" at bounding box center [513, 485] width 349 height 26
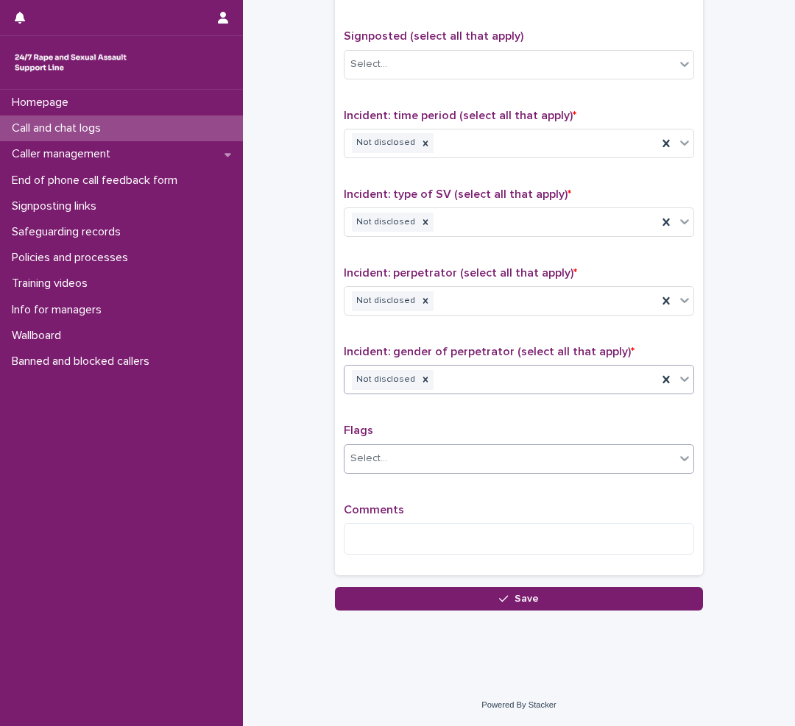
click at [422, 457] on div "Select..." at bounding box center [509, 459] width 330 height 24
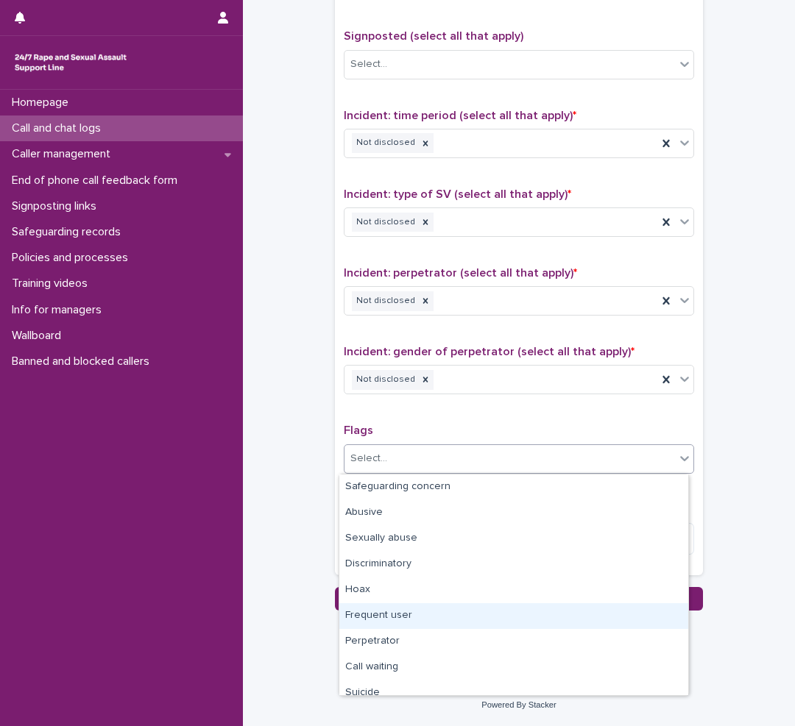
click at [414, 621] on div "Frequent user" at bounding box center [513, 616] width 349 height 26
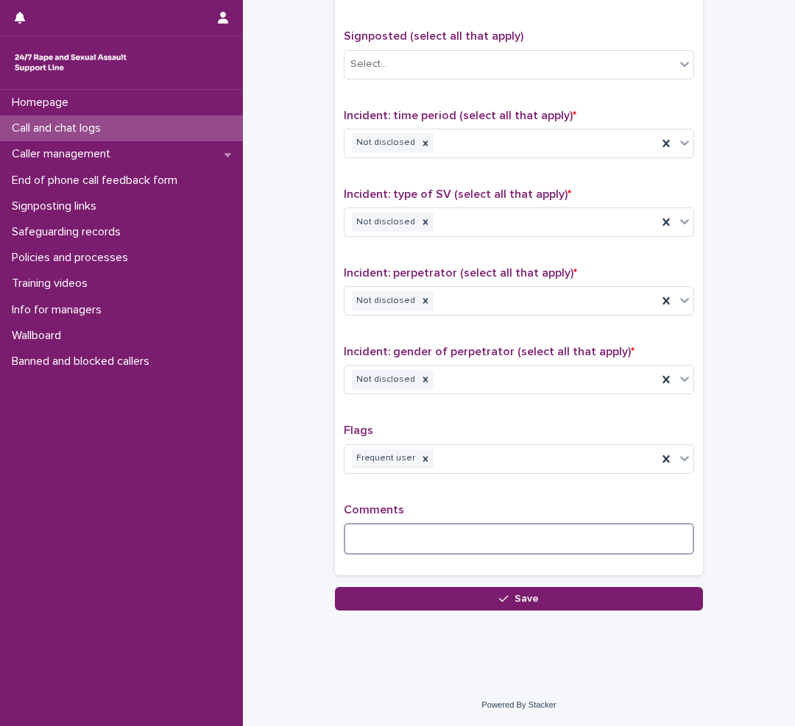
drag, startPoint x: 413, startPoint y: 621, endPoint x: 395, endPoint y: 542, distance: 81.4
click at [395, 542] on textarea at bounding box center [519, 539] width 350 height 32
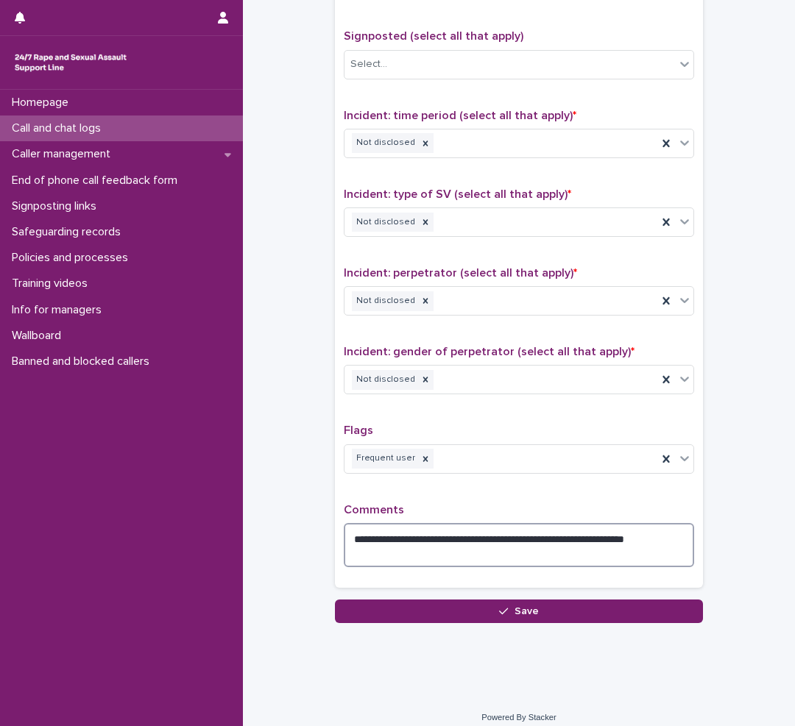
click at [581, 536] on textarea "**********" at bounding box center [519, 545] width 350 height 44
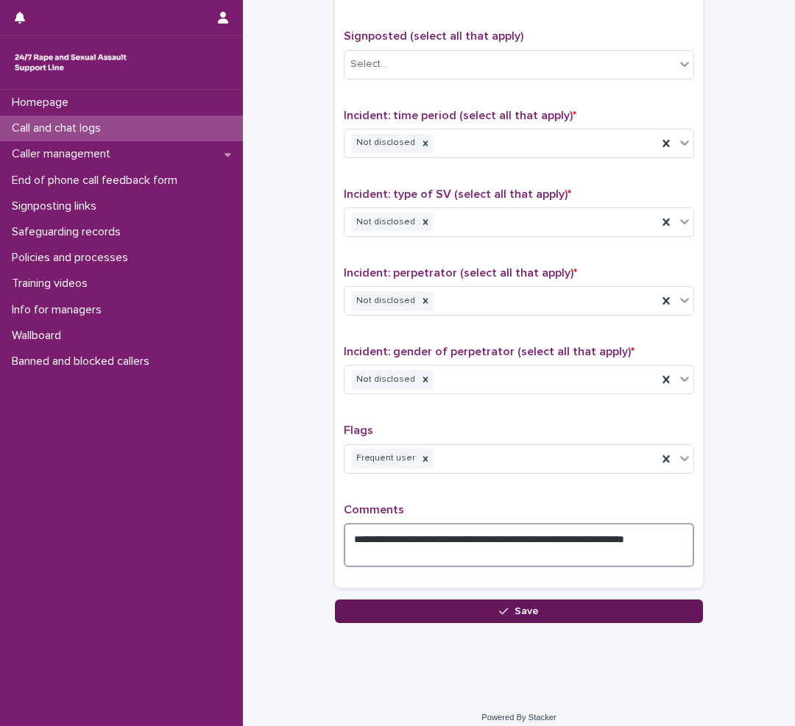
type textarea "**********"
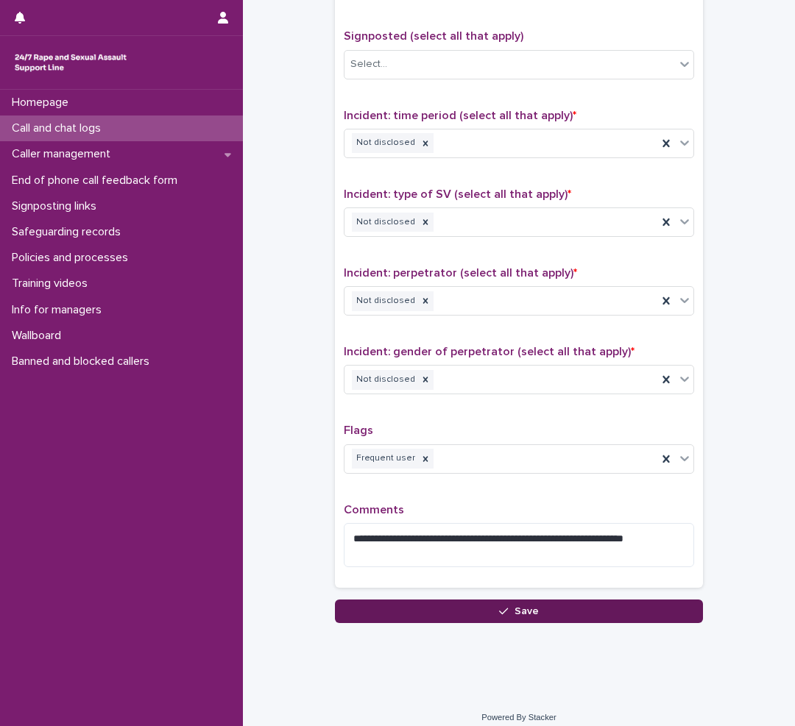
click at [466, 616] on button "Save" at bounding box center [519, 612] width 368 height 24
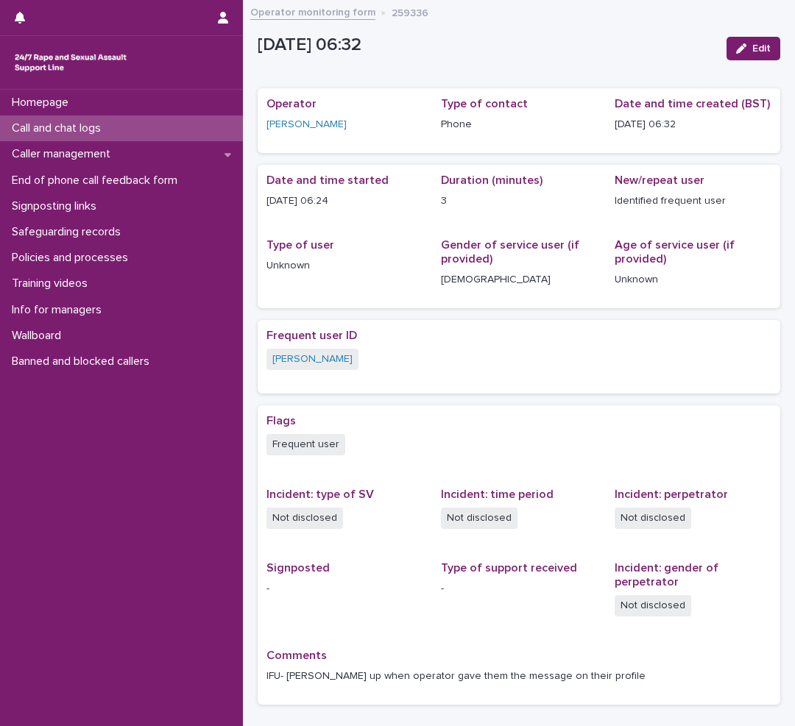
click at [125, 130] on div "Call and chat logs" at bounding box center [121, 129] width 243 height 26
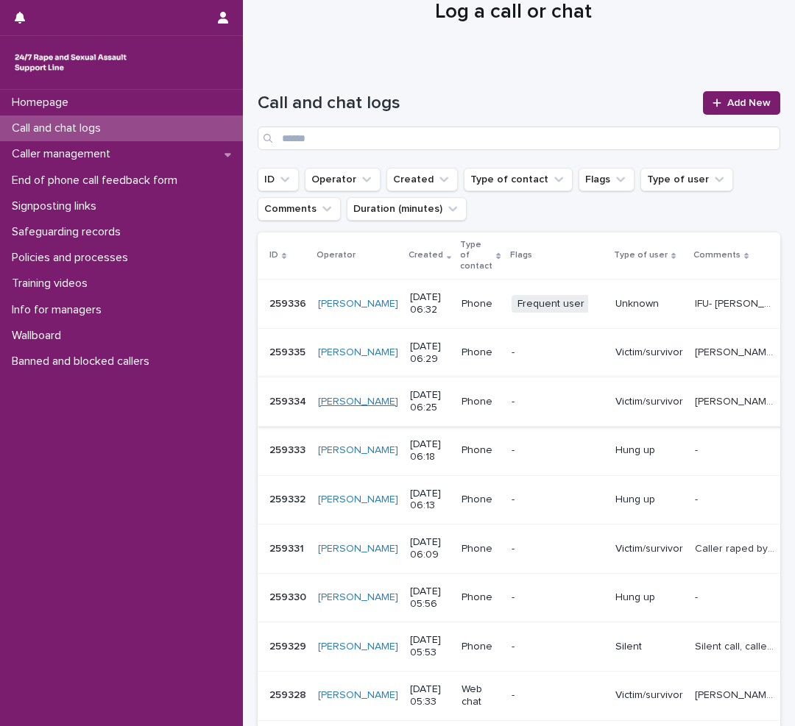
scroll to position [74, 0]
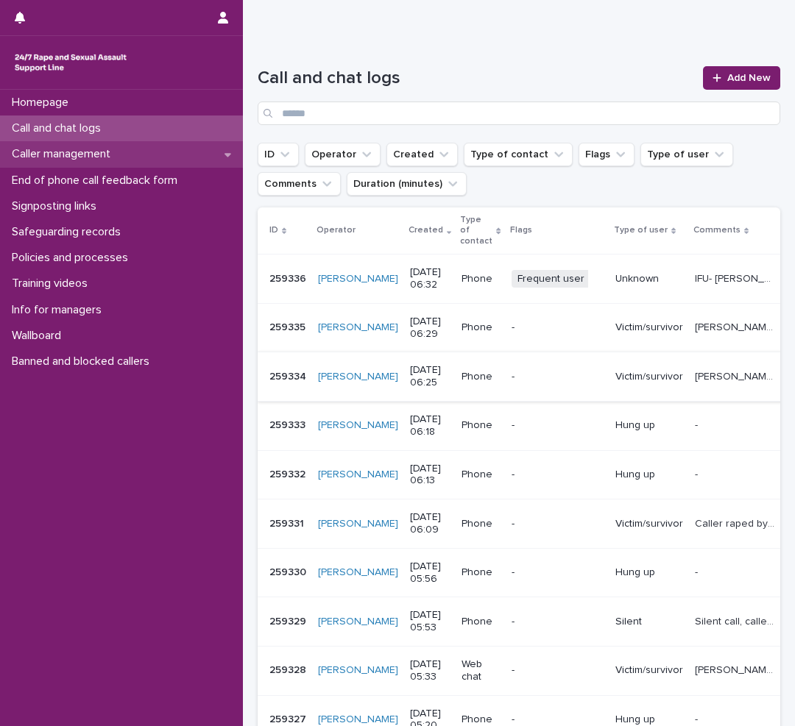
click at [138, 155] on div "Caller management" at bounding box center [121, 154] width 243 height 26
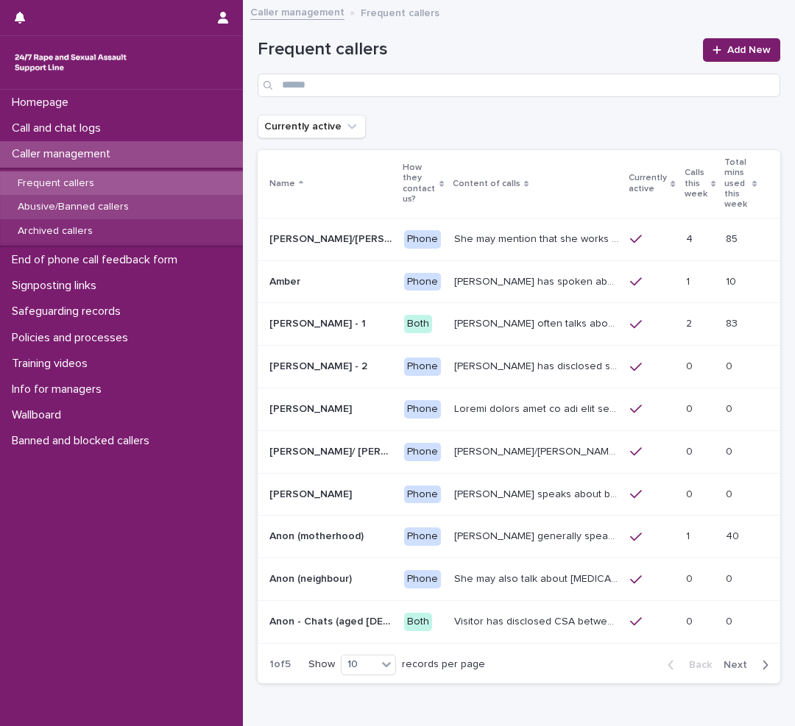
click at [116, 207] on p "Abusive/Banned callers" at bounding box center [73, 207] width 135 height 13
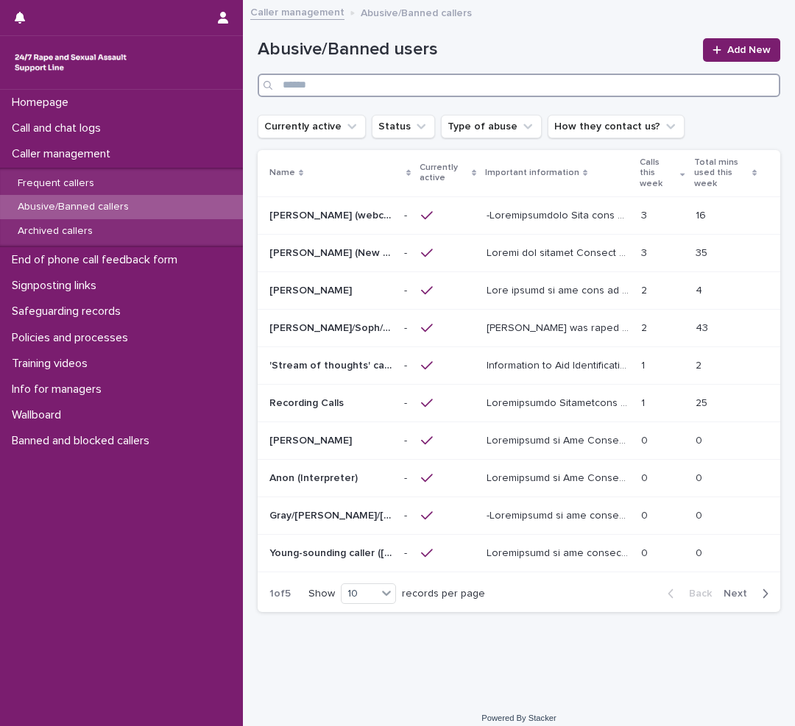
click at [413, 88] on input "Search" at bounding box center [519, 86] width 522 height 24
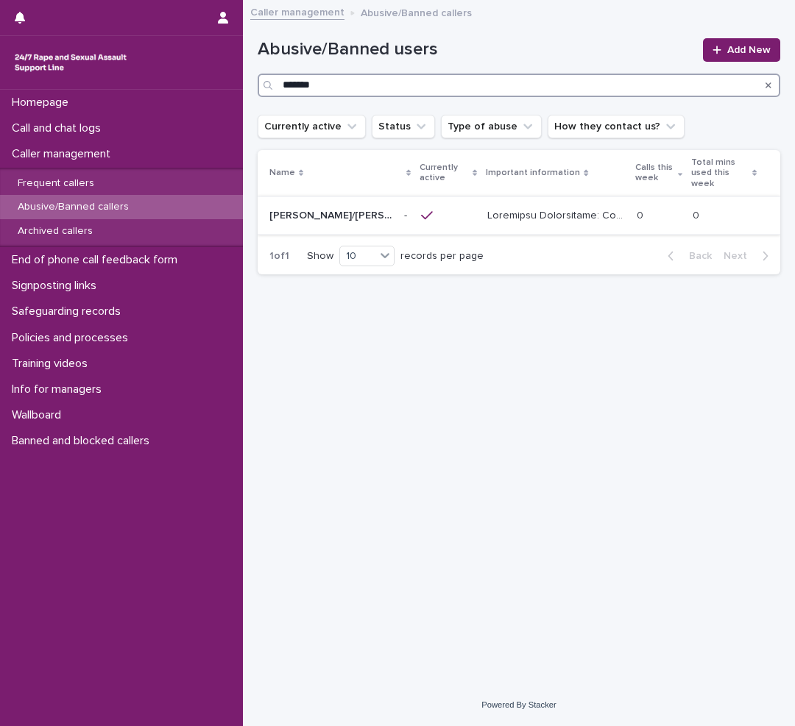
type input "*******"
click at [440, 209] on div at bounding box center [448, 215] width 54 height 13
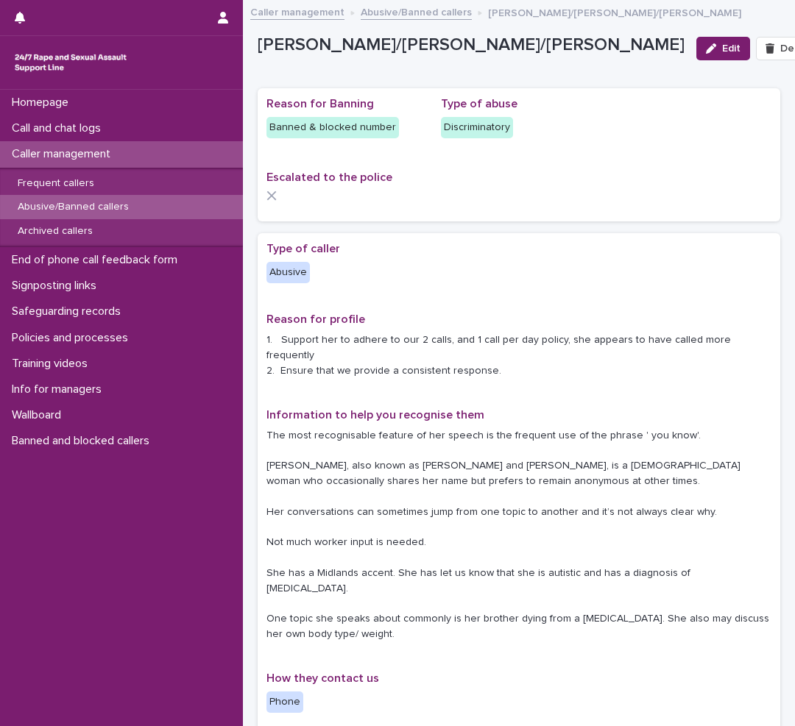
click at [495, 425] on div "The most recognisable feature of her speech is the frequent use of the phrase '…" at bounding box center [518, 533] width 505 height 217
click at [101, 115] on div "Homepage" at bounding box center [121, 103] width 243 height 26
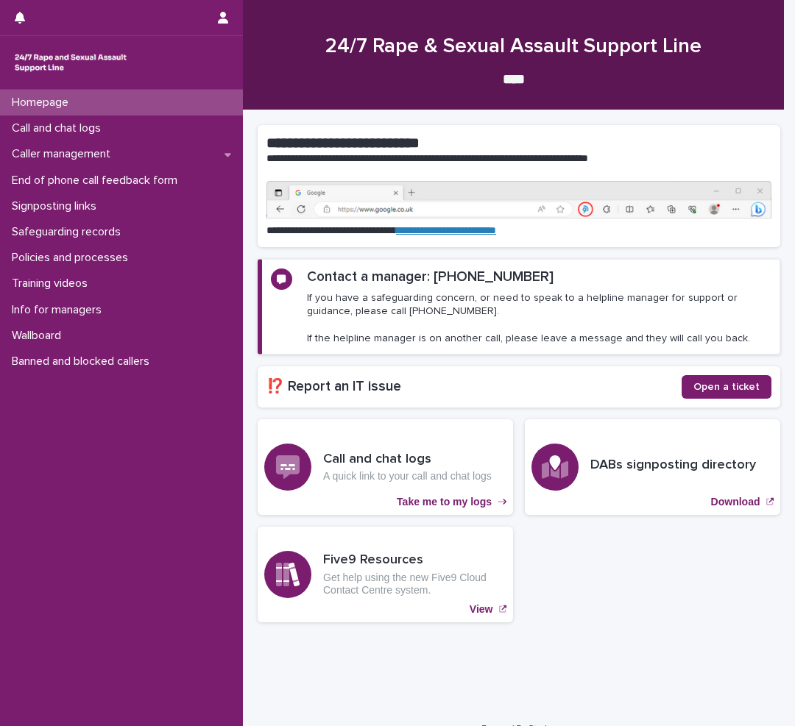
click at [93, 127] on p "Call and chat logs" at bounding box center [59, 128] width 107 height 14
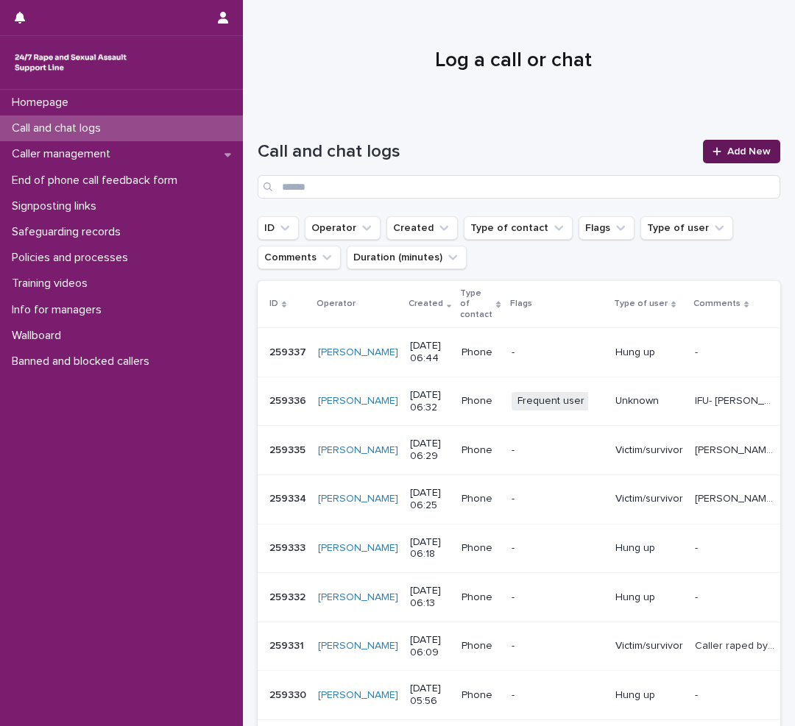
click at [755, 145] on link "Add New" at bounding box center [741, 152] width 77 height 24
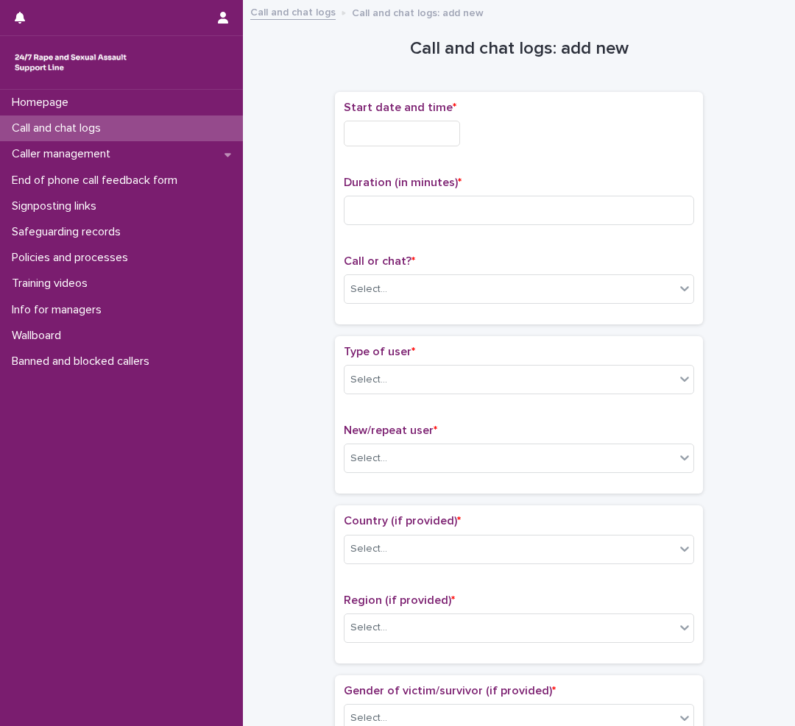
click at [375, 133] on input "text" at bounding box center [402, 134] width 116 height 26
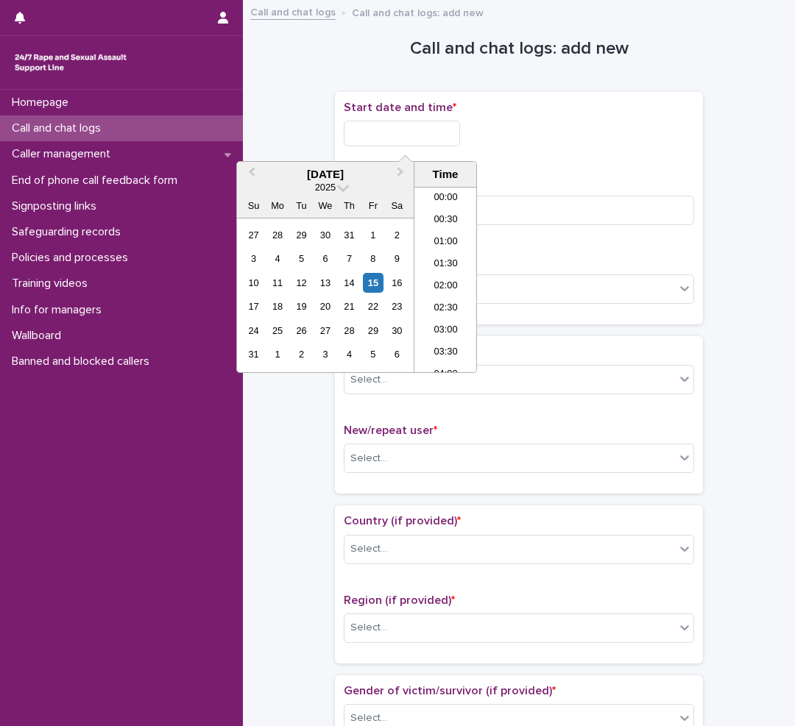
scroll to position [228, 0]
click at [439, 278] on li "07:00" at bounding box center [445, 280] width 63 height 22
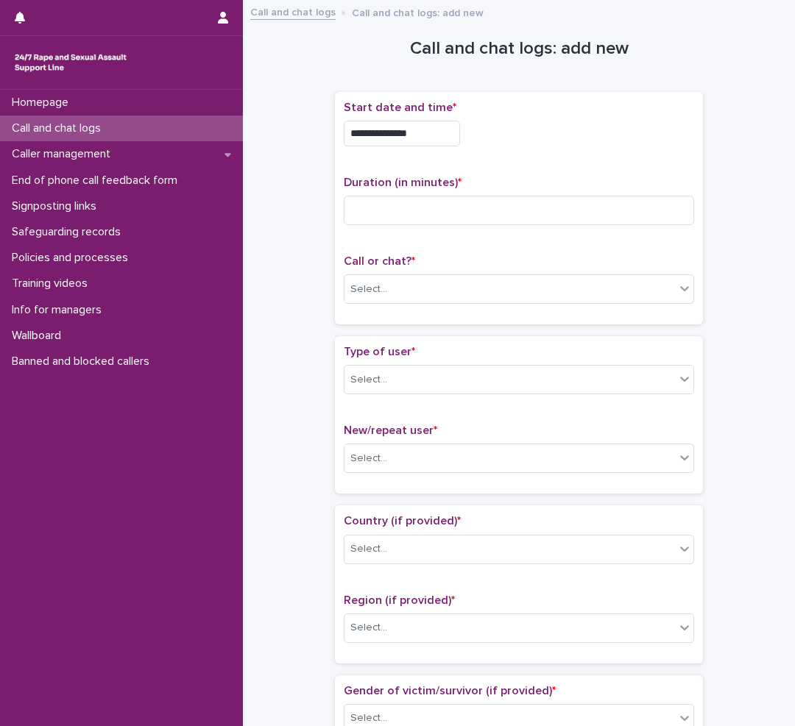
click at [417, 136] on input "**********" at bounding box center [402, 134] width 116 height 26
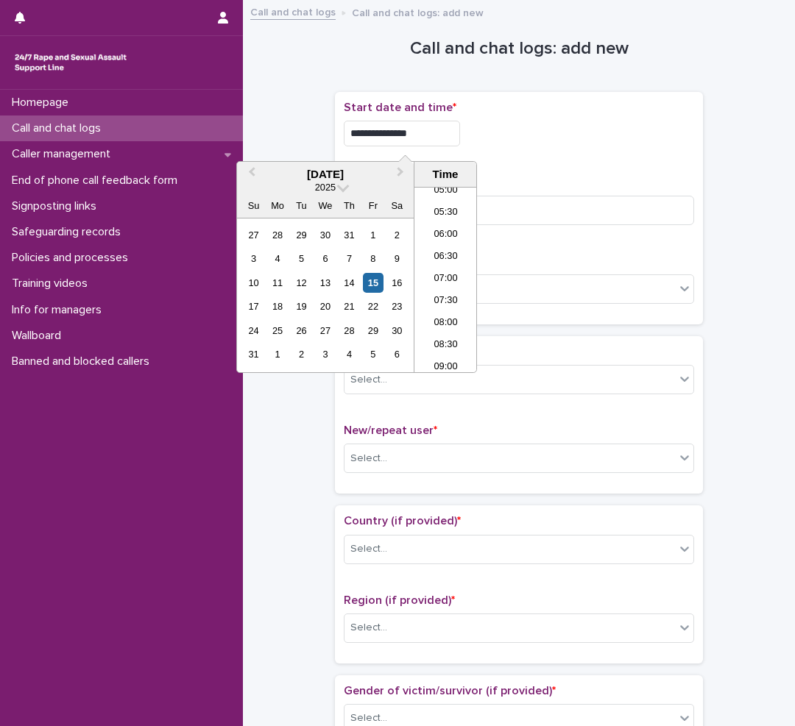
type input "**********"
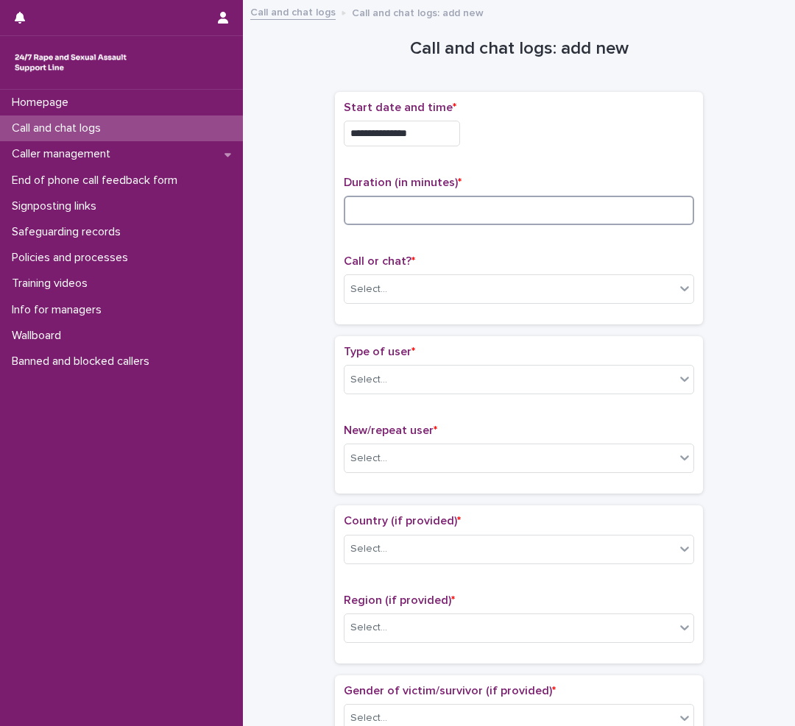
click at [458, 210] on input at bounding box center [519, 210] width 350 height 29
type input "*"
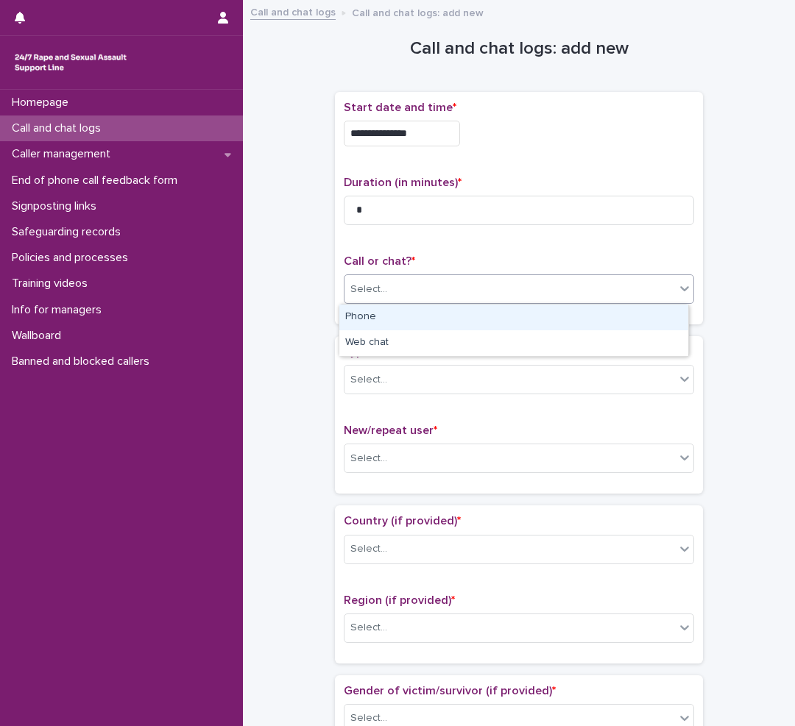
click at [434, 291] on div "Select..." at bounding box center [509, 289] width 330 height 24
click at [405, 317] on div "Phone" at bounding box center [513, 318] width 349 height 26
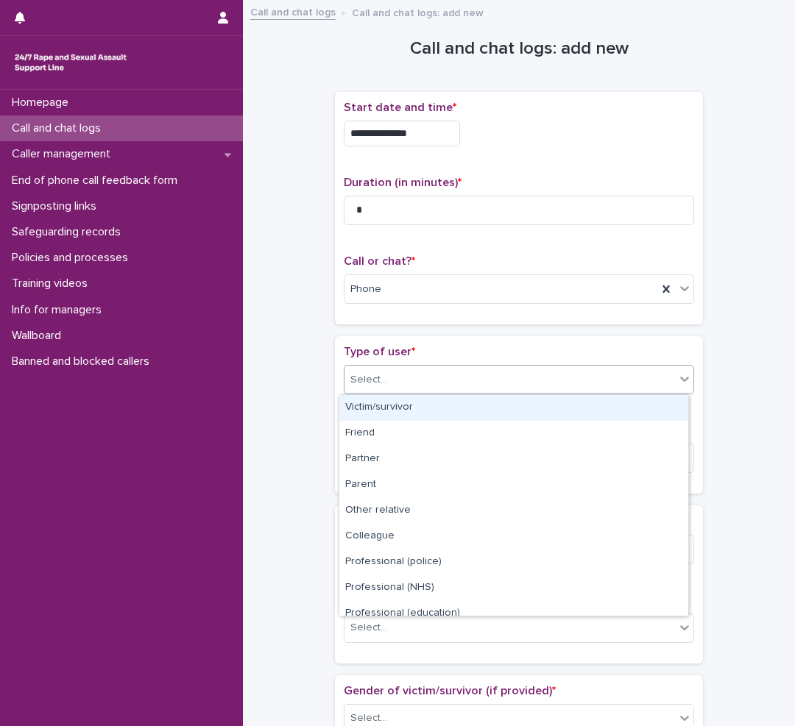
click at [385, 383] on div "Select..." at bounding box center [509, 380] width 330 height 24
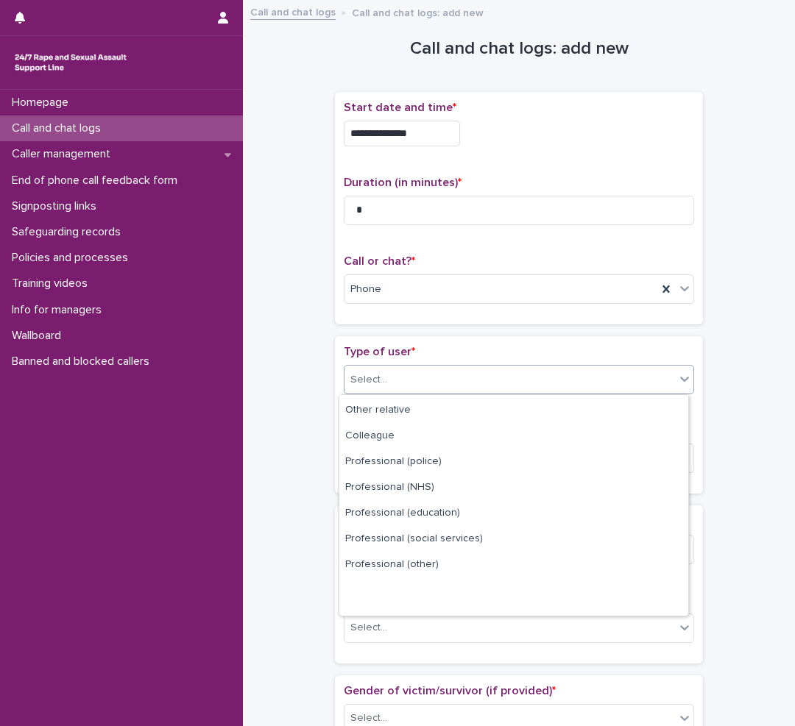
scroll to position [166, 0]
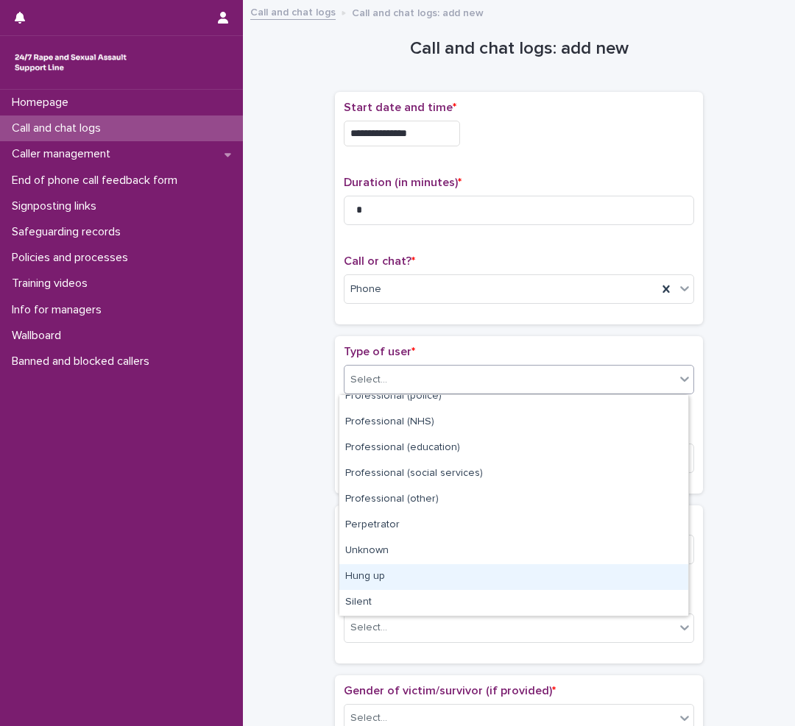
drag, startPoint x: 371, startPoint y: 562, endPoint x: 369, endPoint y: 572, distance: 9.8
click at [369, 572] on div "Hung up" at bounding box center [513, 577] width 349 height 26
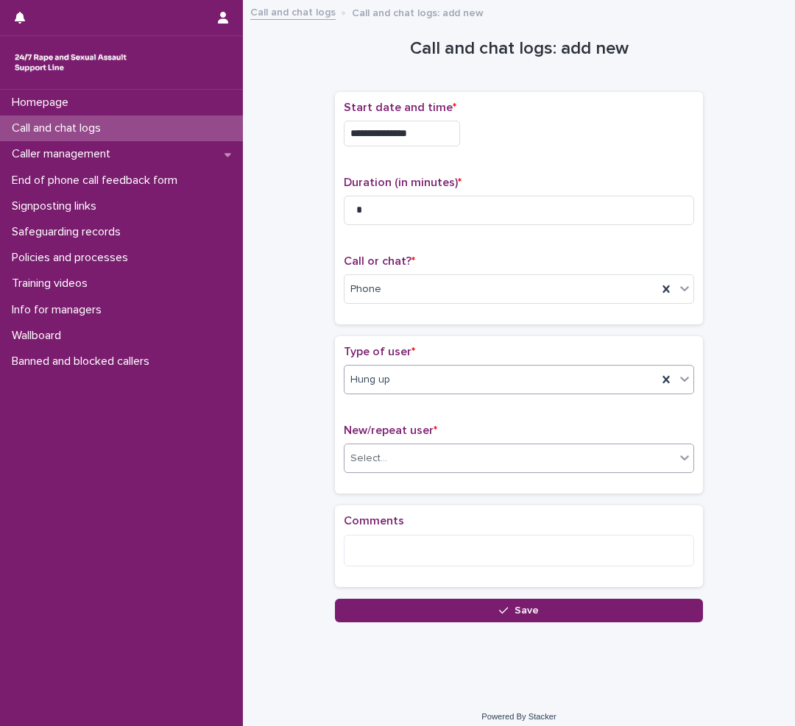
click at [405, 453] on div "Select..." at bounding box center [509, 459] width 330 height 24
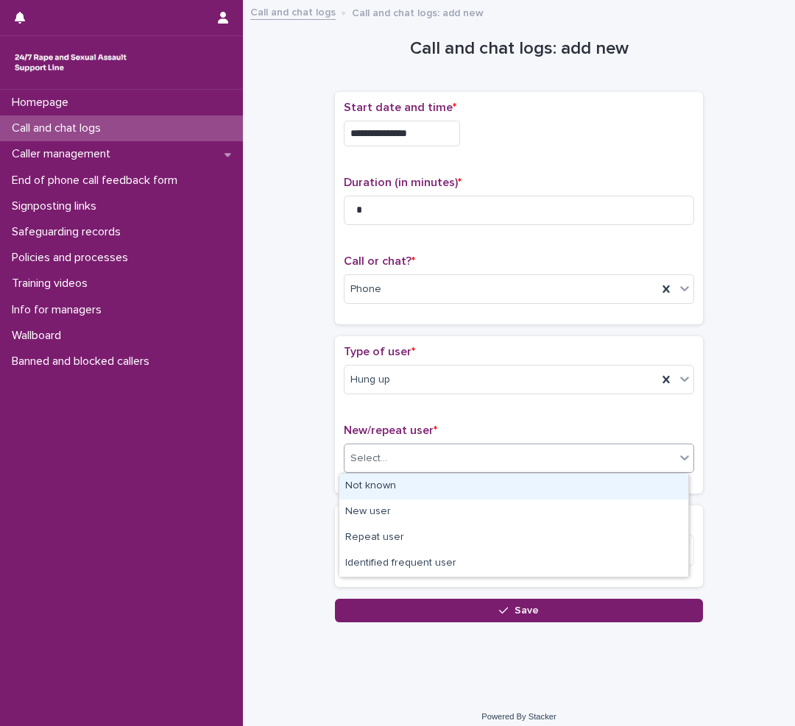
click at [388, 486] on div "Not known" at bounding box center [513, 487] width 349 height 26
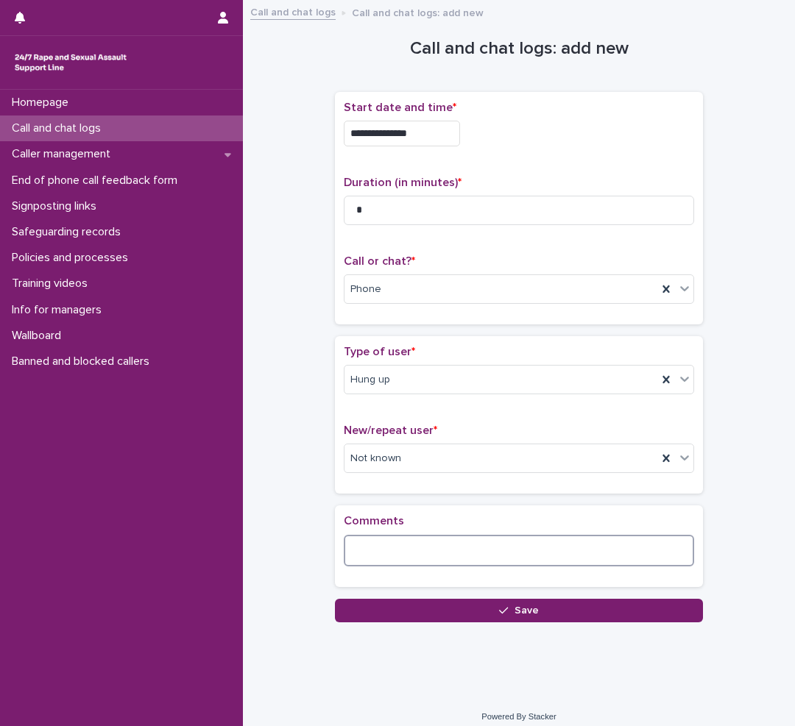
click at [482, 556] on textarea at bounding box center [519, 551] width 350 height 32
click at [443, 550] on textarea "**********" at bounding box center [519, 551] width 350 height 32
click at [538, 551] on textarea "**********" at bounding box center [519, 551] width 350 height 32
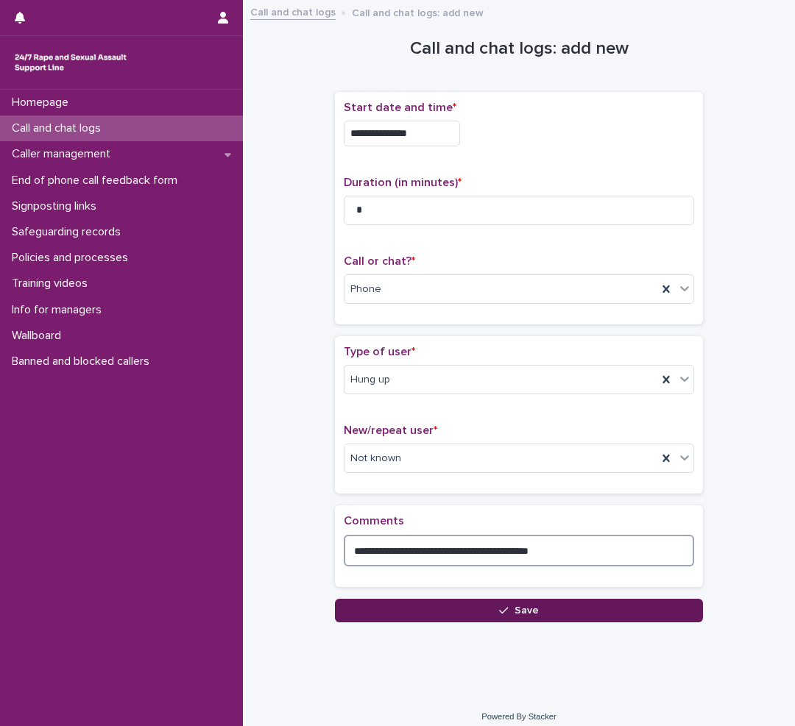
type textarea "**********"
click at [428, 611] on button "Save" at bounding box center [519, 611] width 368 height 24
click at [428, 611] on div "Loading... Saving…" at bounding box center [519, 360] width 368 height 522
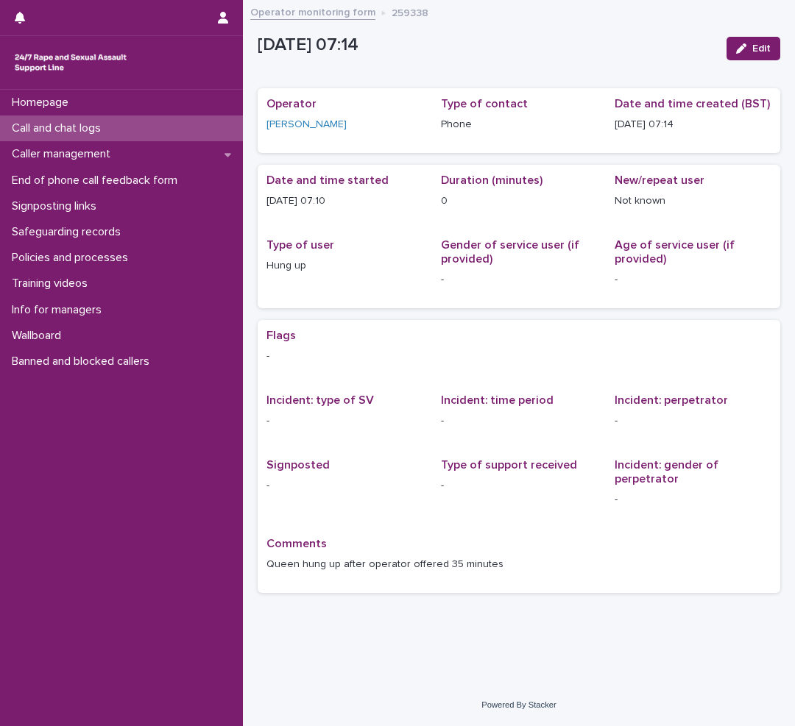
click at [84, 134] on p "Call and chat logs" at bounding box center [59, 128] width 107 height 14
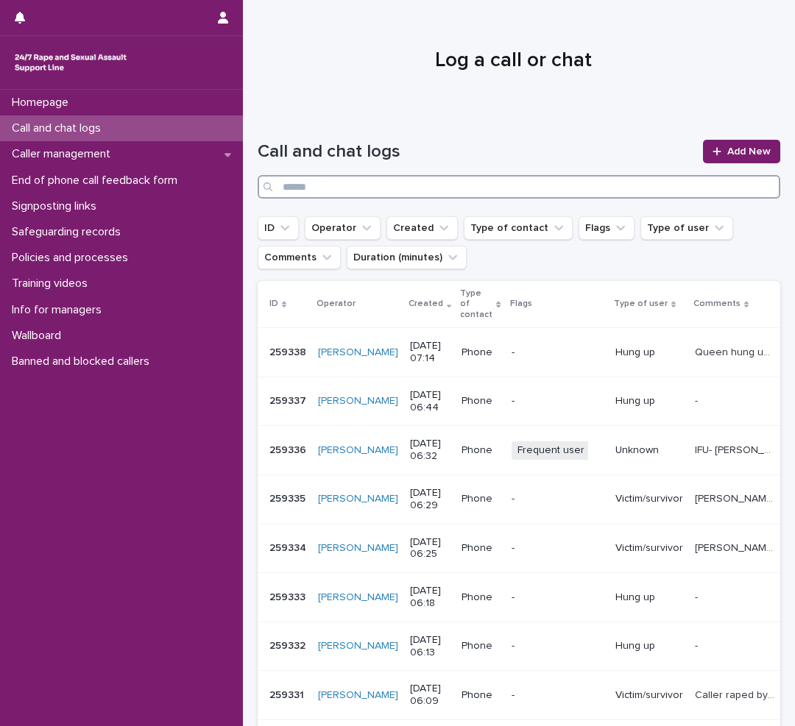
click at [380, 185] on input "Search" at bounding box center [519, 187] width 522 height 24
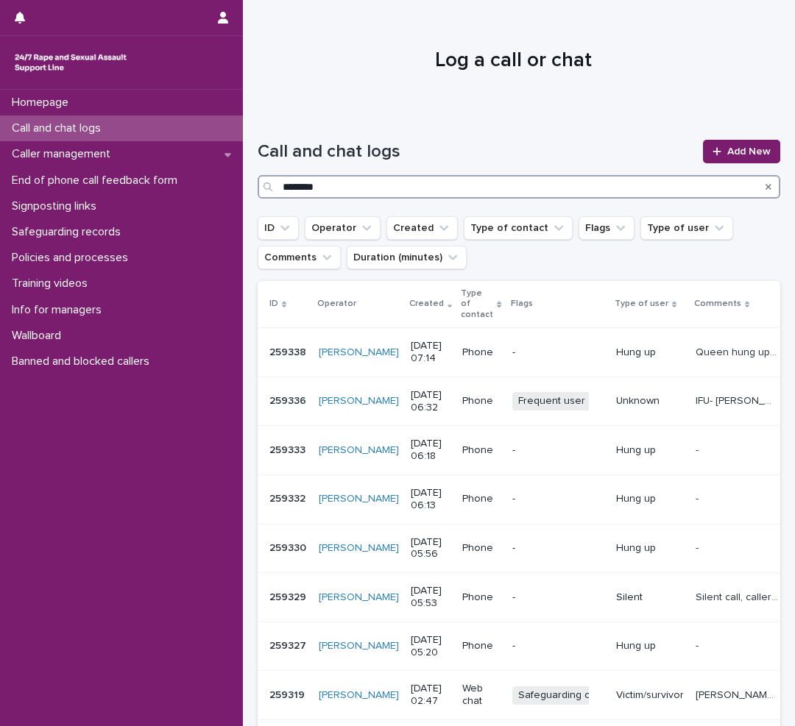
type input "********"
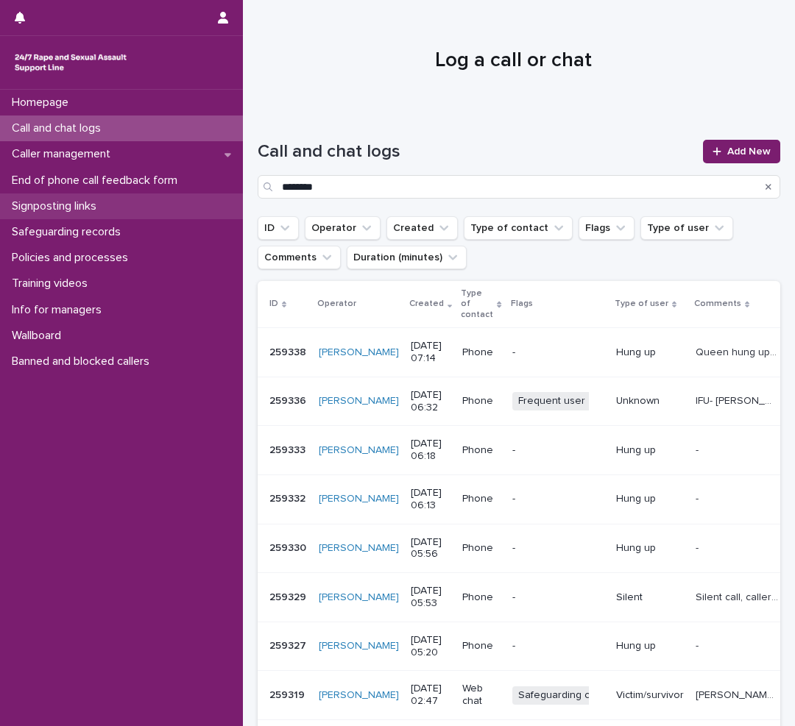
click at [113, 209] on div "Signposting links" at bounding box center [121, 207] width 243 height 26
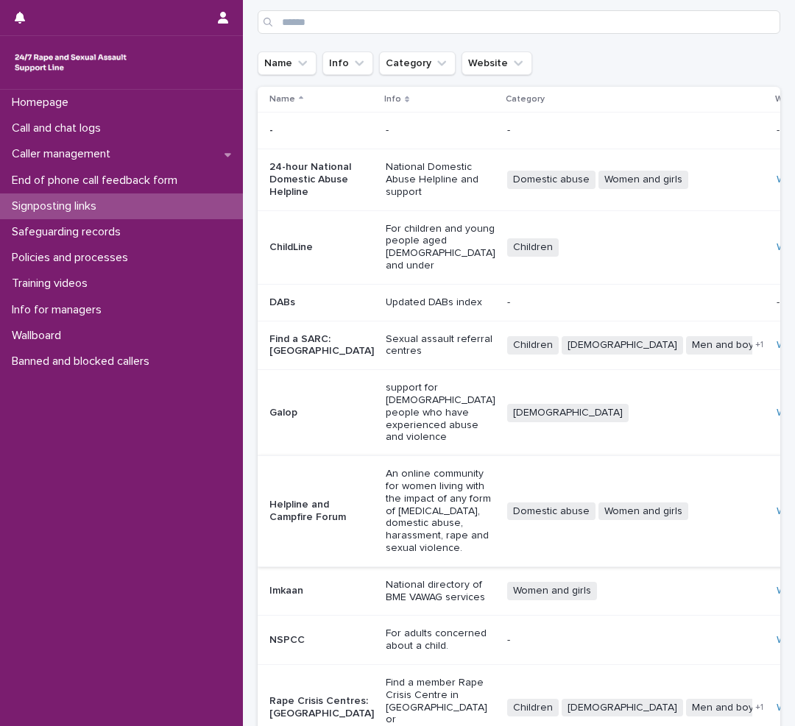
scroll to position [128, 0]
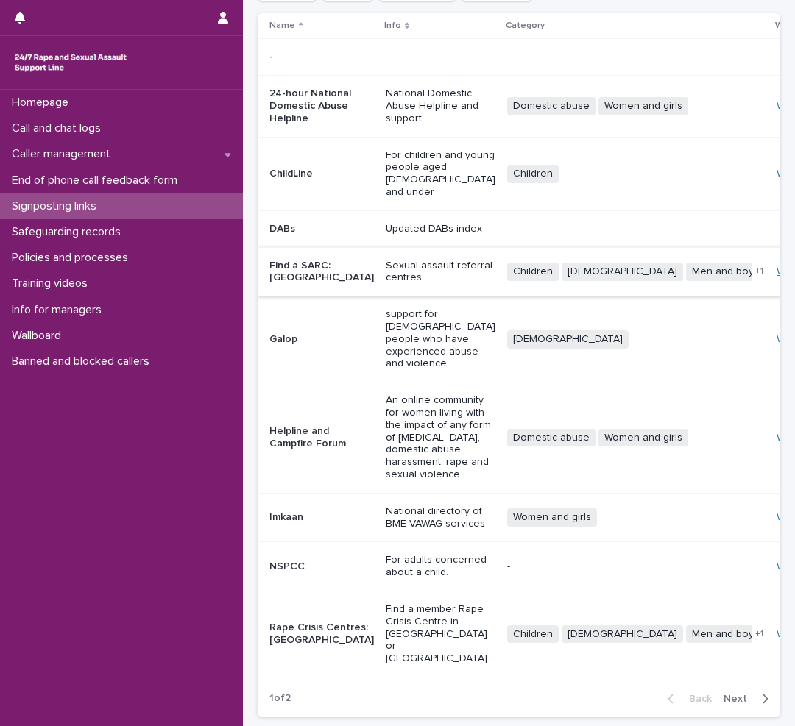
click at [776, 266] on link "Website" at bounding box center [795, 271] width 38 height 10
click at [763, 695] on icon "button" at bounding box center [765, 699] width 5 height 9
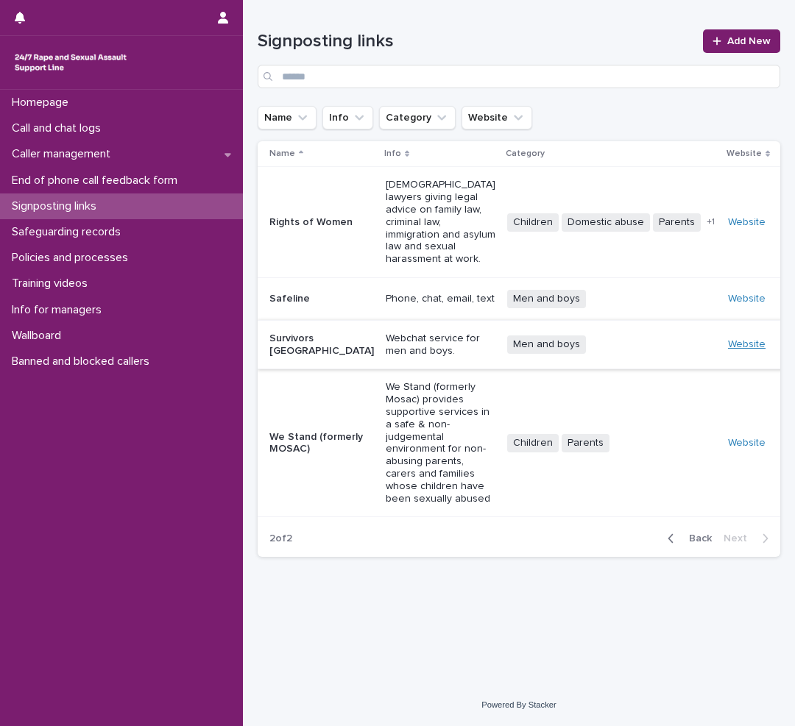
click at [737, 339] on link "Website" at bounding box center [747, 344] width 38 height 10
click at [102, 134] on p "Call and chat logs" at bounding box center [59, 128] width 107 height 14
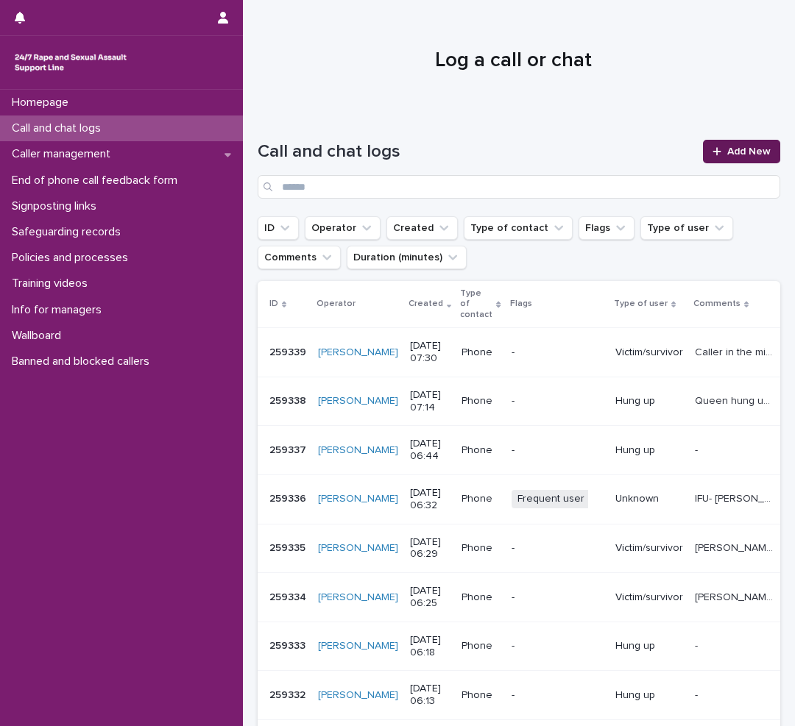
click at [727, 150] on span "Add New" at bounding box center [748, 151] width 43 height 10
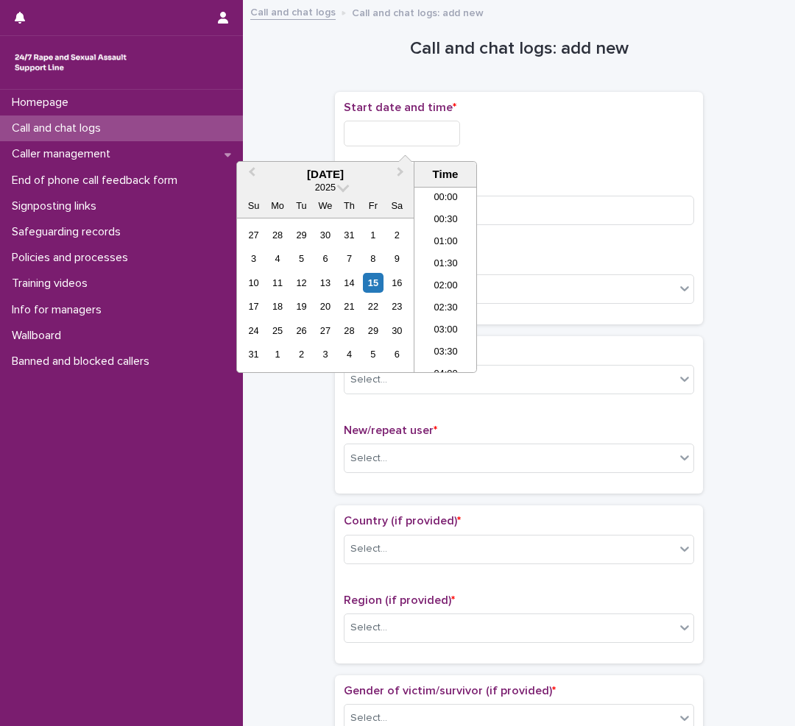
click at [408, 132] on input "text" at bounding box center [402, 134] width 116 height 26
click at [441, 252] on li "07:00" at bounding box center [445, 258] width 63 height 22
click at [425, 128] on input "**********" at bounding box center [402, 134] width 116 height 26
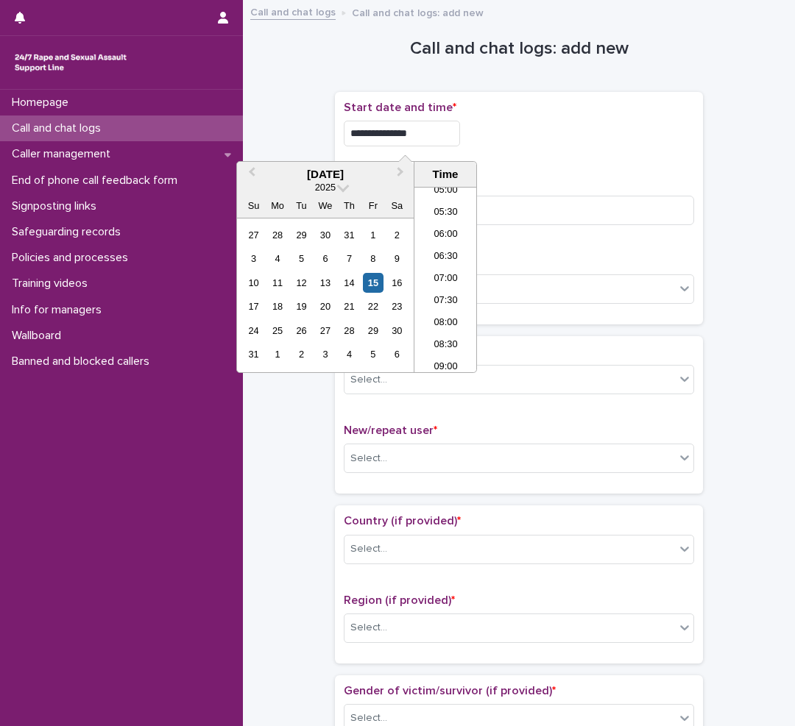
type input "**********"
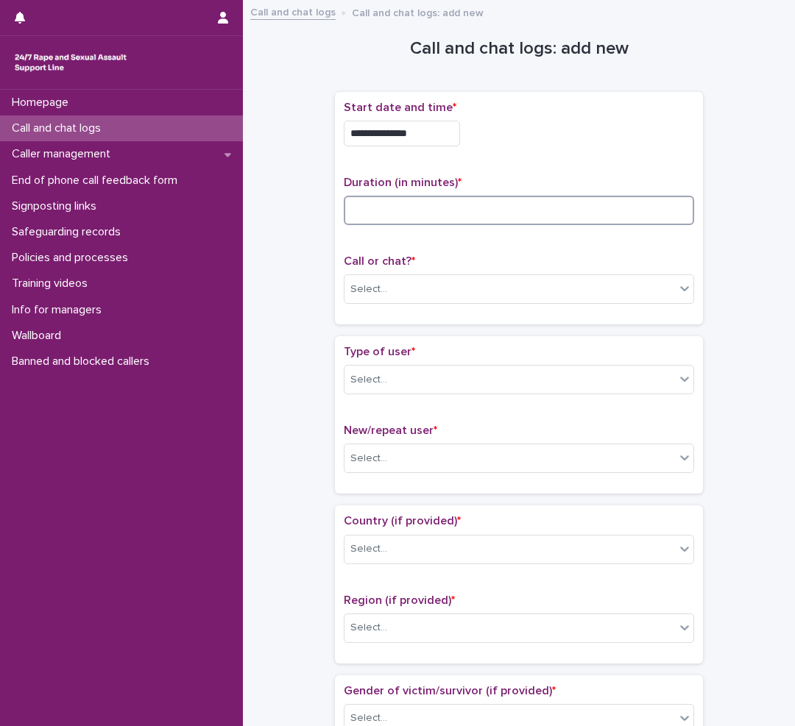
click at [406, 204] on input at bounding box center [519, 210] width 350 height 29
type input "**"
click at [388, 294] on div "Select..." at bounding box center [509, 289] width 330 height 24
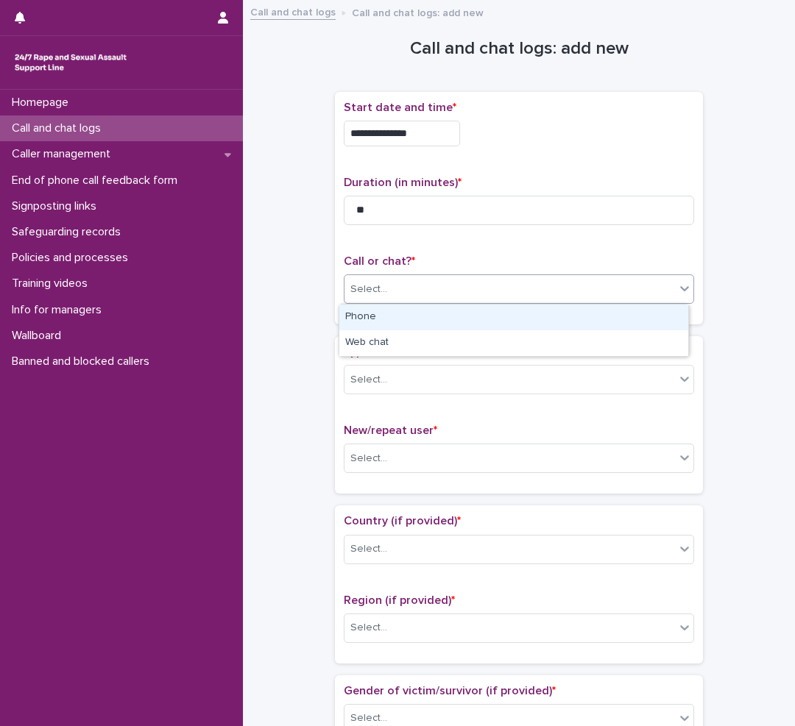
click at [376, 317] on div "Phone" at bounding box center [513, 318] width 349 height 26
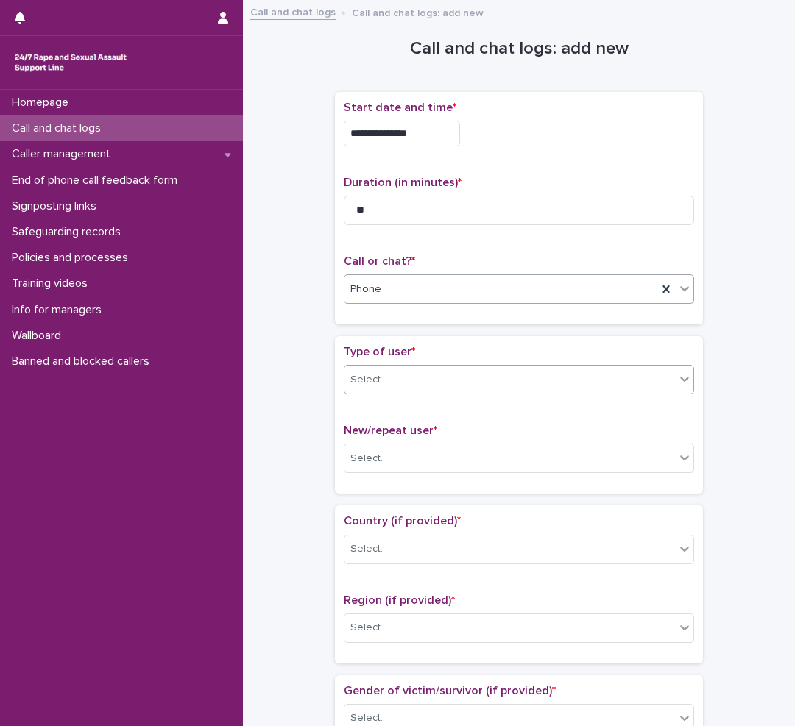
click at [389, 381] on input "text" at bounding box center [389, 380] width 1 height 13
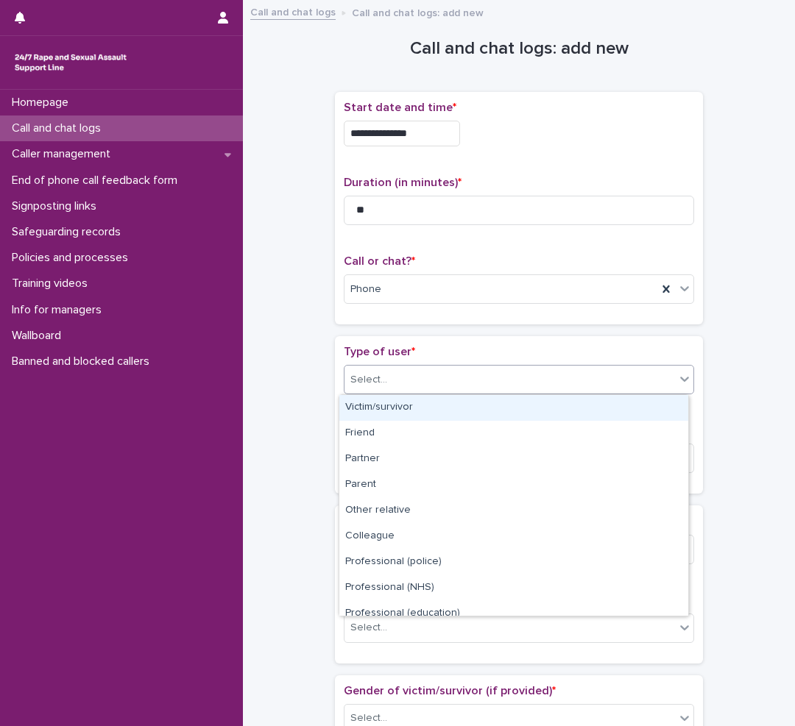
click at [400, 400] on div "Victim/survivor" at bounding box center [513, 408] width 349 height 26
click at [400, 400] on div "Type of user * option Victim/survivor focused, 1 of 15. 15 results available. U…" at bounding box center [519, 375] width 350 height 61
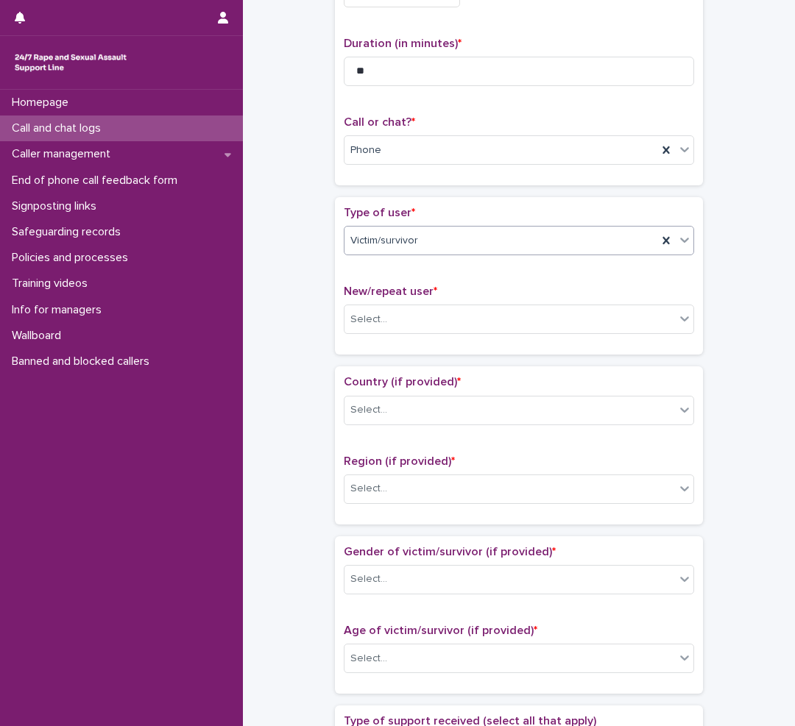
scroll to position [147, 0]
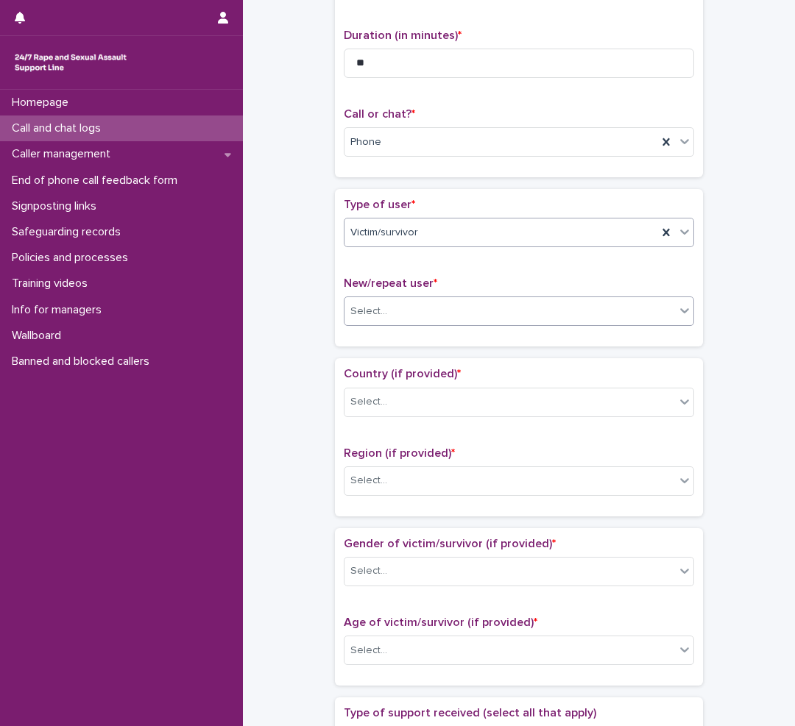
click at [394, 308] on div "Select..." at bounding box center [509, 311] width 330 height 24
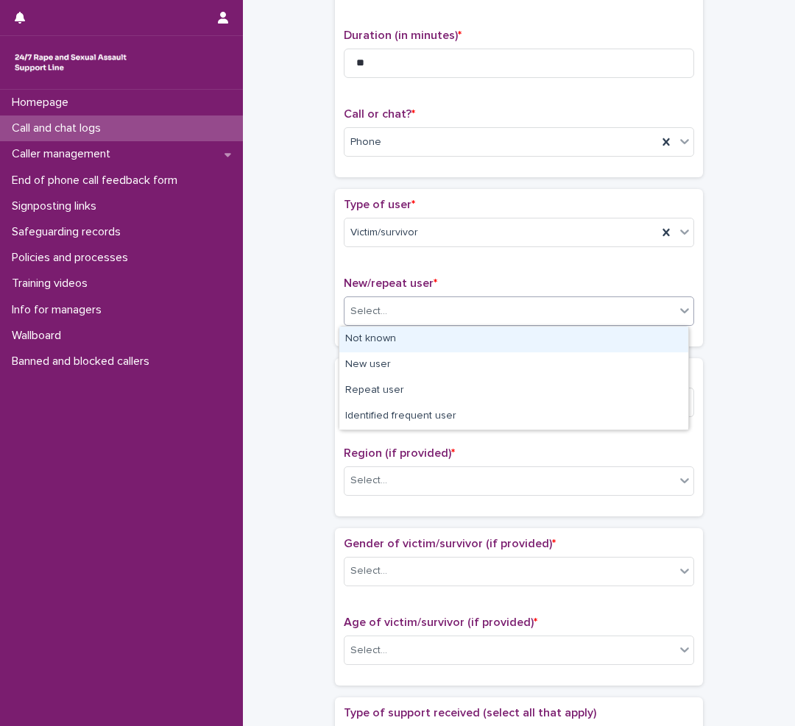
click at [414, 343] on div "Not known" at bounding box center [513, 340] width 349 height 26
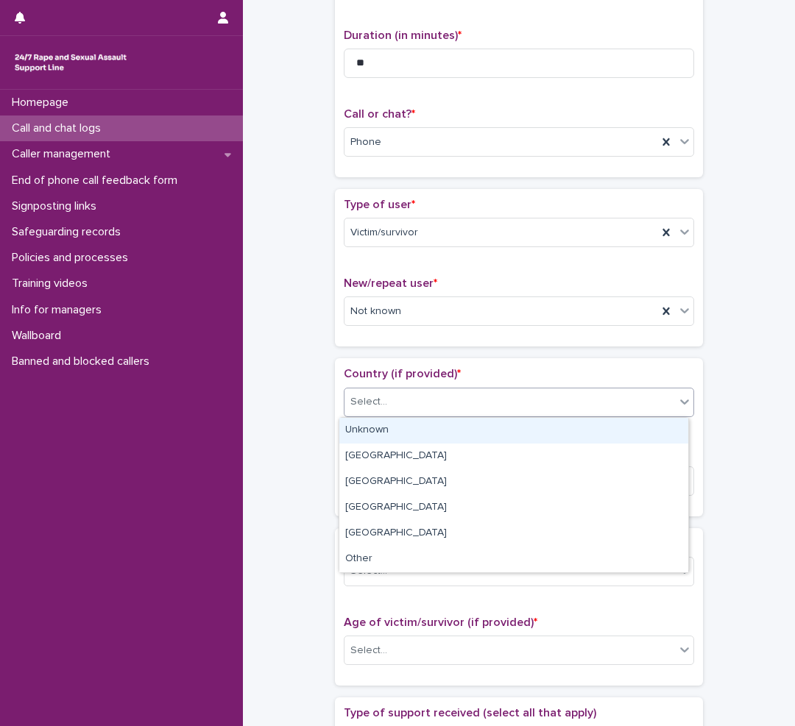
click at [386, 399] on div "Select..." at bounding box center [509, 402] width 330 height 24
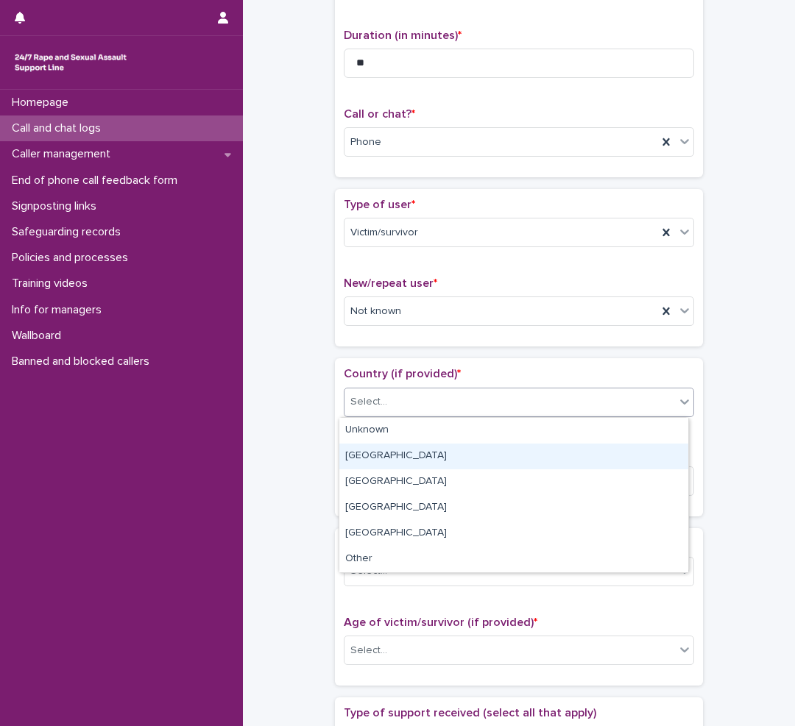
click at [392, 457] on div "England" at bounding box center [513, 457] width 349 height 26
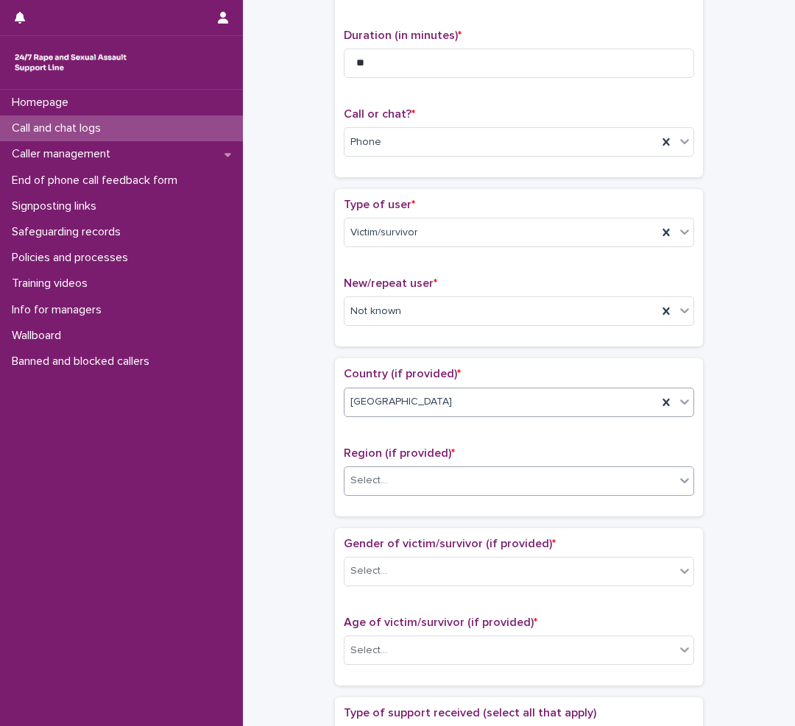
click at [384, 479] on div "Select..." at bounding box center [509, 481] width 330 height 24
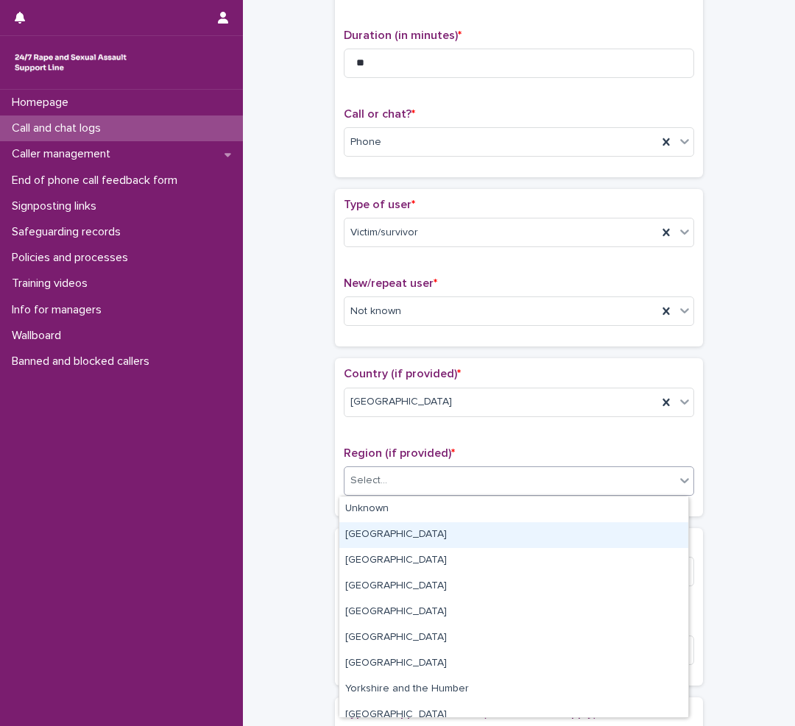
click at [394, 534] on div "Greater London" at bounding box center [513, 535] width 349 height 26
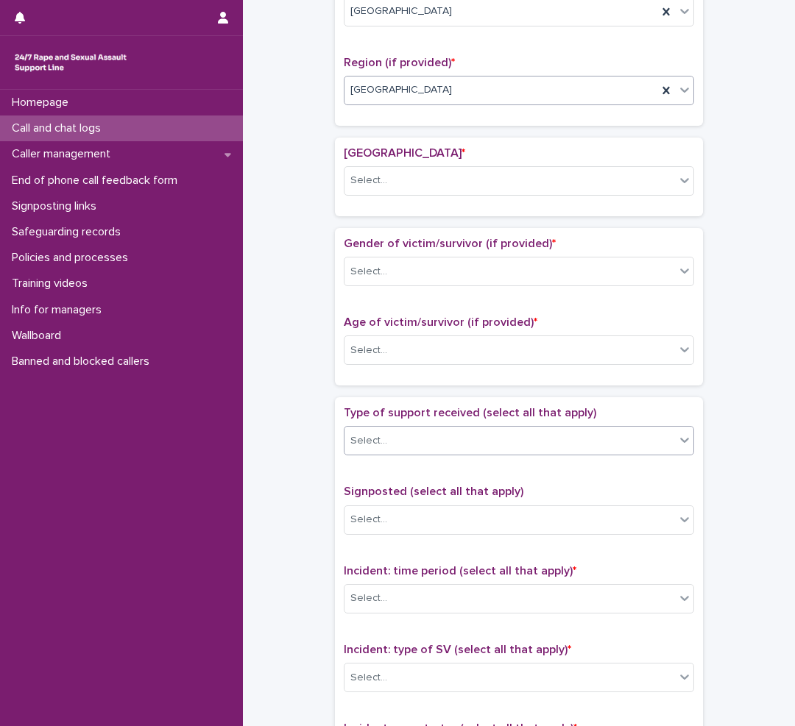
scroll to position [560, 0]
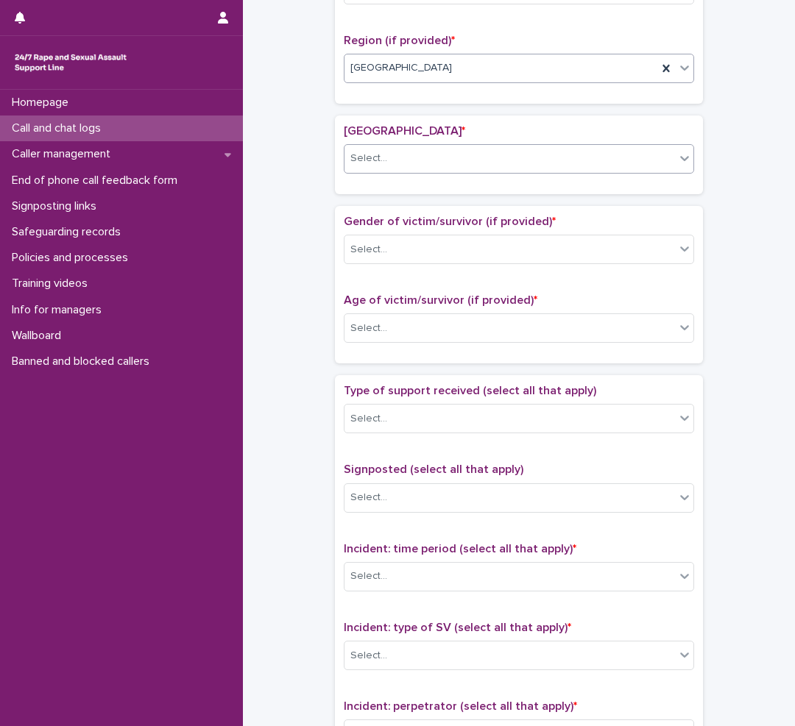
click at [406, 149] on div "Select..." at bounding box center [509, 158] width 330 height 24
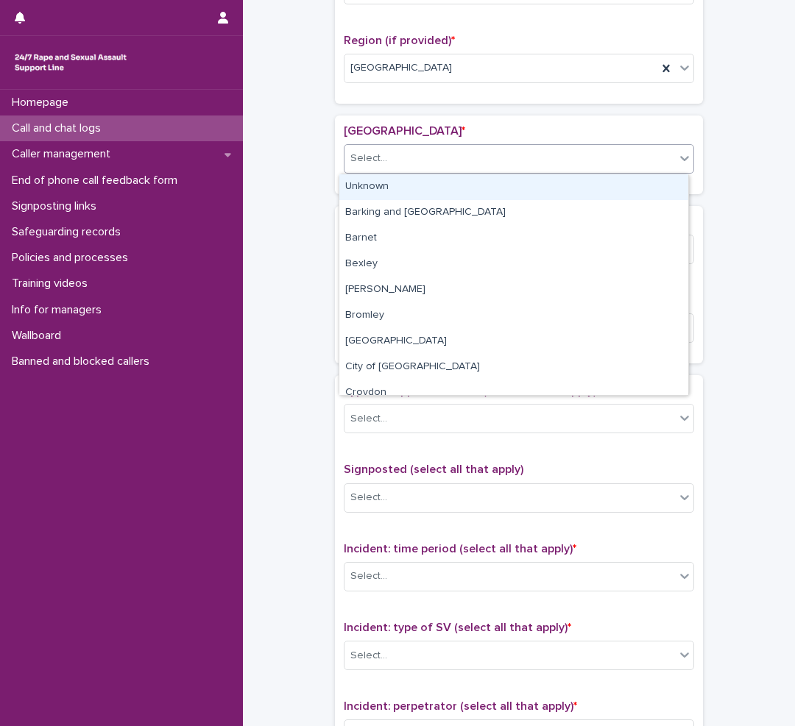
click at [379, 185] on div "Unknown" at bounding box center [513, 187] width 349 height 26
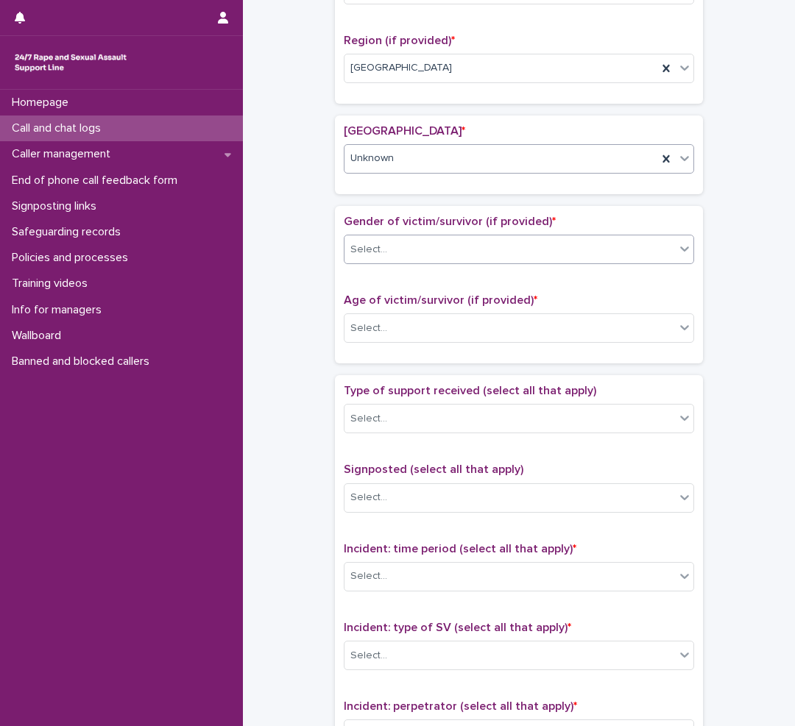
click at [384, 243] on div "Select..." at bounding box center [509, 250] width 330 height 24
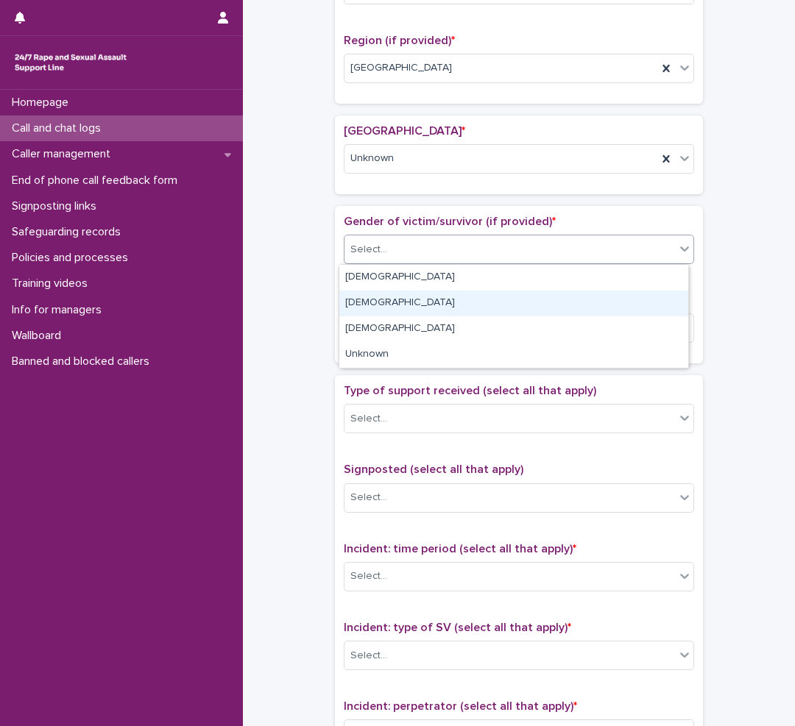
click at [360, 299] on div "Male" at bounding box center [513, 304] width 349 height 26
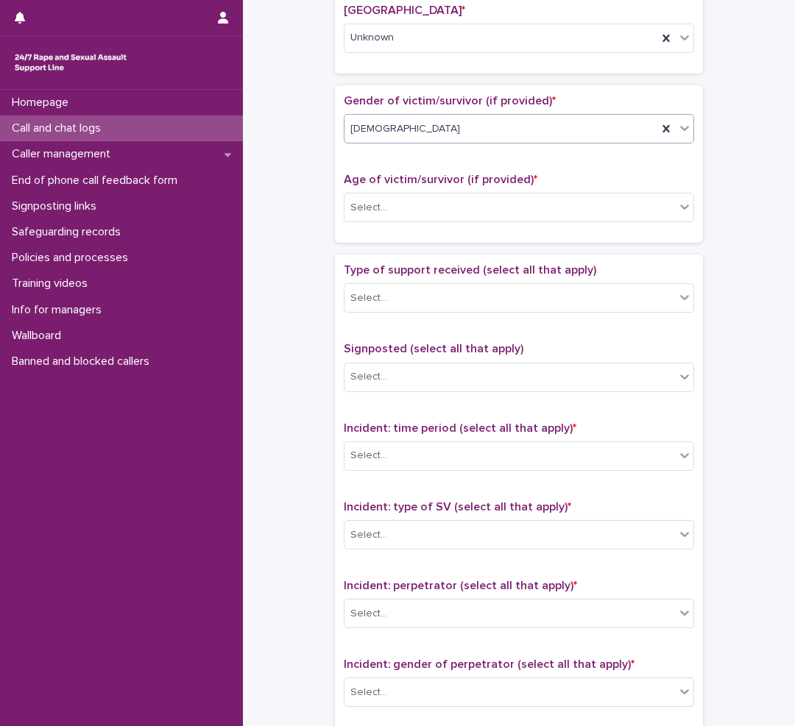
scroll to position [707, 0]
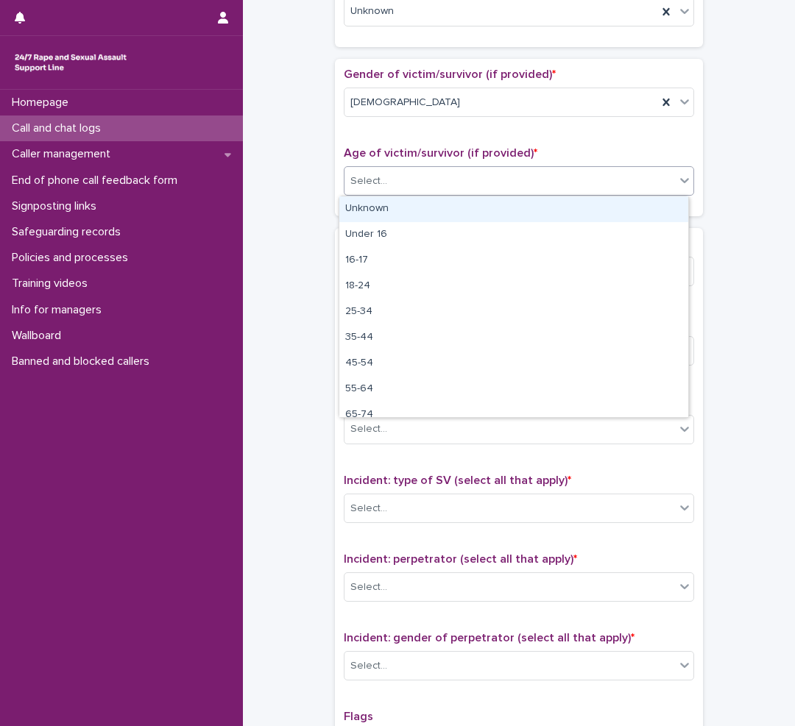
click at [408, 189] on div "Select..." at bounding box center [509, 181] width 330 height 24
click at [398, 204] on div "Unknown" at bounding box center [513, 209] width 349 height 26
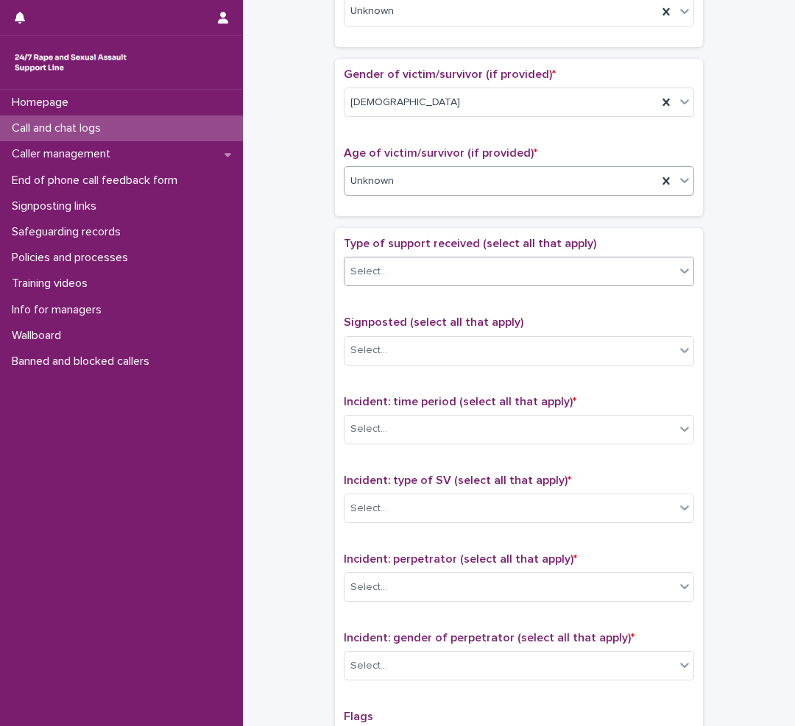
click at [403, 269] on div "Select..." at bounding box center [509, 272] width 330 height 24
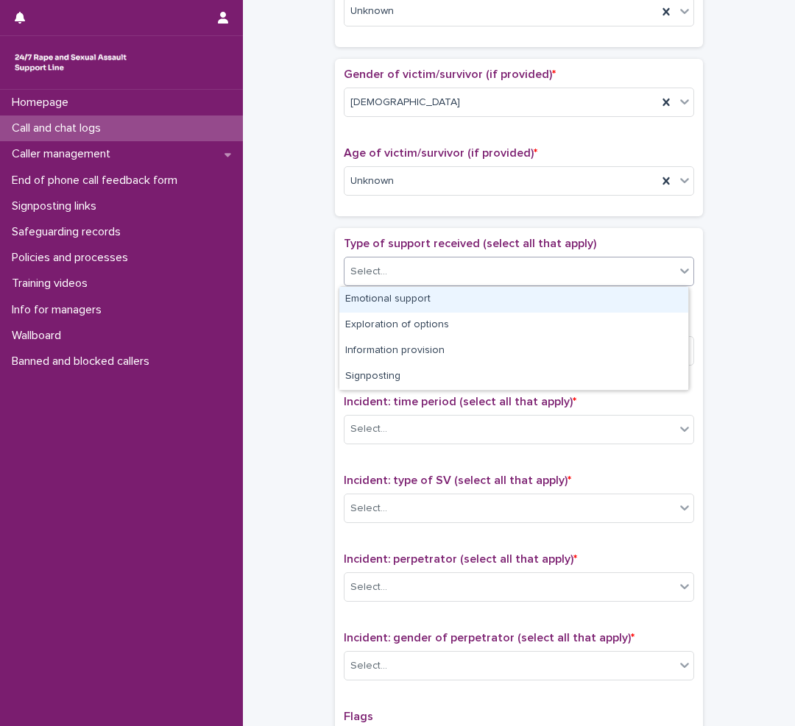
click at [400, 274] on div "Select..." at bounding box center [509, 272] width 330 height 24
click at [382, 300] on div "Emotional support" at bounding box center [513, 300] width 349 height 26
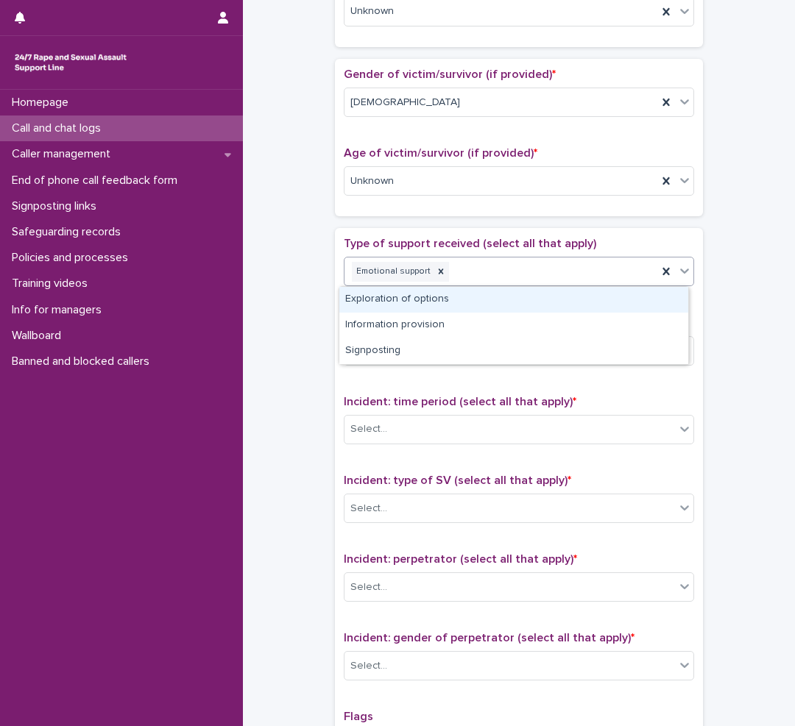
click at [514, 277] on div "Emotional support" at bounding box center [500, 272] width 313 height 26
click at [463, 308] on div "Exploration of options" at bounding box center [513, 300] width 349 height 26
click at [585, 274] on div "Emotional support Exploration of options" at bounding box center [500, 272] width 313 height 26
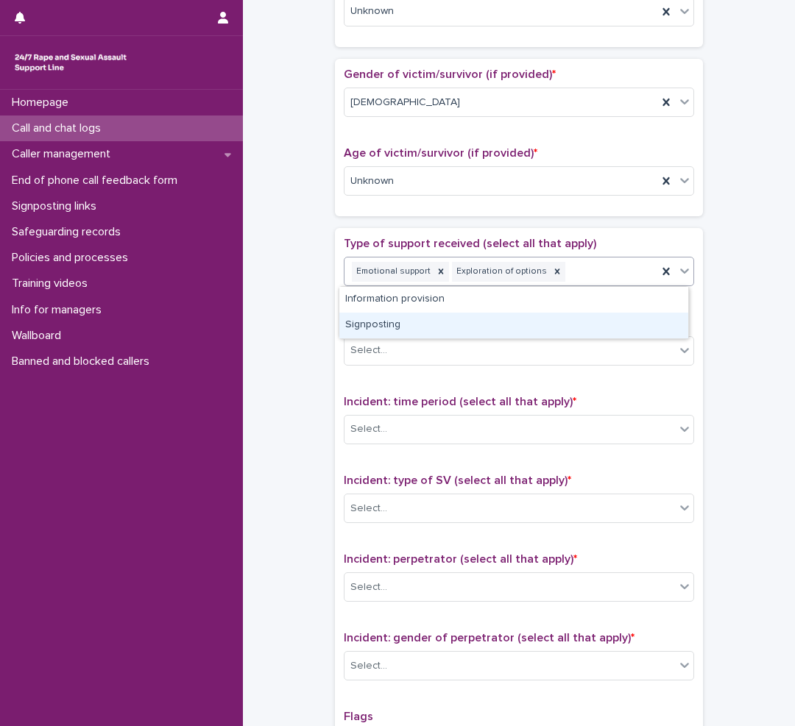
click at [434, 325] on div "Signposting" at bounding box center [513, 326] width 349 height 26
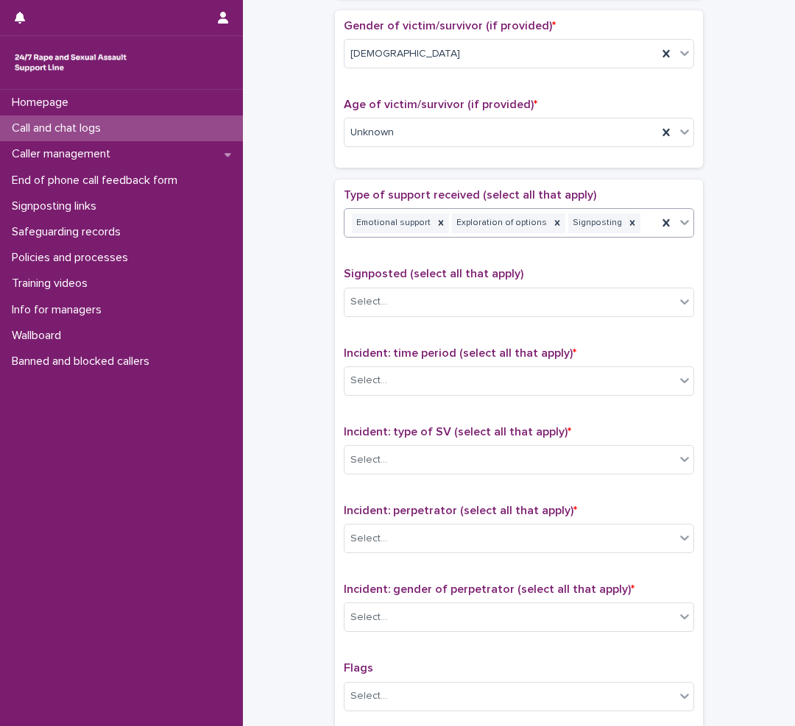
scroll to position [781, 0]
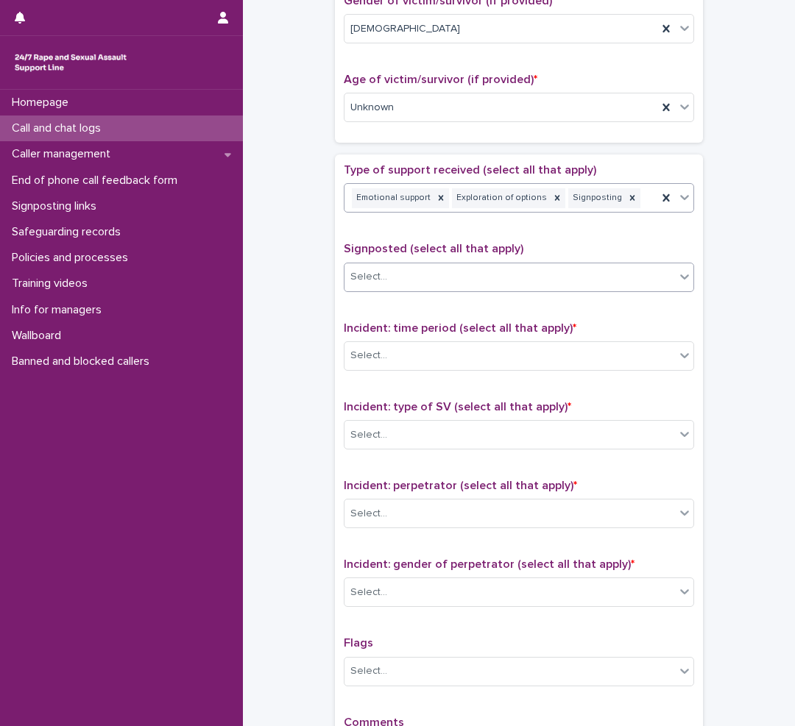
click at [447, 280] on div "Select..." at bounding box center [509, 277] width 330 height 24
click at [447, 277] on div "Select..." at bounding box center [509, 277] width 330 height 24
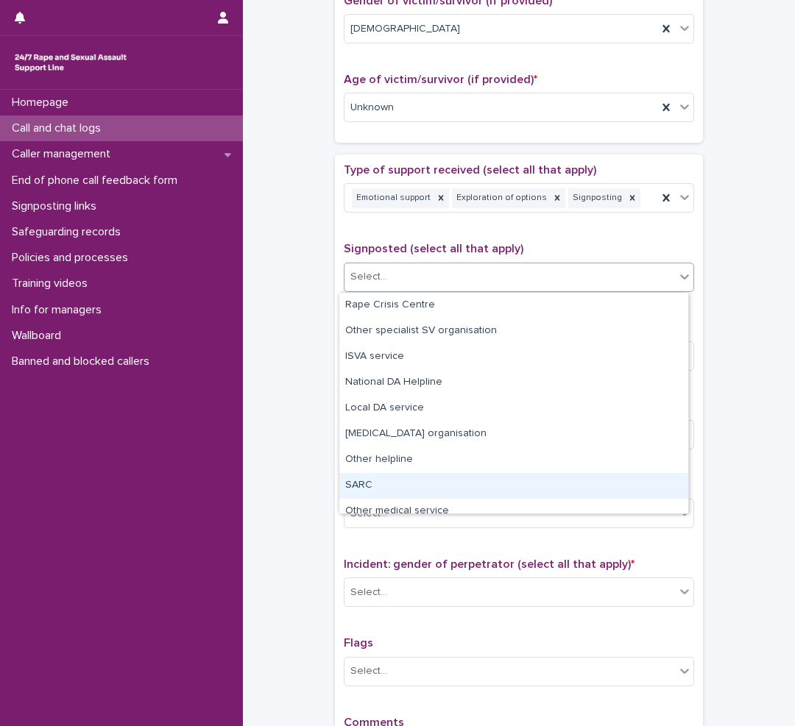
click at [353, 486] on div "SARC" at bounding box center [513, 486] width 349 height 26
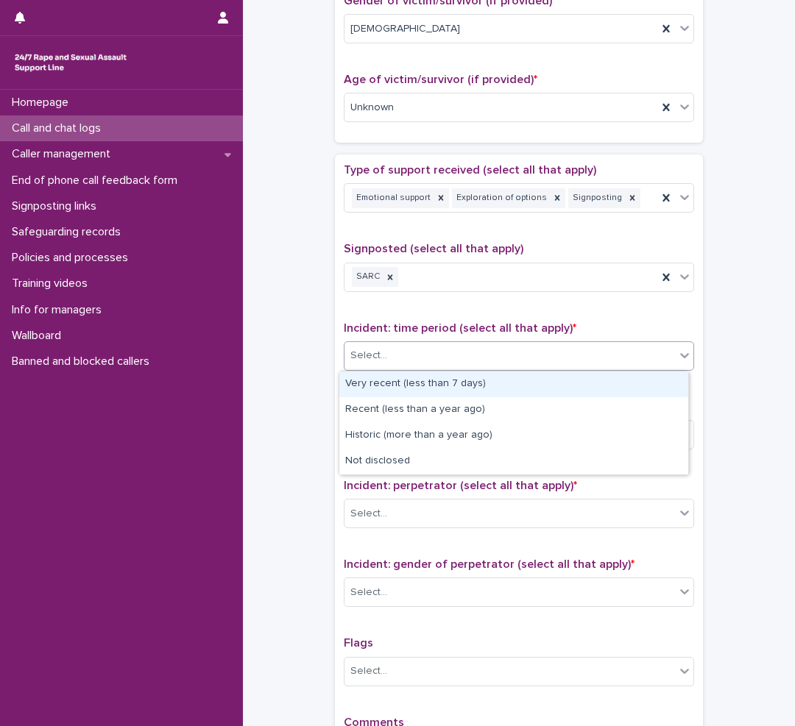
click at [421, 355] on div "Select..." at bounding box center [509, 356] width 330 height 24
click at [397, 376] on div "Very recent (less than 7 days)" at bounding box center [513, 385] width 349 height 26
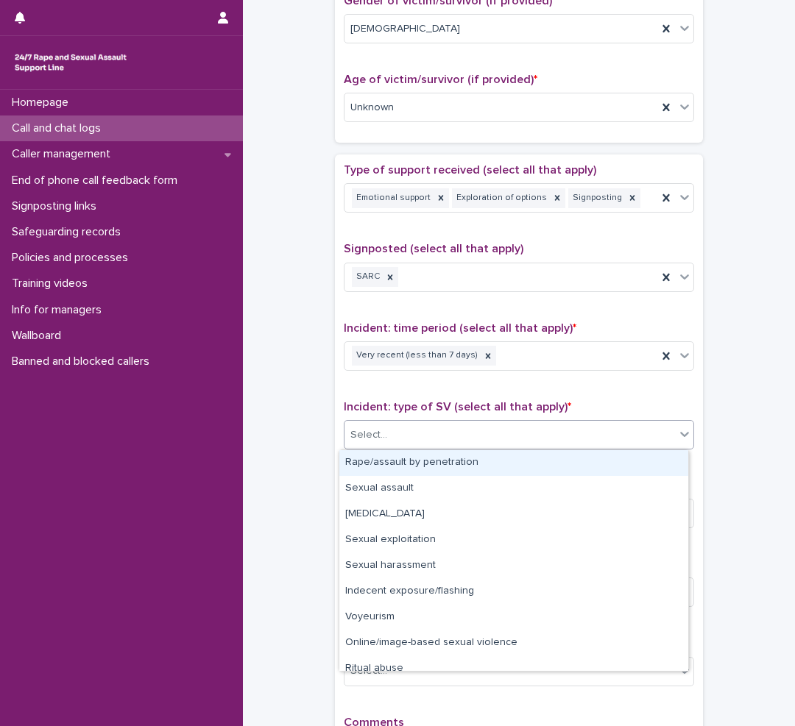
click at [390, 430] on div "Select..." at bounding box center [509, 435] width 330 height 24
click at [396, 464] on div "Rape/assault by penetration" at bounding box center [513, 463] width 349 height 26
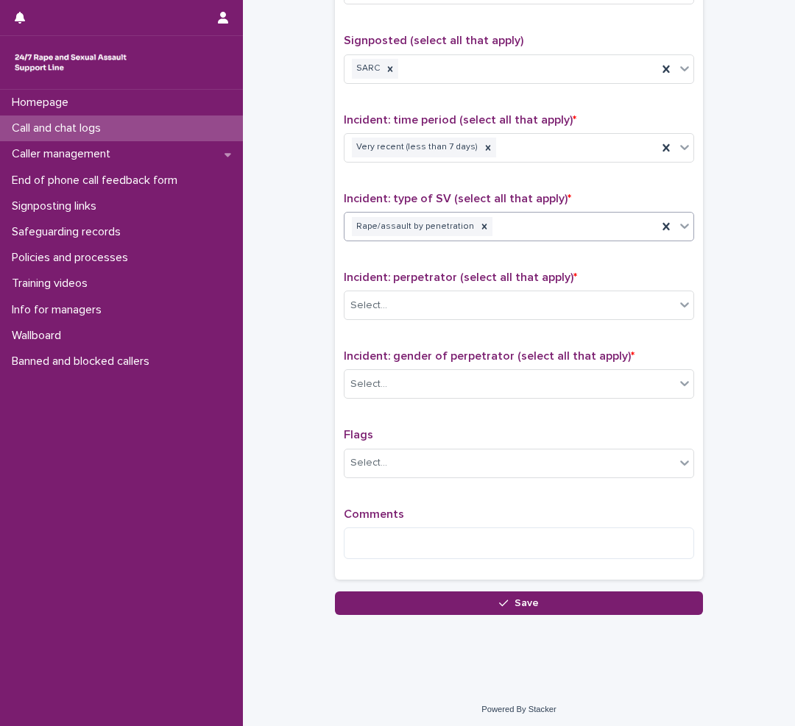
scroll to position [993, 0]
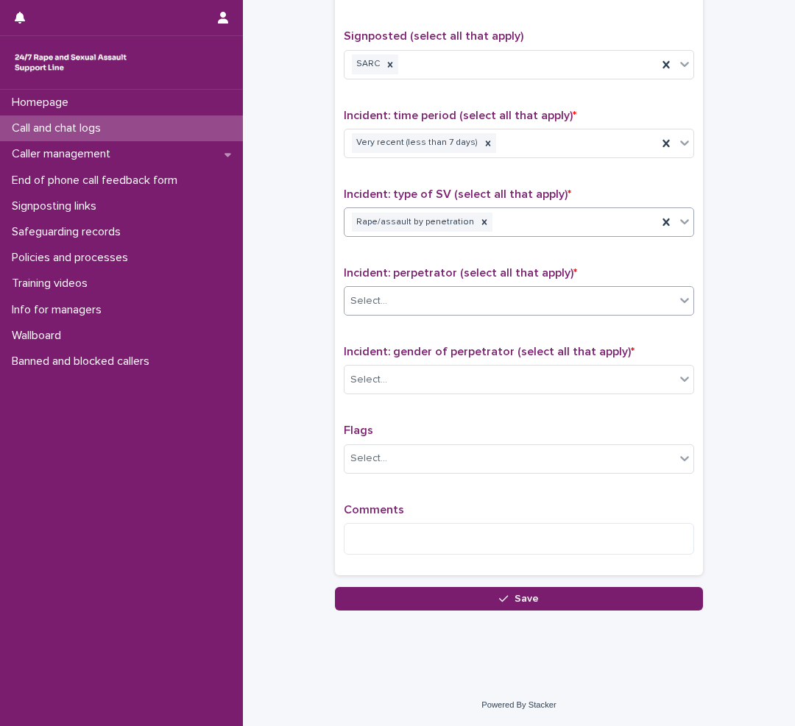
click at [417, 302] on div "Select..." at bounding box center [509, 301] width 330 height 24
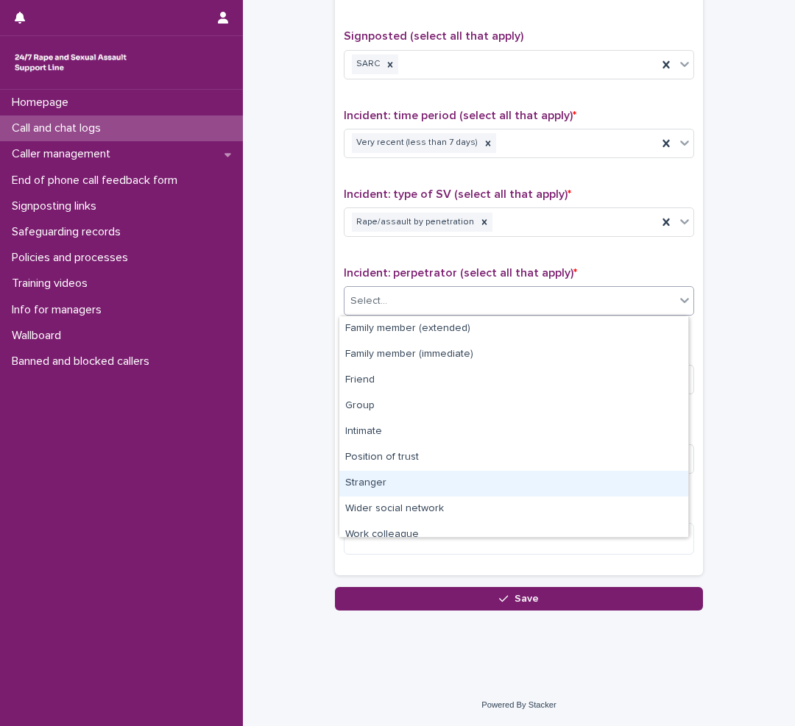
click at [398, 485] on div "Stranger" at bounding box center [513, 484] width 349 height 26
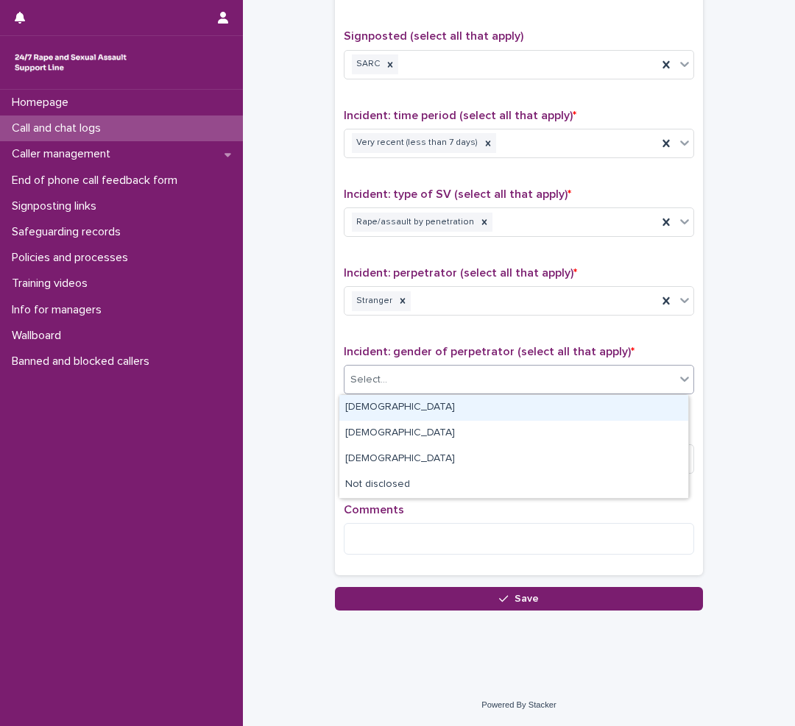
click at [435, 380] on div "Select..." at bounding box center [509, 380] width 330 height 24
click at [381, 409] on div "Male" at bounding box center [513, 408] width 349 height 26
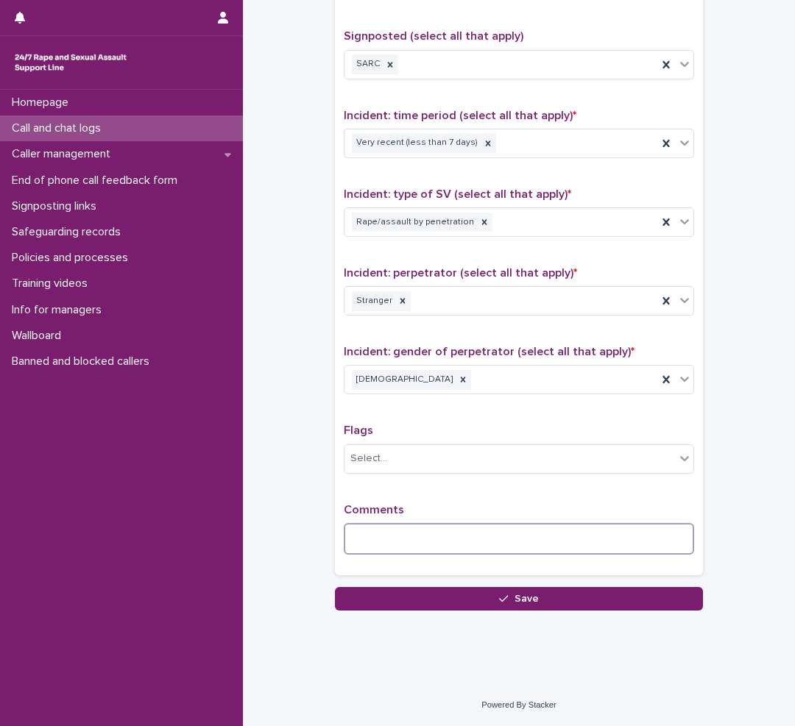
click at [376, 527] on textarea at bounding box center [519, 539] width 350 height 32
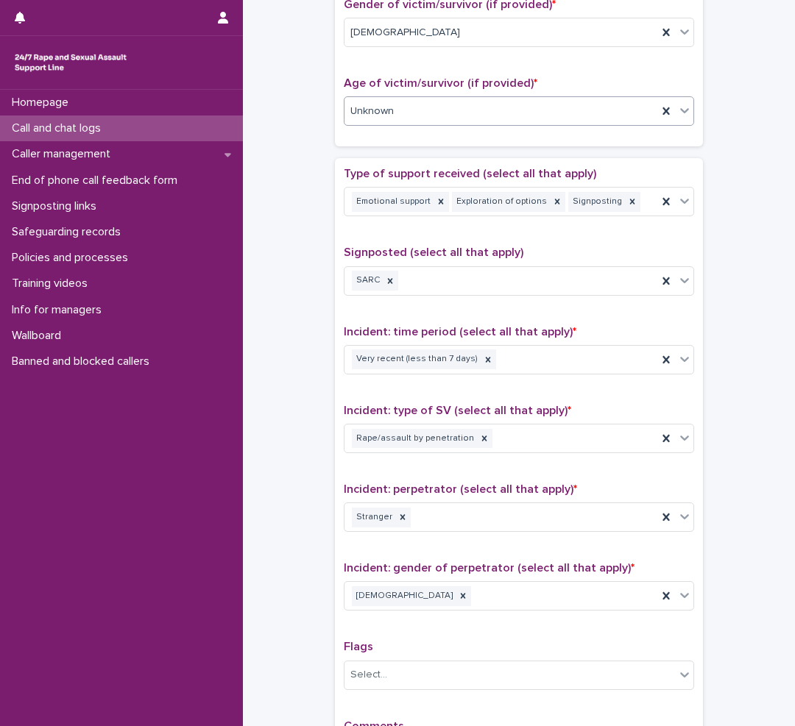
scroll to position [1030, 0]
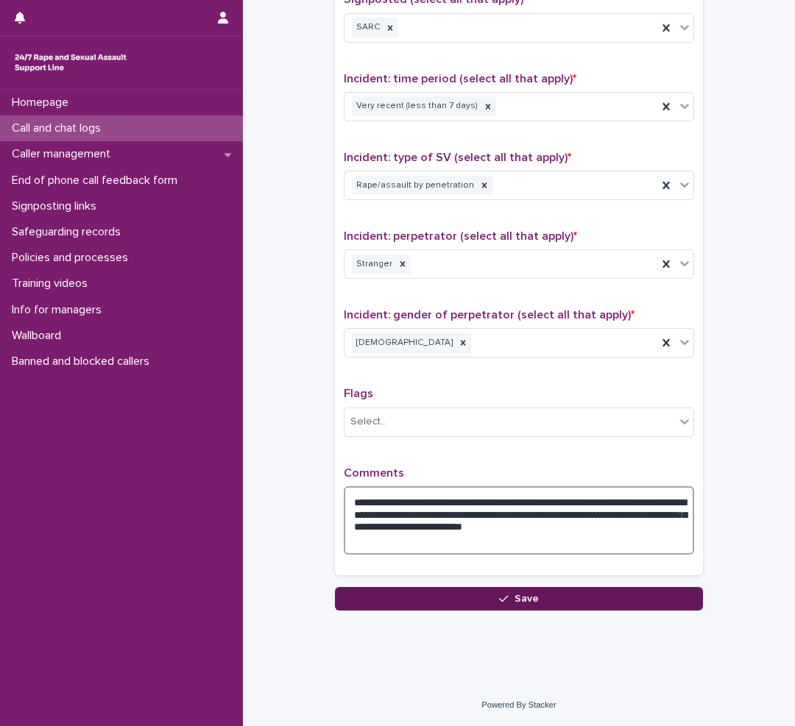
type textarea "**********"
click at [508, 598] on div "button" at bounding box center [506, 599] width 15 height 10
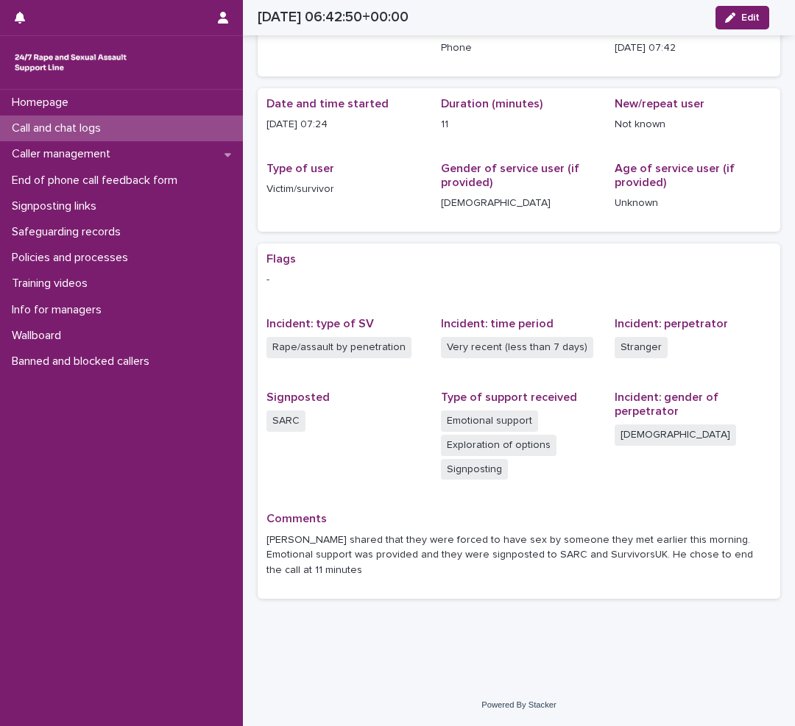
scroll to position [61, 0]
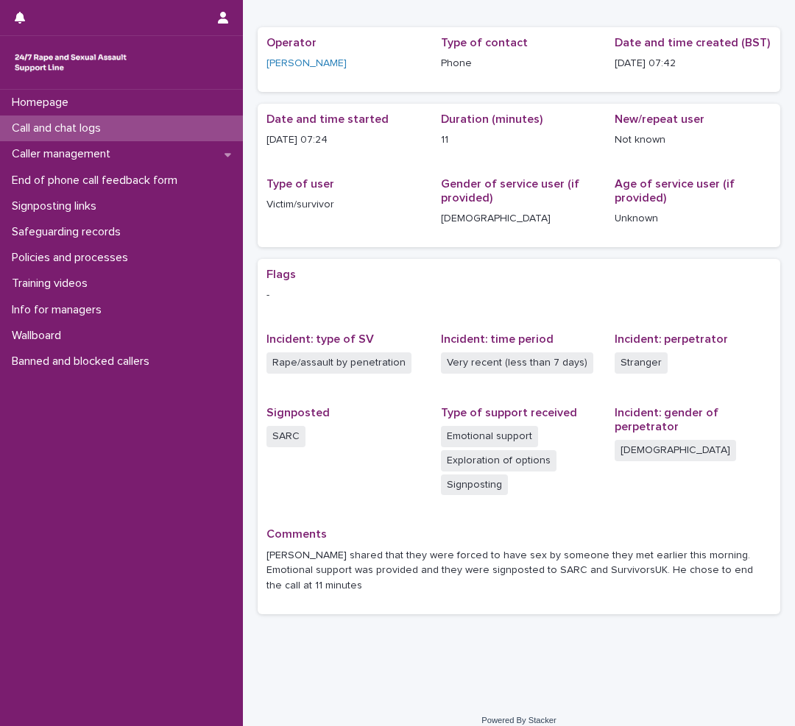
click at [97, 124] on p "Call and chat logs" at bounding box center [59, 128] width 107 height 14
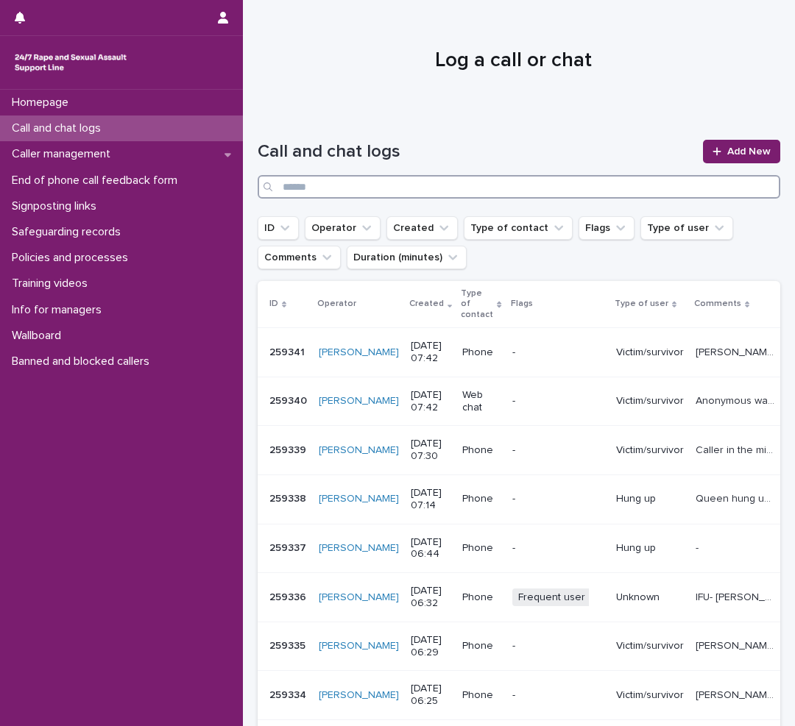
click at [600, 187] on input "Search" at bounding box center [519, 187] width 522 height 24
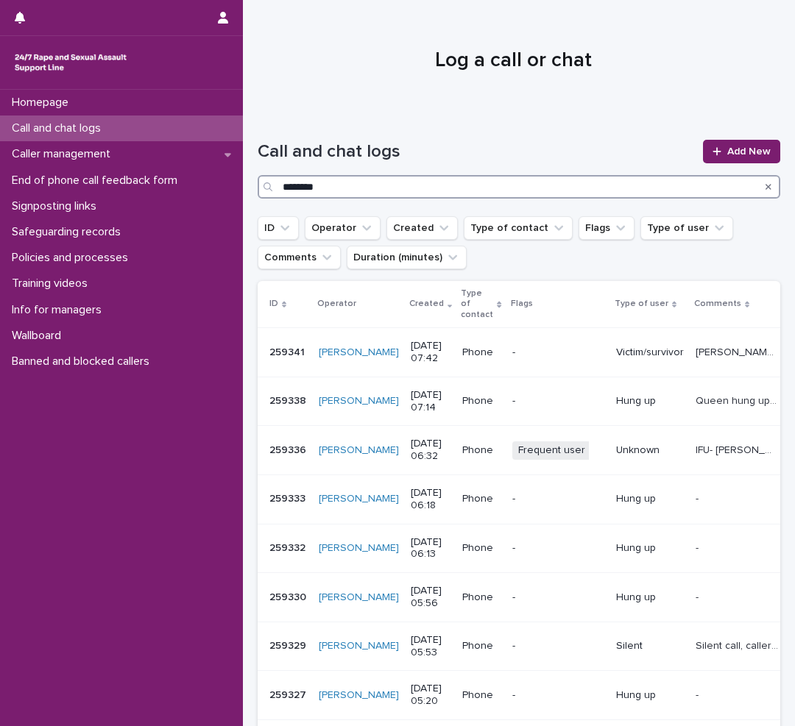
type input "********"
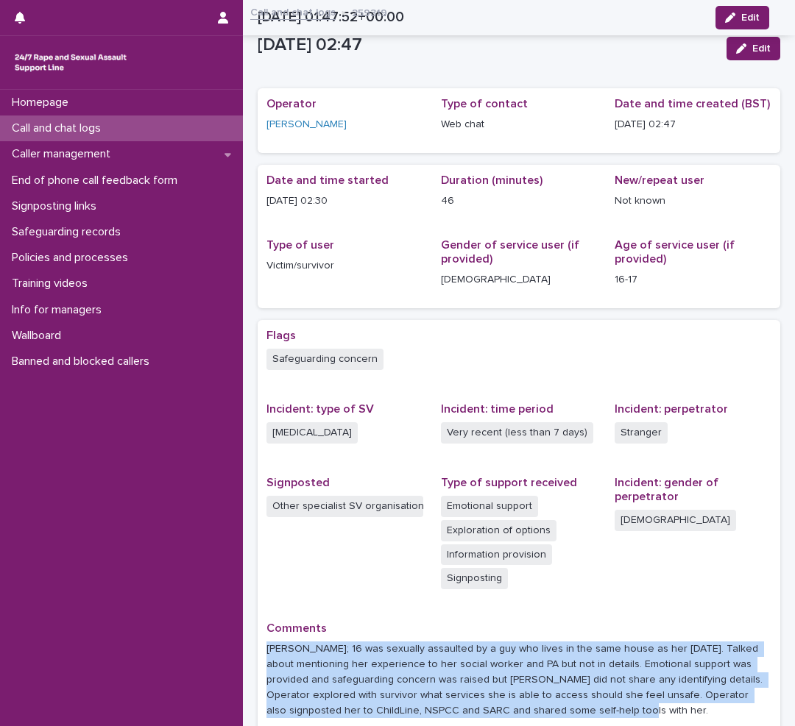
scroll to position [140, 0]
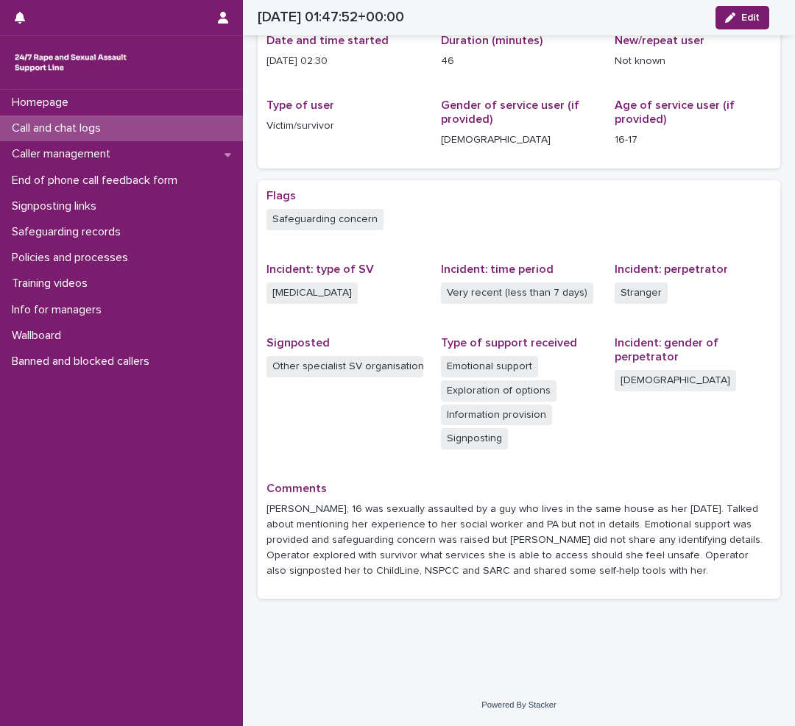
click at [417, 428] on span "Signposted Other specialist SV organisation" at bounding box center [344, 400] width 157 height 128
click at [105, 231] on p "Safeguarding records" at bounding box center [69, 232] width 127 height 14
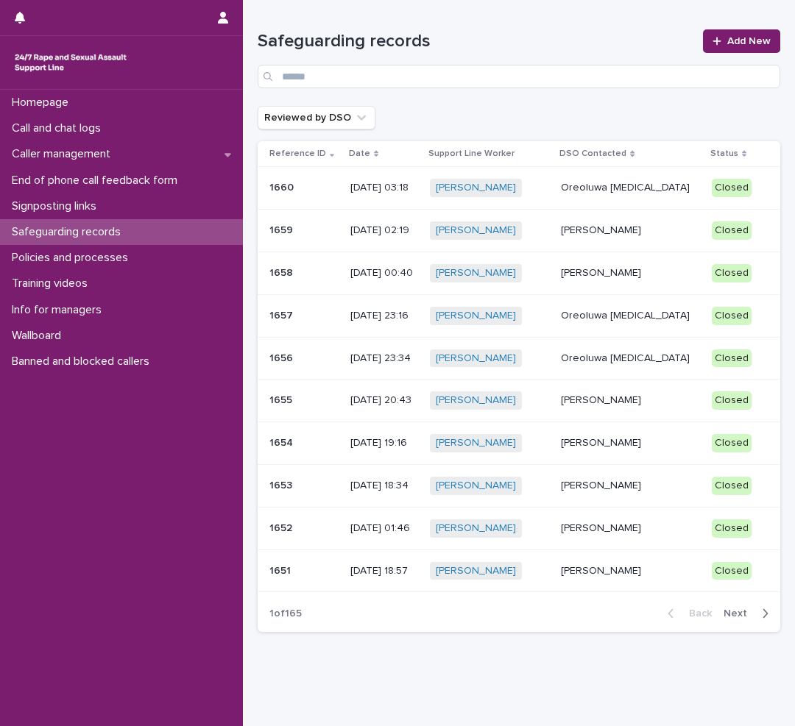
click at [712, 188] on div "Closed" at bounding box center [732, 188] width 40 height 18
